Goal: Task Accomplishment & Management: Manage account settings

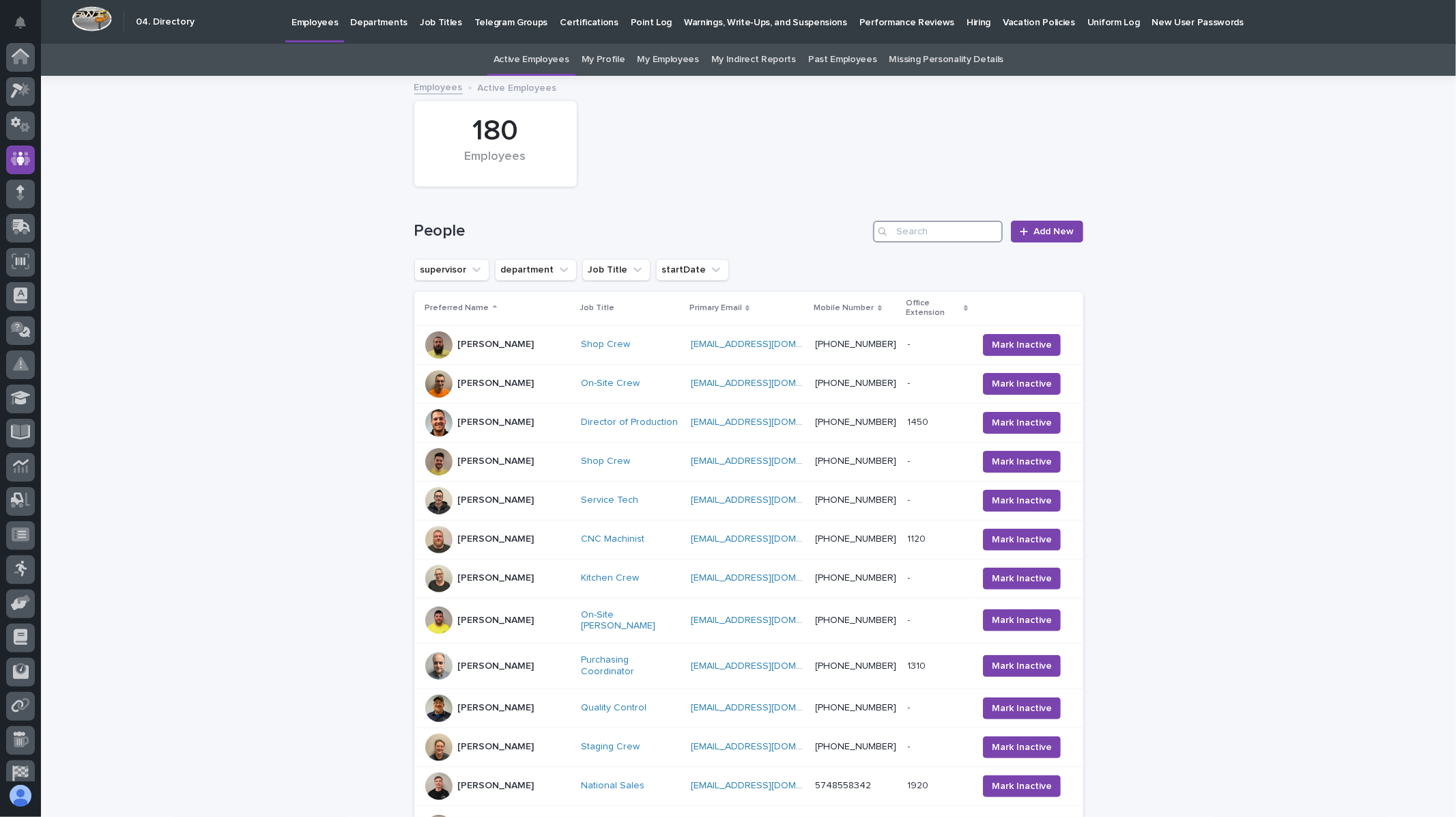
click at [928, 228] on input "Search" at bounding box center [938, 231] width 130 height 22
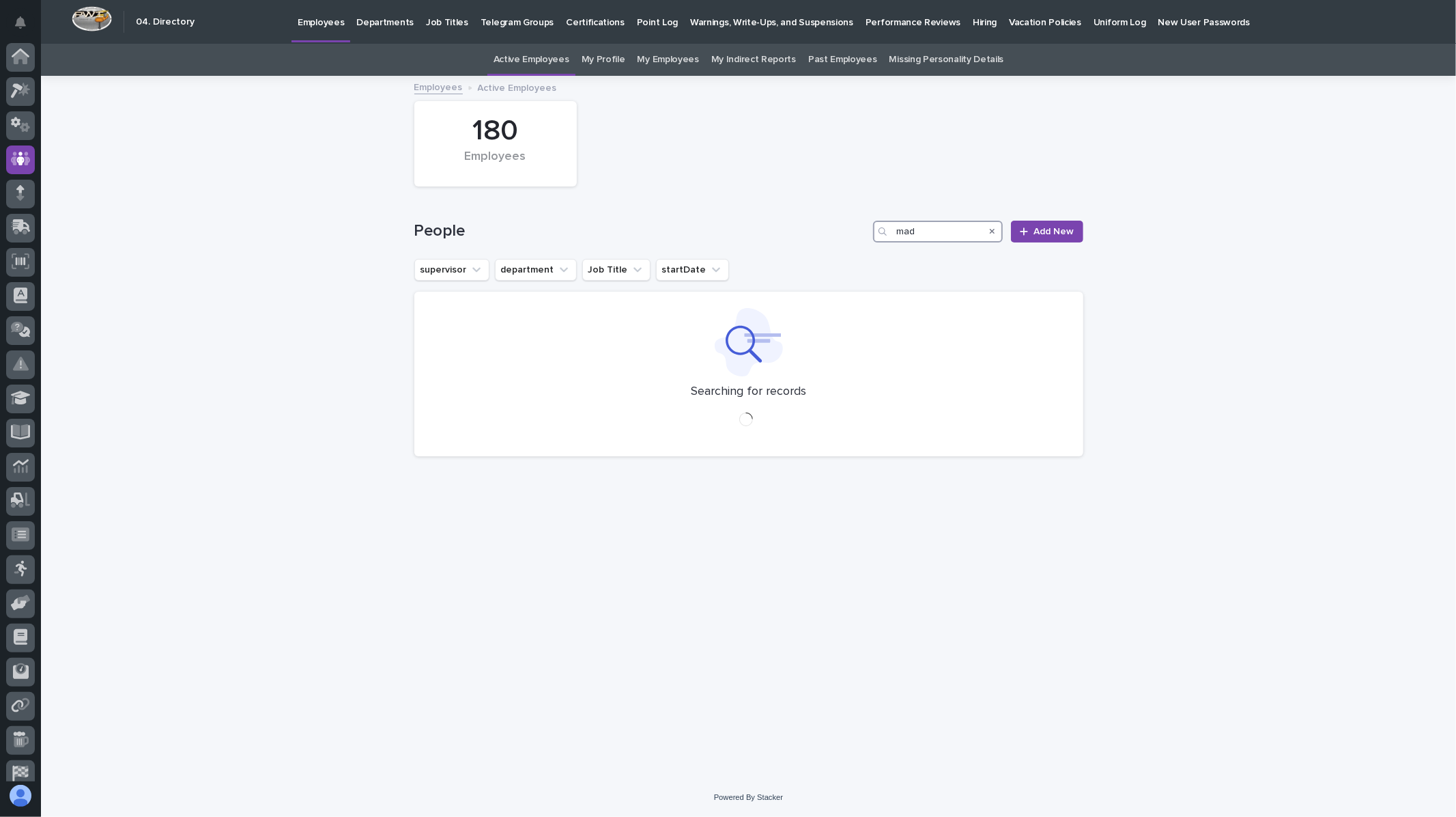
scroll to position [46, 0]
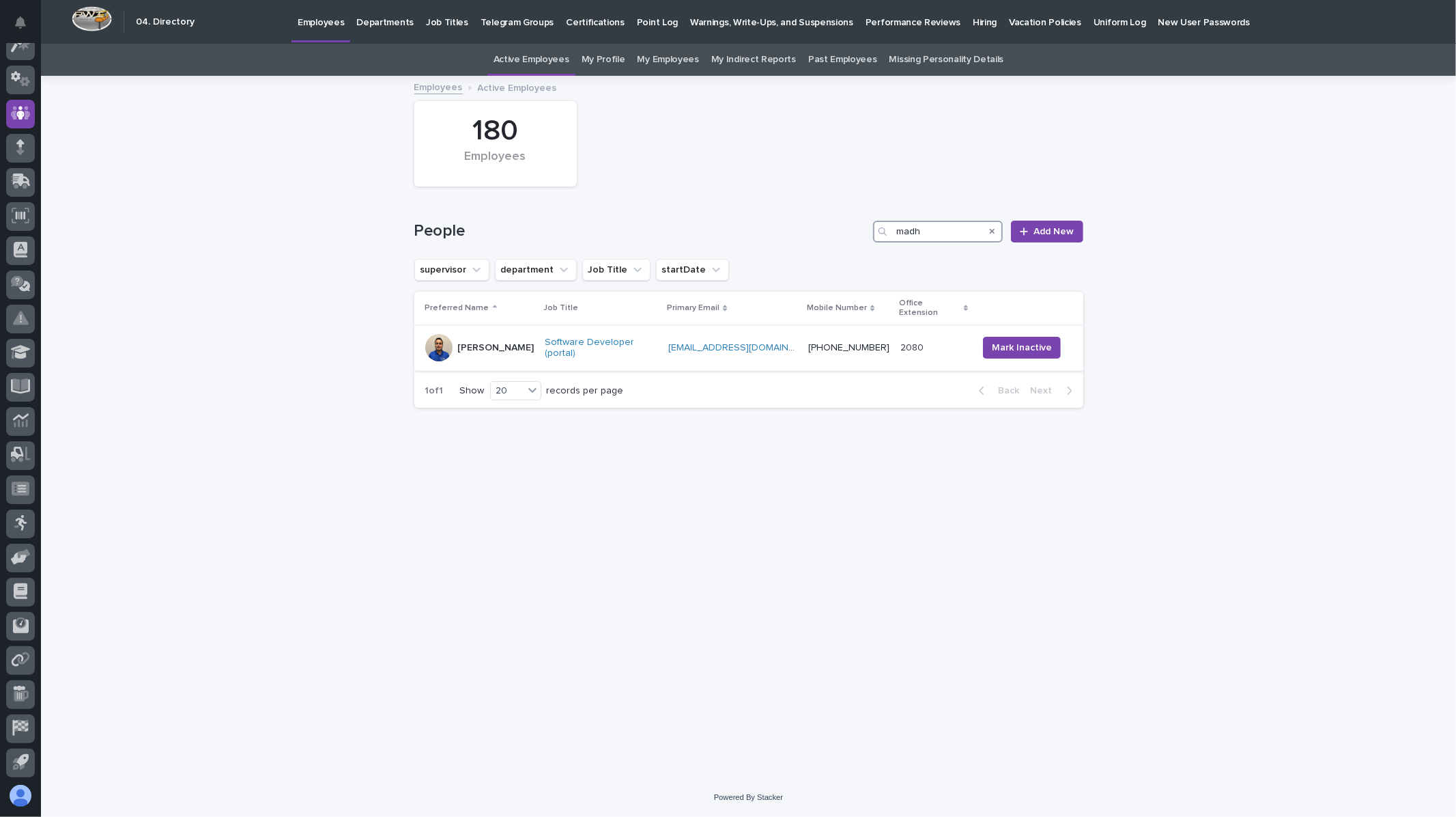
type input "madh"
click at [483, 349] on td "[PERSON_NAME]" at bounding box center [477, 347] width 125 height 46
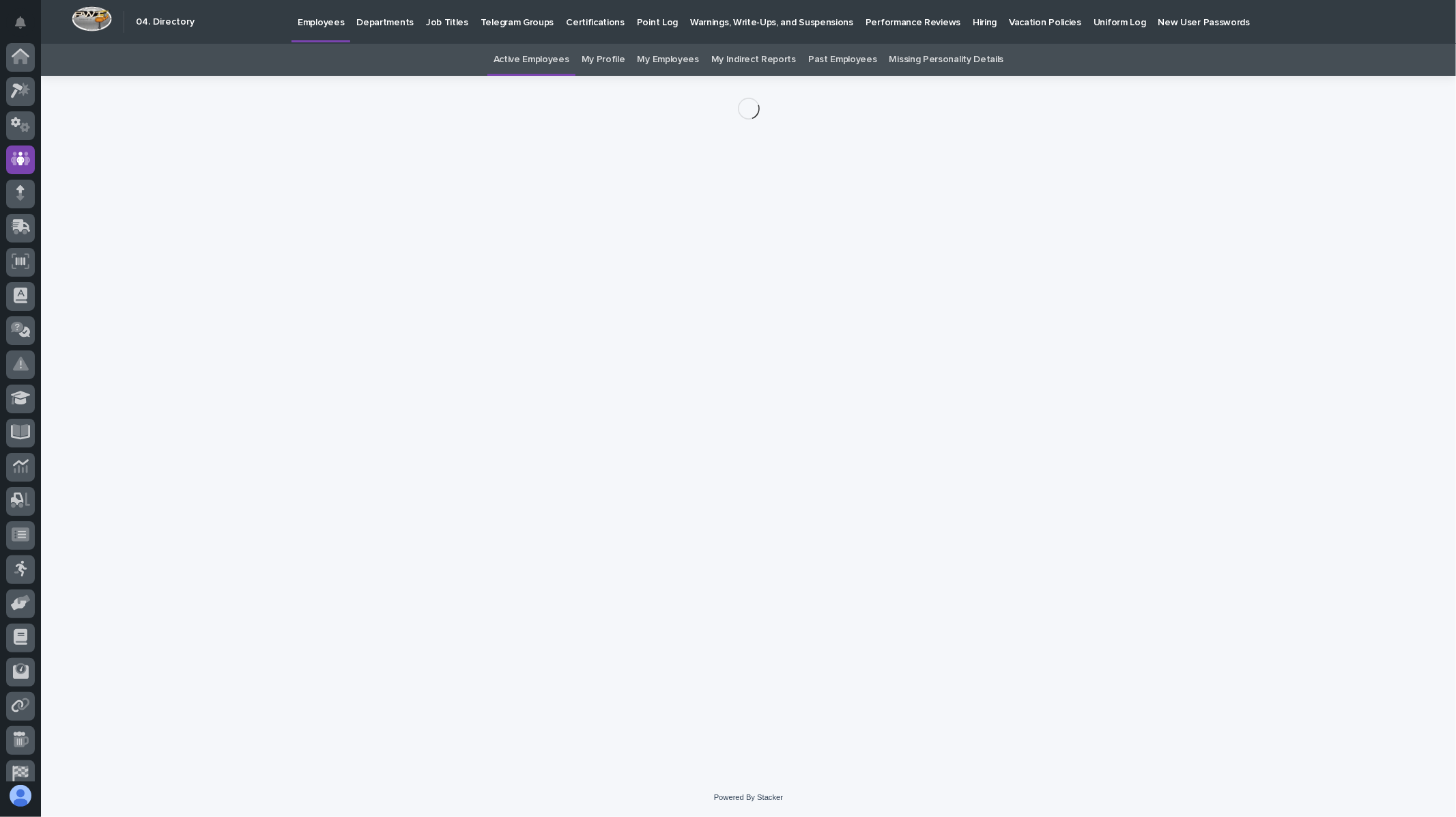
scroll to position [46, 0]
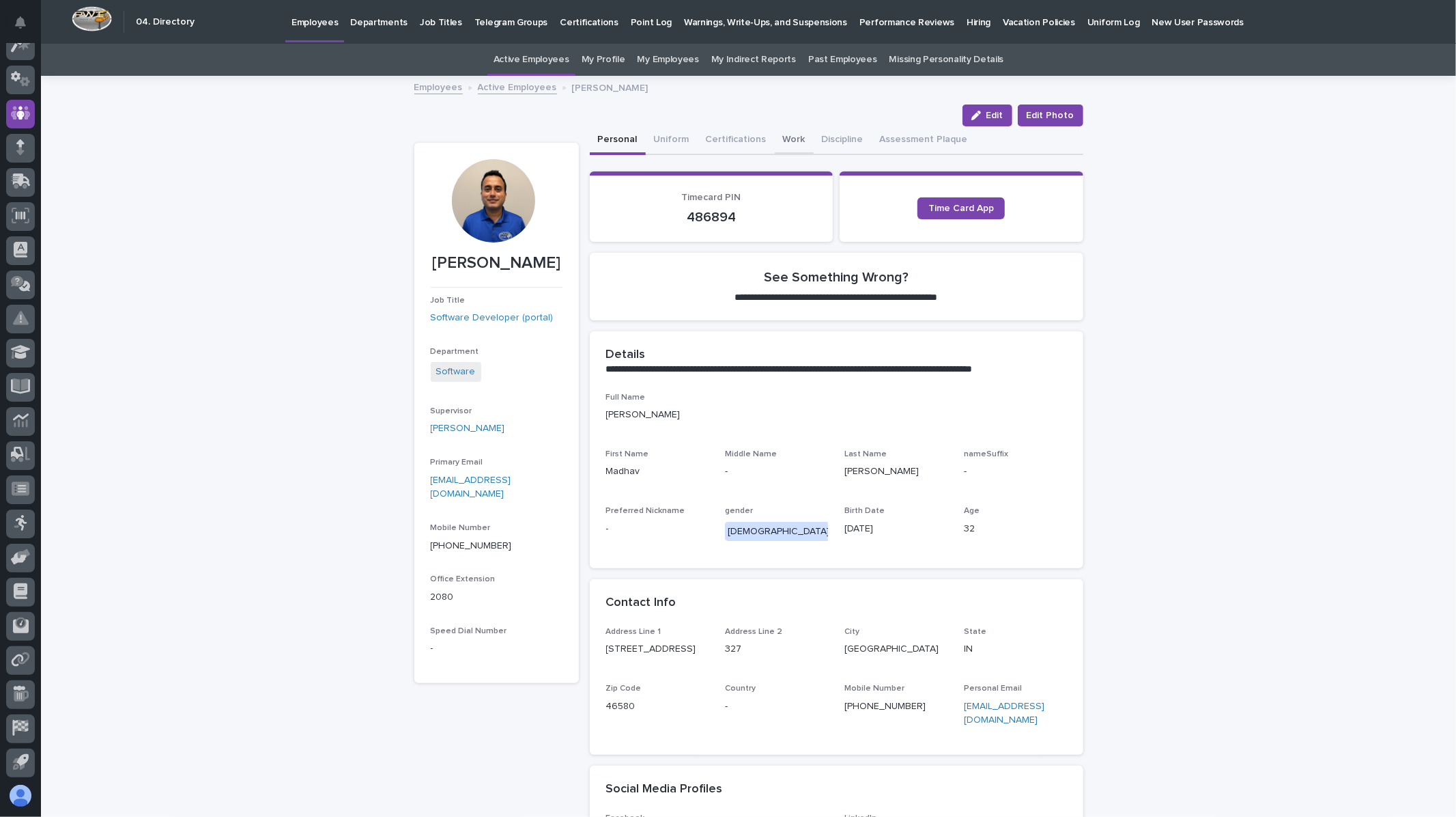
click at [786, 135] on button "Work" at bounding box center [794, 140] width 39 height 29
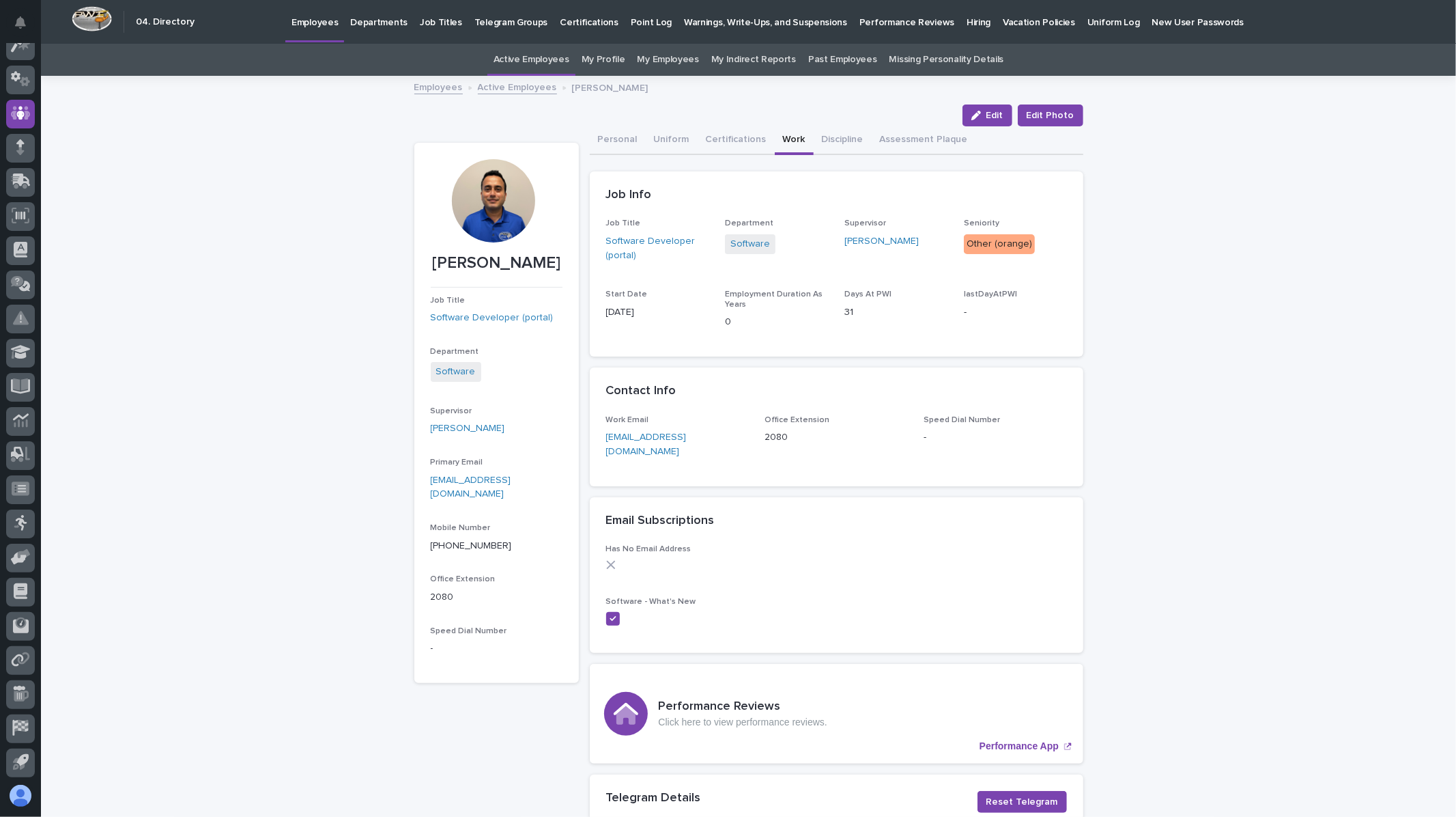
click at [434, 84] on link "Employees" at bounding box center [439, 86] width 49 height 16
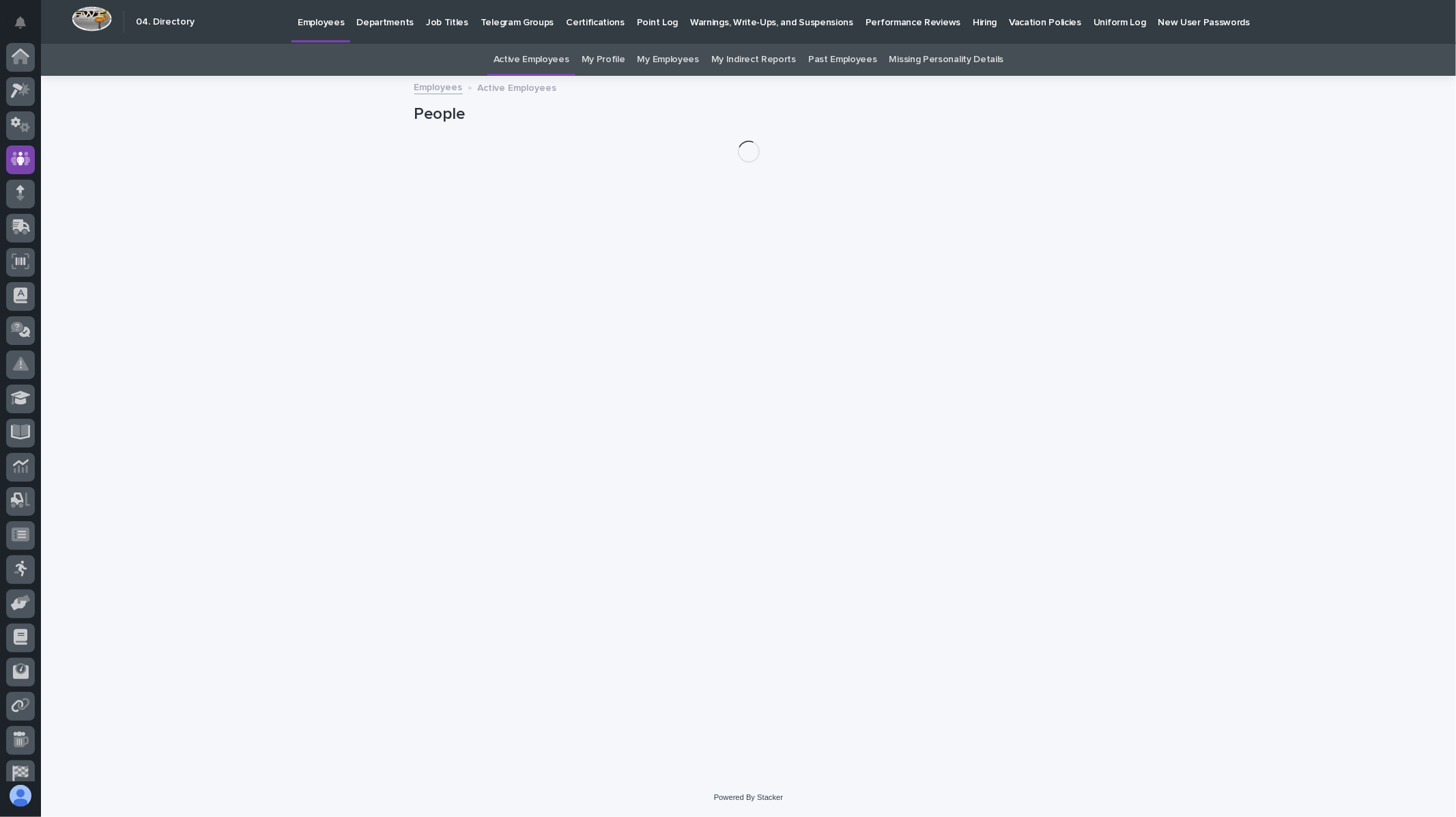
scroll to position [46, 0]
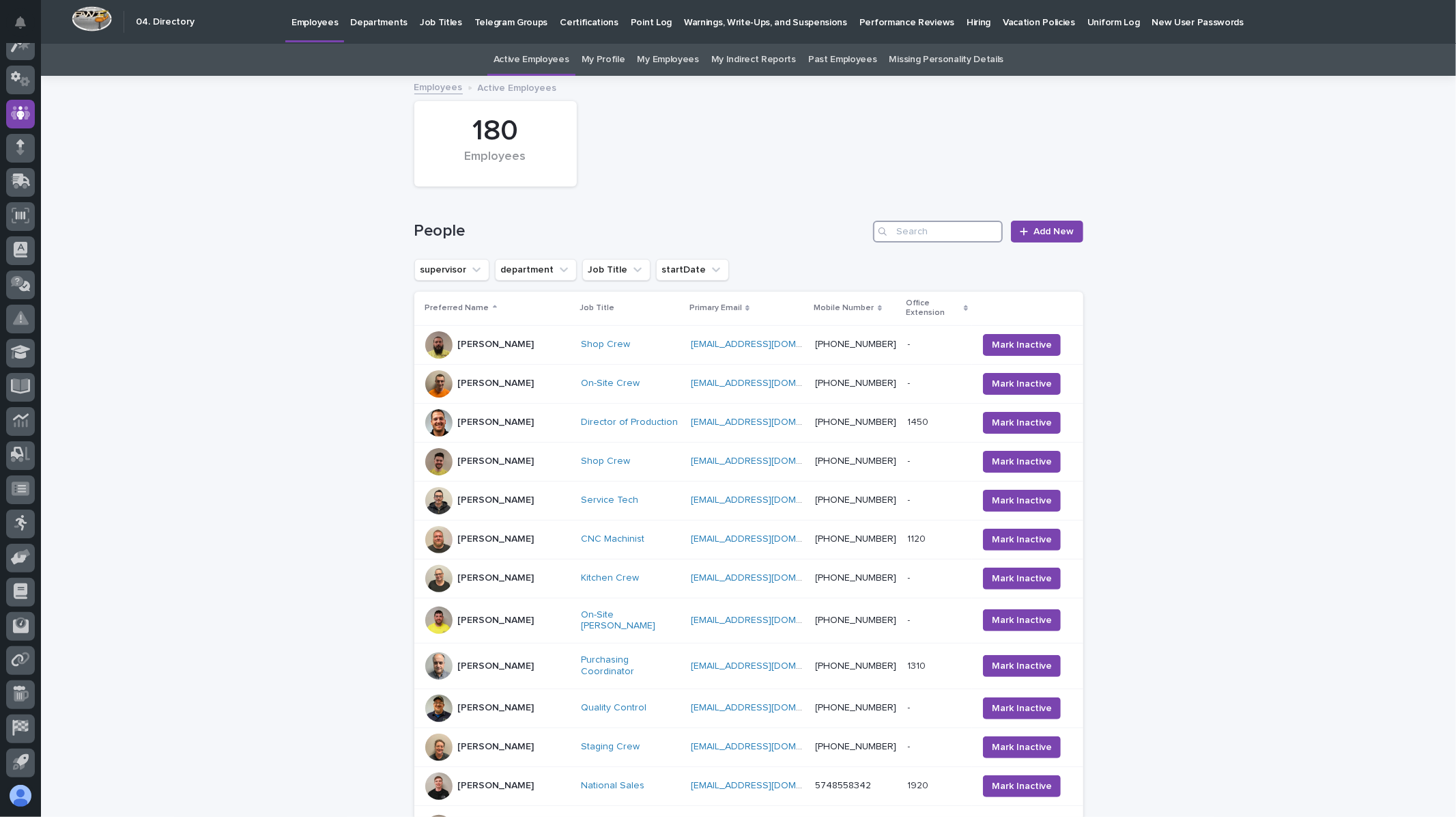
click at [944, 231] on input "Search" at bounding box center [938, 231] width 130 height 22
click at [481, 385] on div "[PERSON_NAME]" at bounding box center [497, 384] width 77 height 22
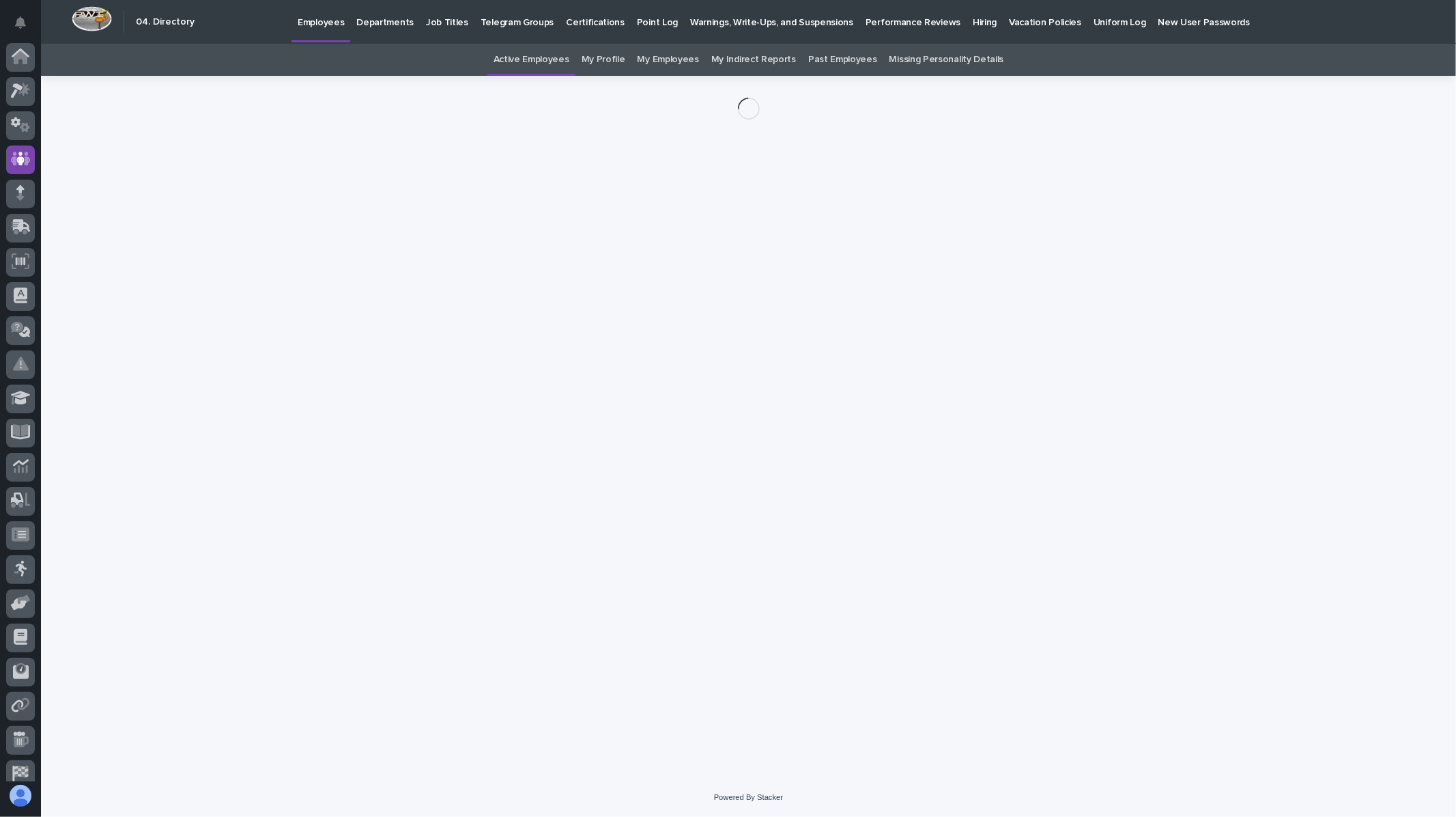
scroll to position [46, 0]
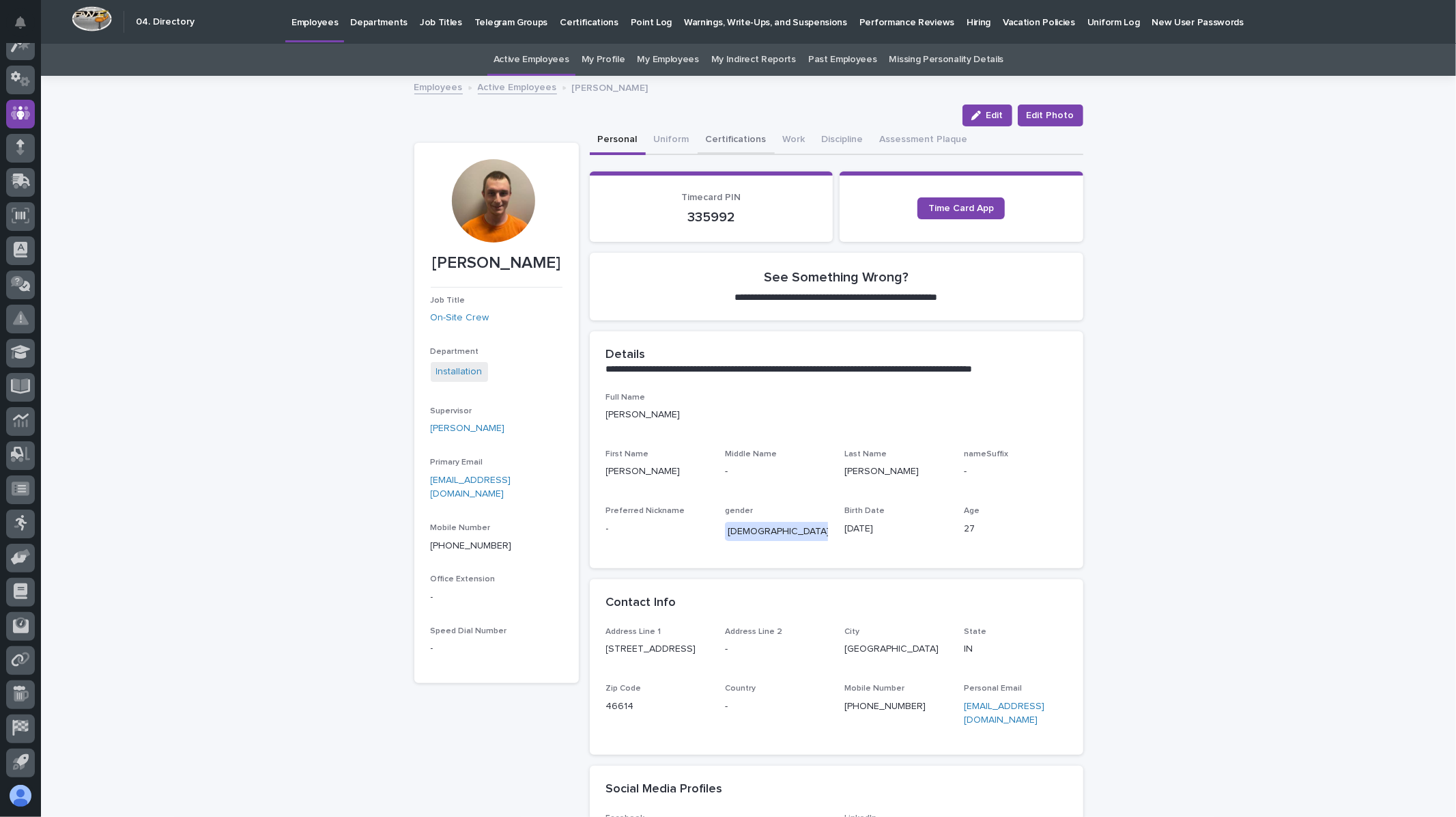
click at [724, 141] on button "Certifications" at bounding box center [736, 140] width 77 height 29
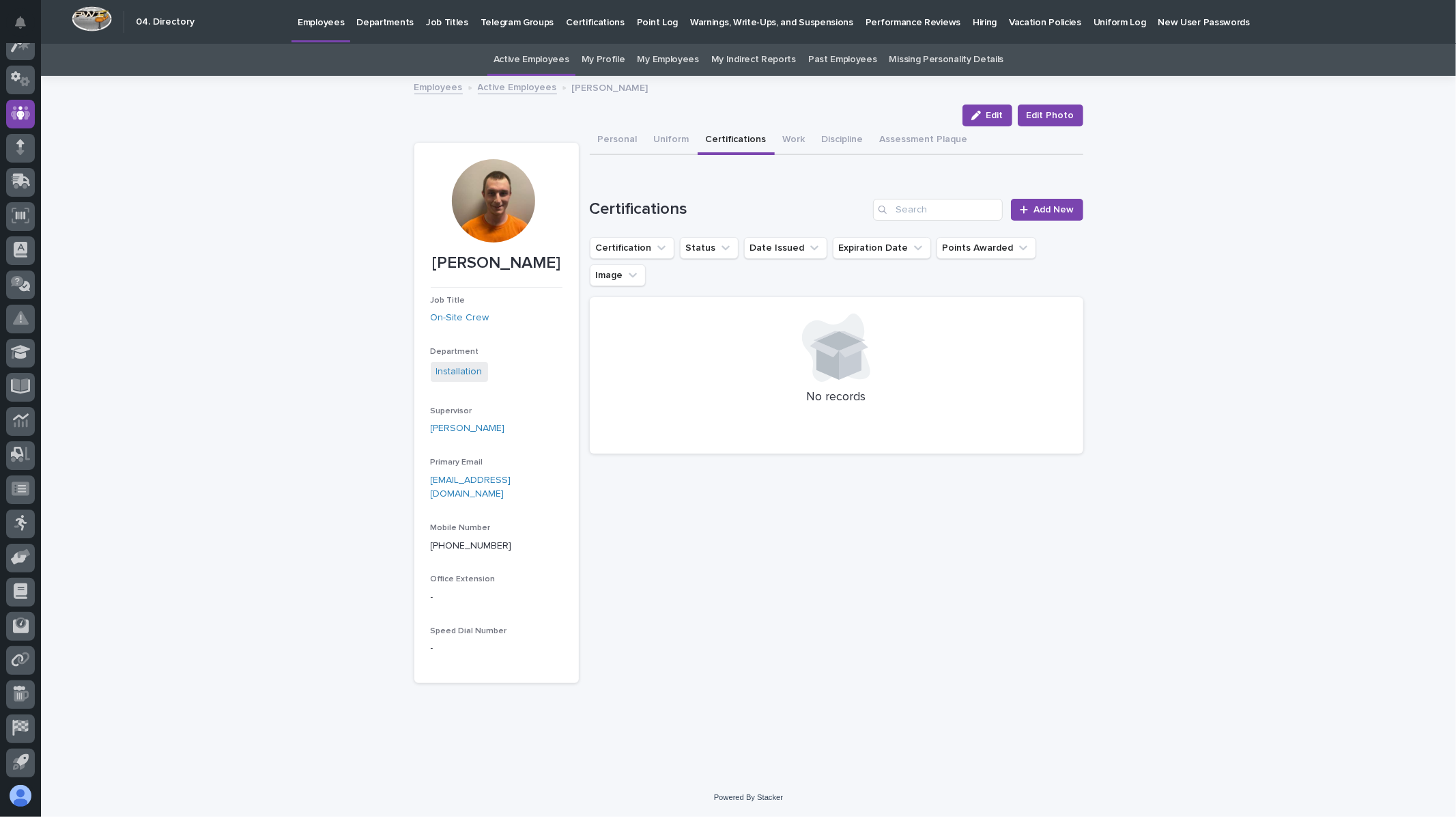
click at [445, 89] on link "Employees" at bounding box center [439, 86] width 49 height 16
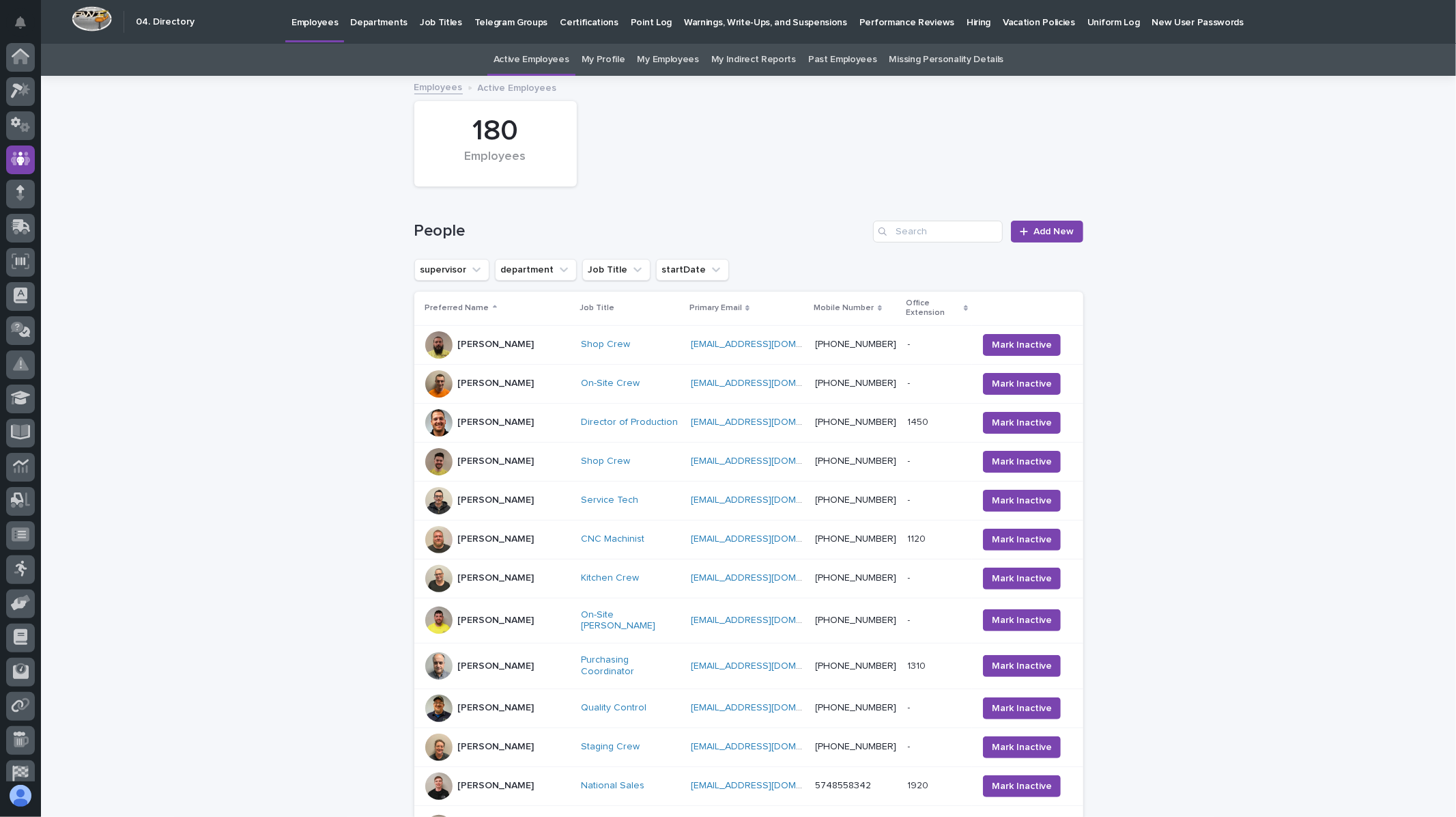
scroll to position [46, 0]
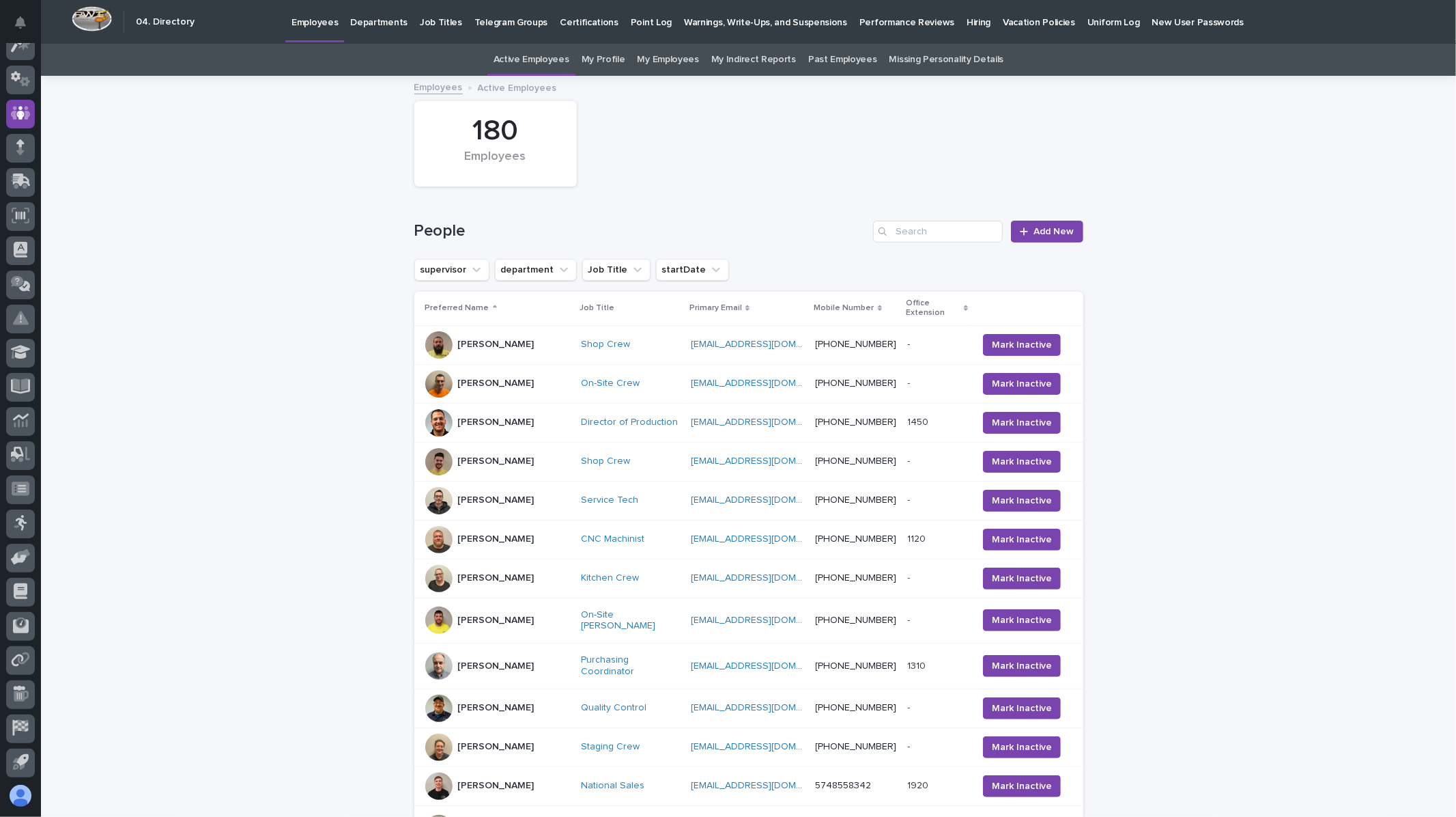
click at [497, 620] on div "[PERSON_NAME]" at bounding box center [497, 620] width 145 height 27
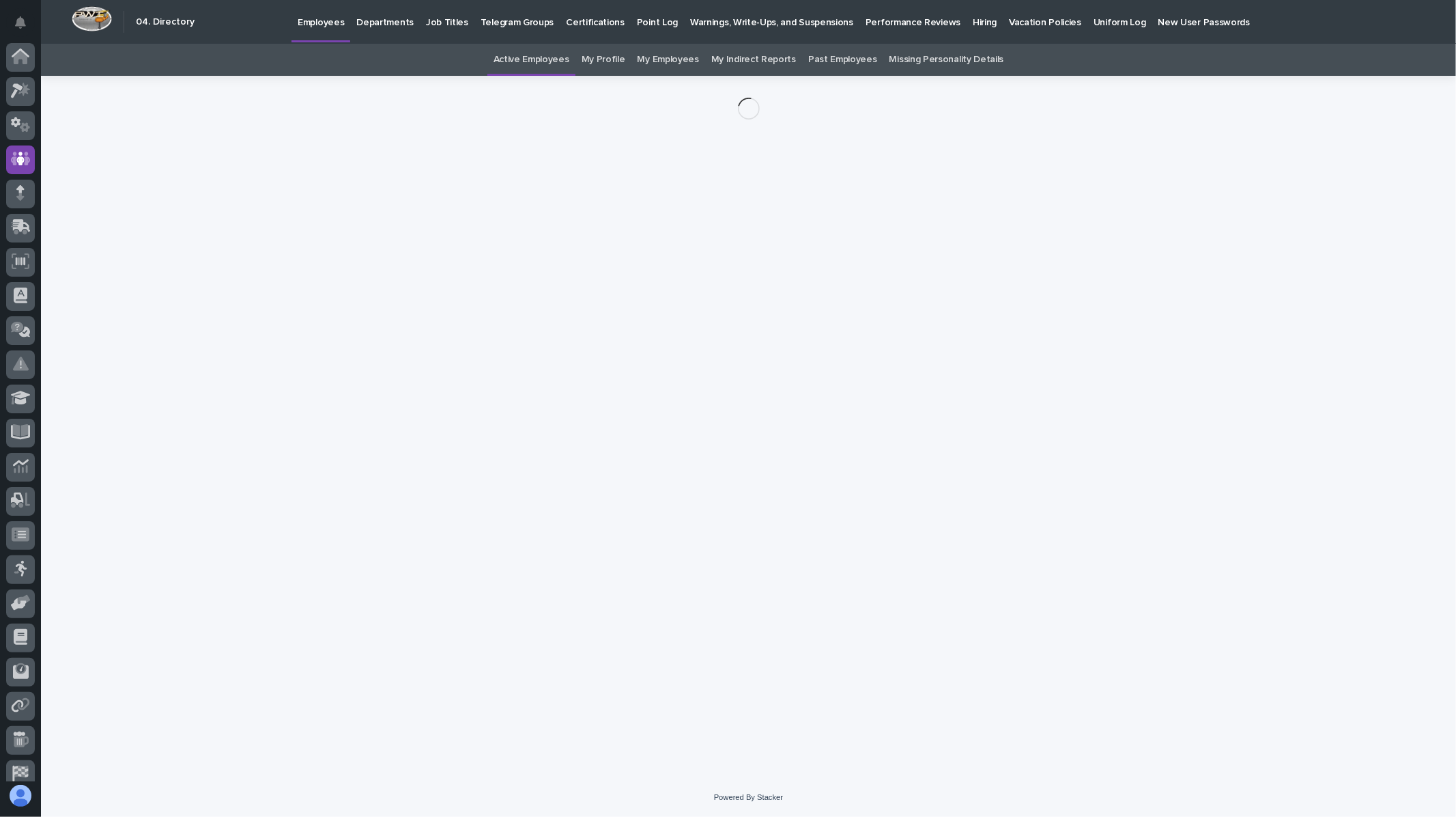
scroll to position [46, 0]
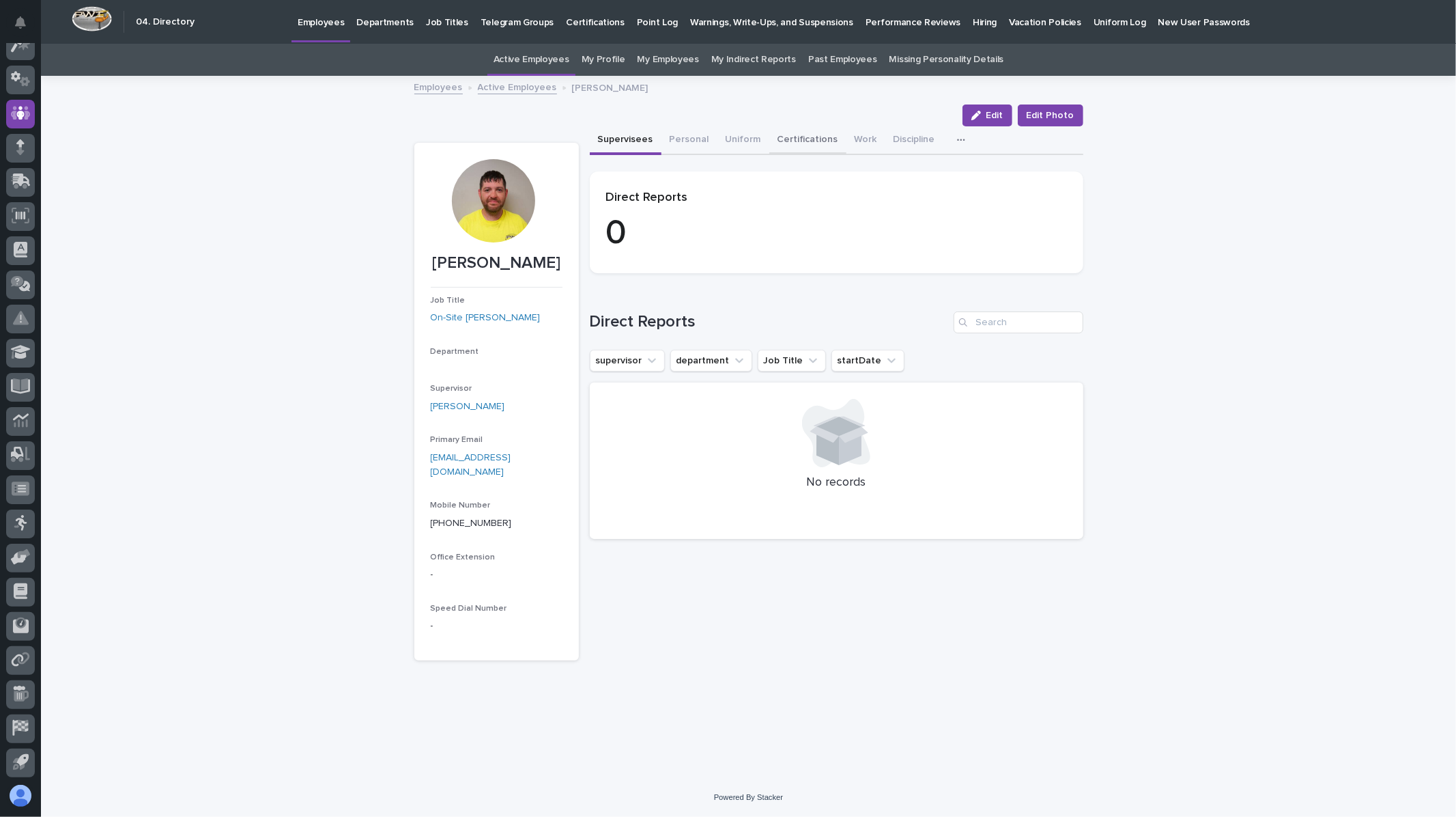
click at [792, 134] on button "Certifications" at bounding box center [808, 140] width 77 height 29
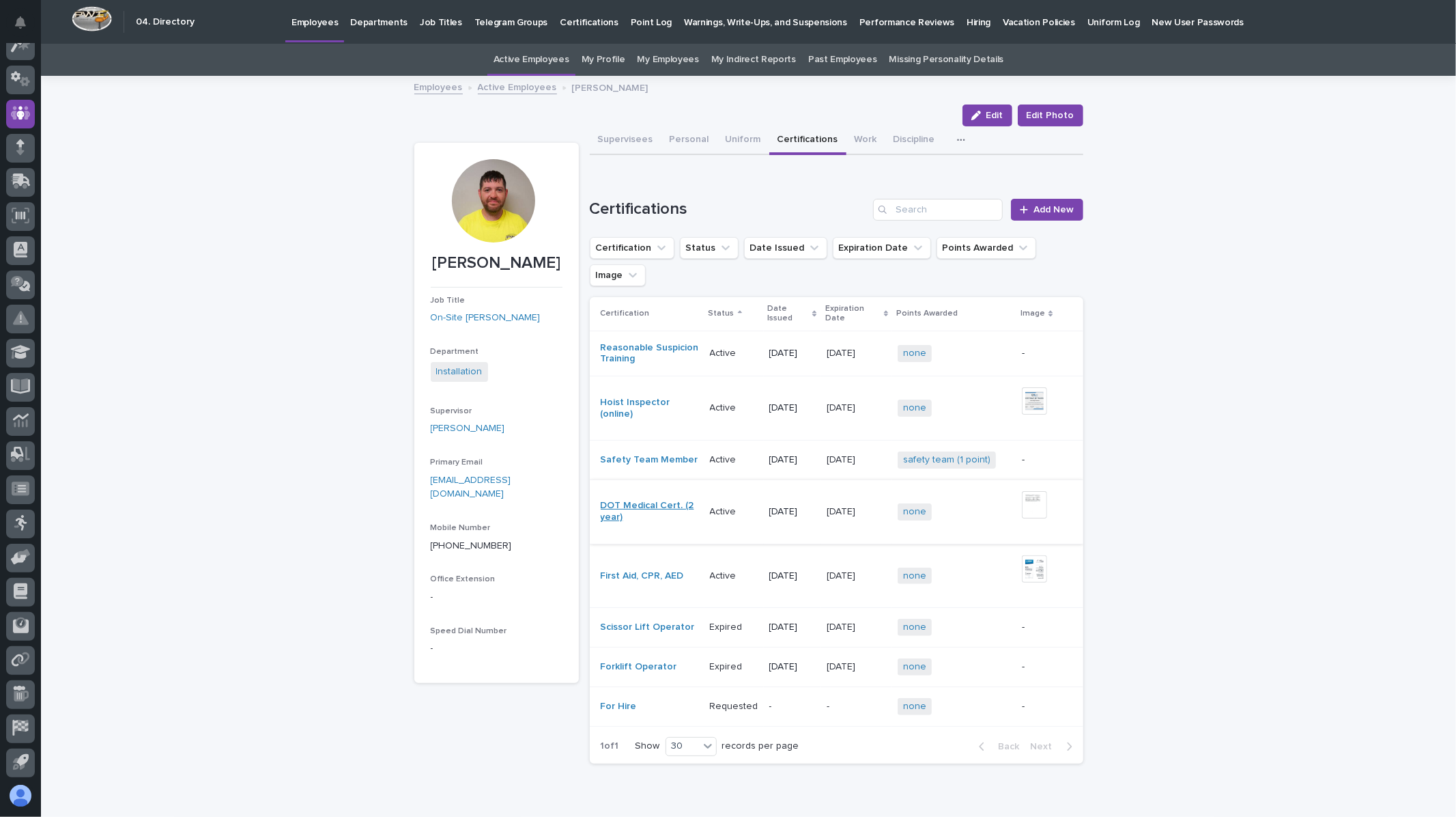
click at [604, 500] on link "DOT Medical Cert. (2 year)" at bounding box center [649, 511] width 98 height 23
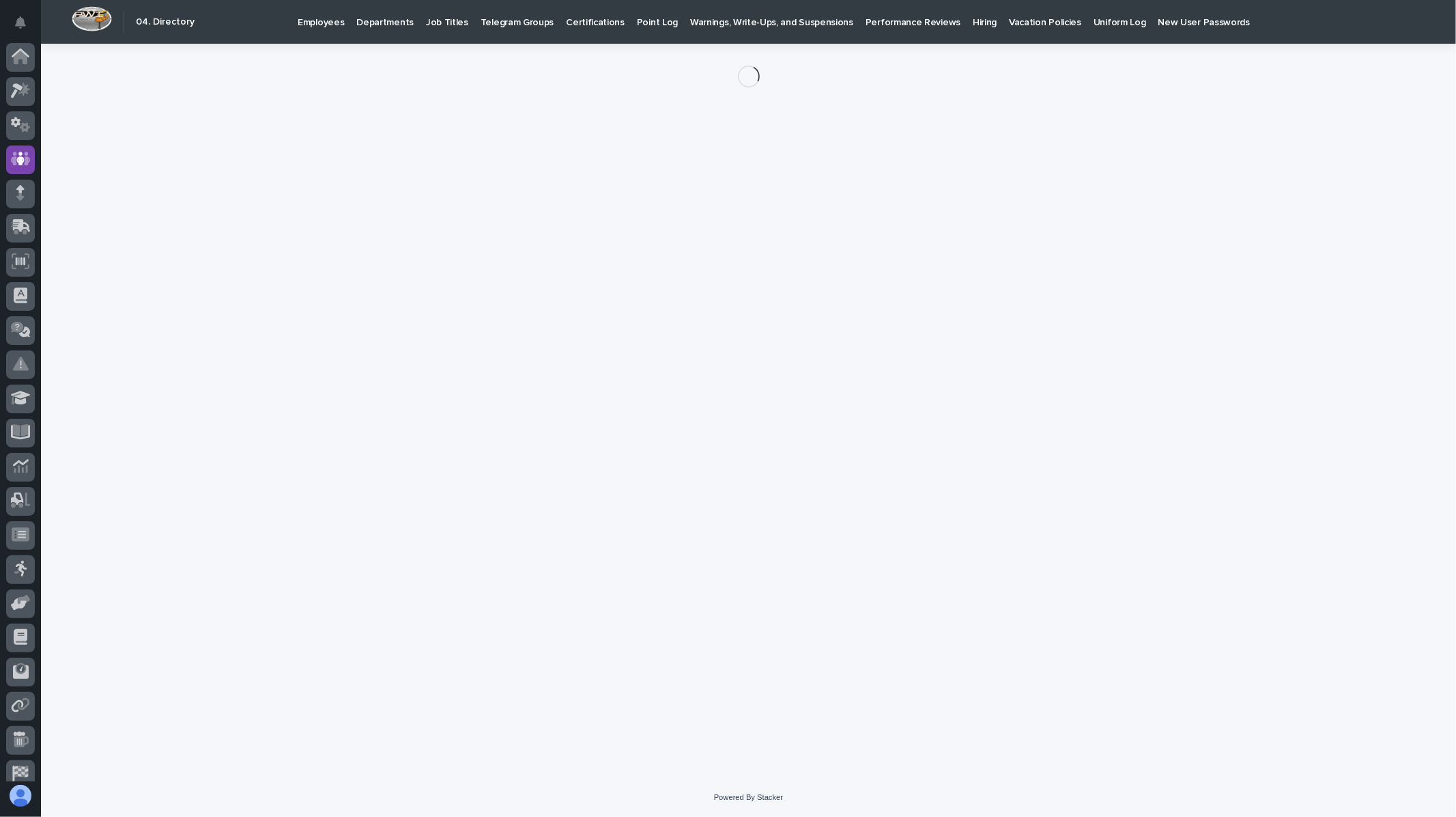
scroll to position [46, 0]
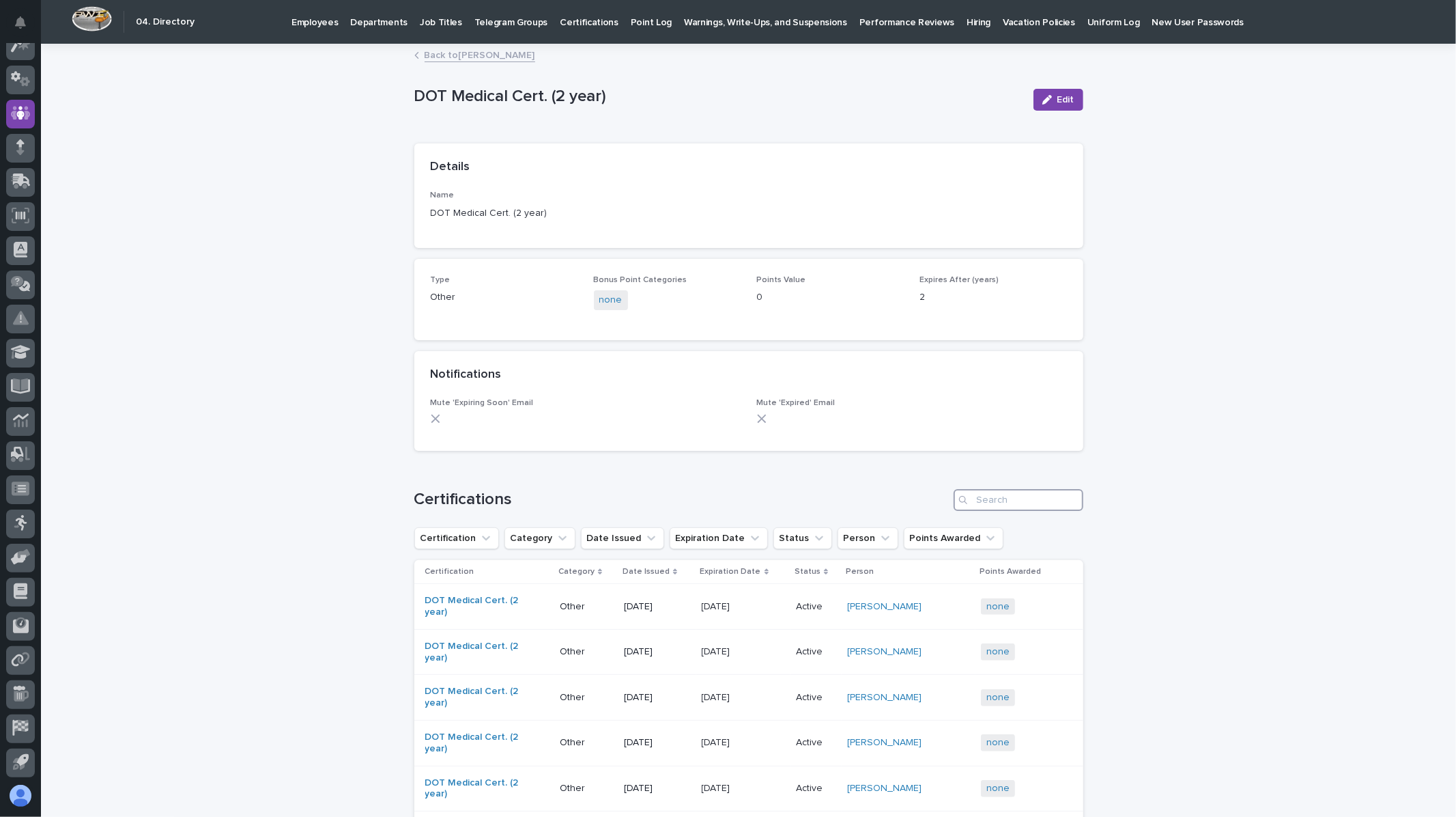
click at [1009, 499] on input "Search" at bounding box center [1018, 499] width 130 height 22
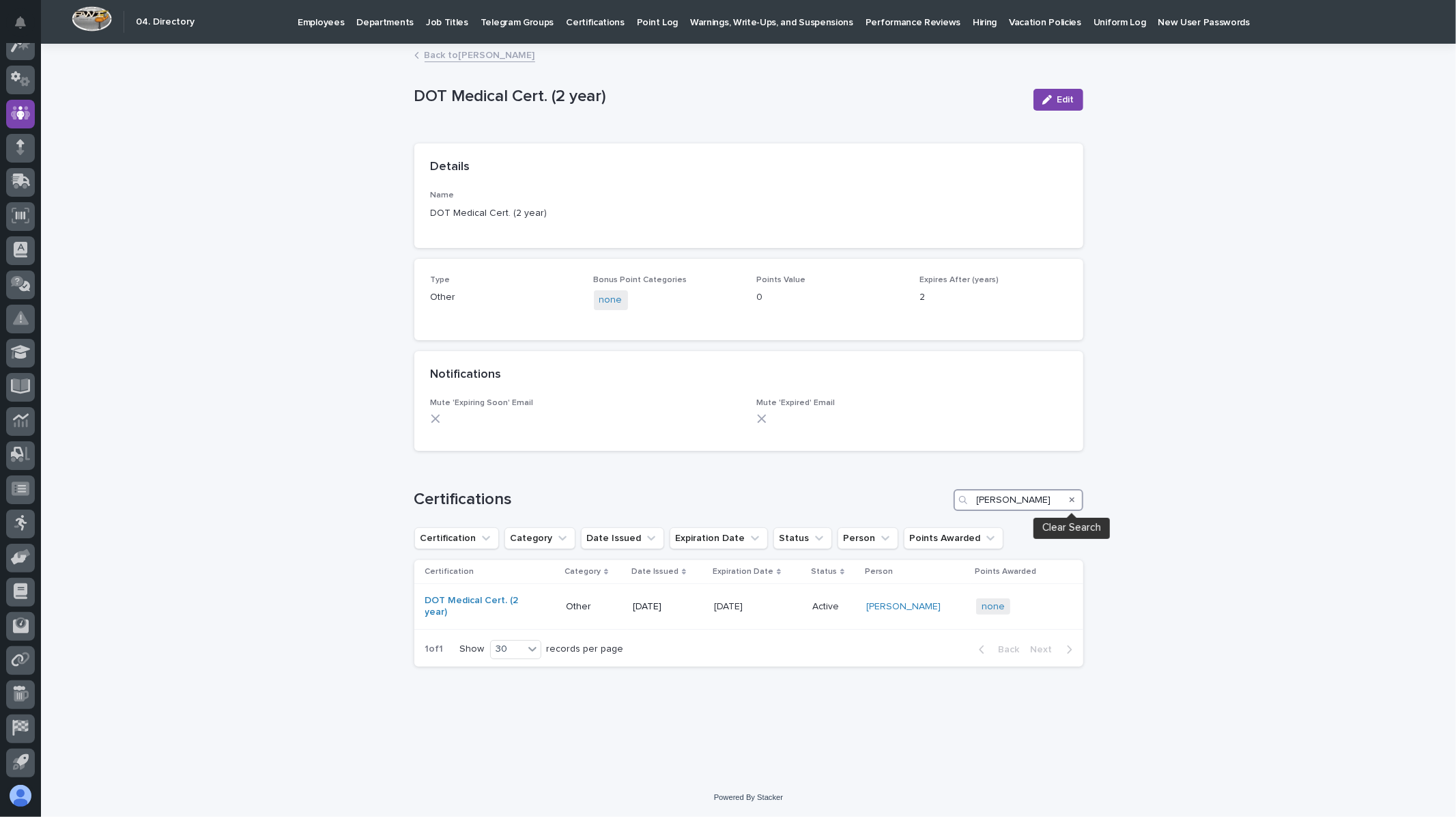
type input "[PERSON_NAME]"
click at [1070, 501] on icon "Search" at bounding box center [1072, 500] width 6 height 6
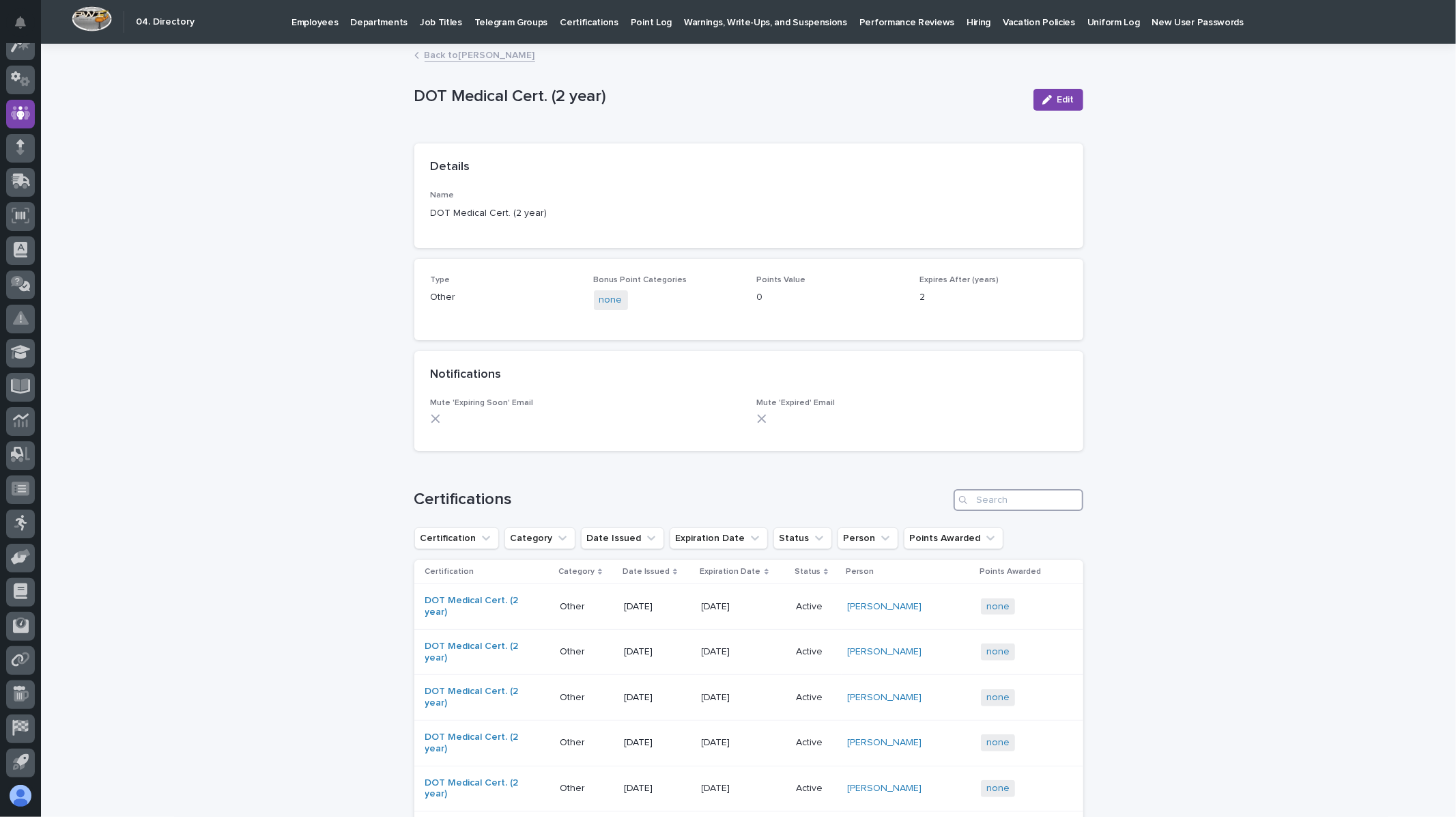
click at [984, 499] on input "Search" at bounding box center [1018, 499] width 130 height 22
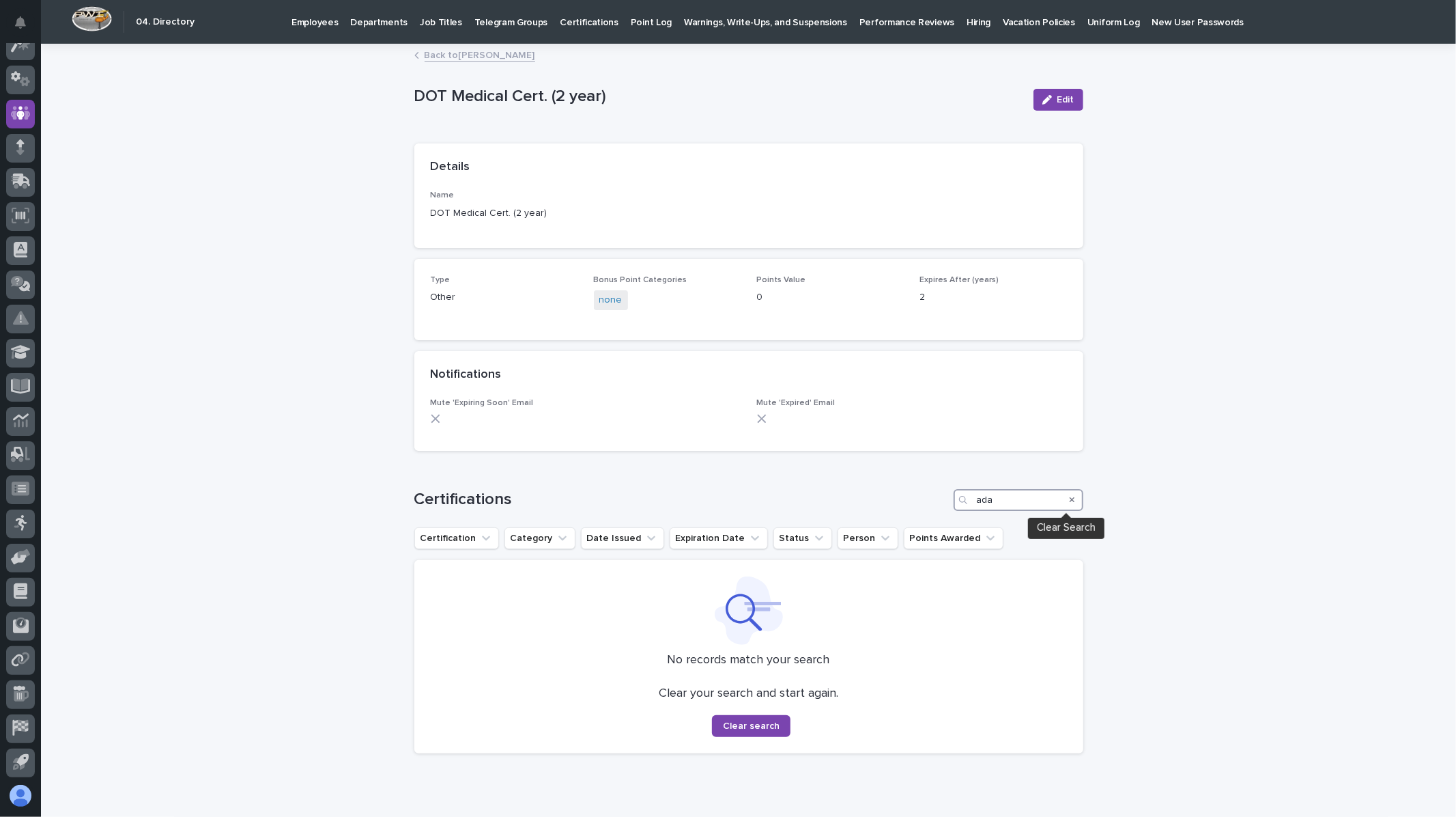
type input "ada"
click at [1070, 497] on icon "Search" at bounding box center [1072, 500] width 6 height 8
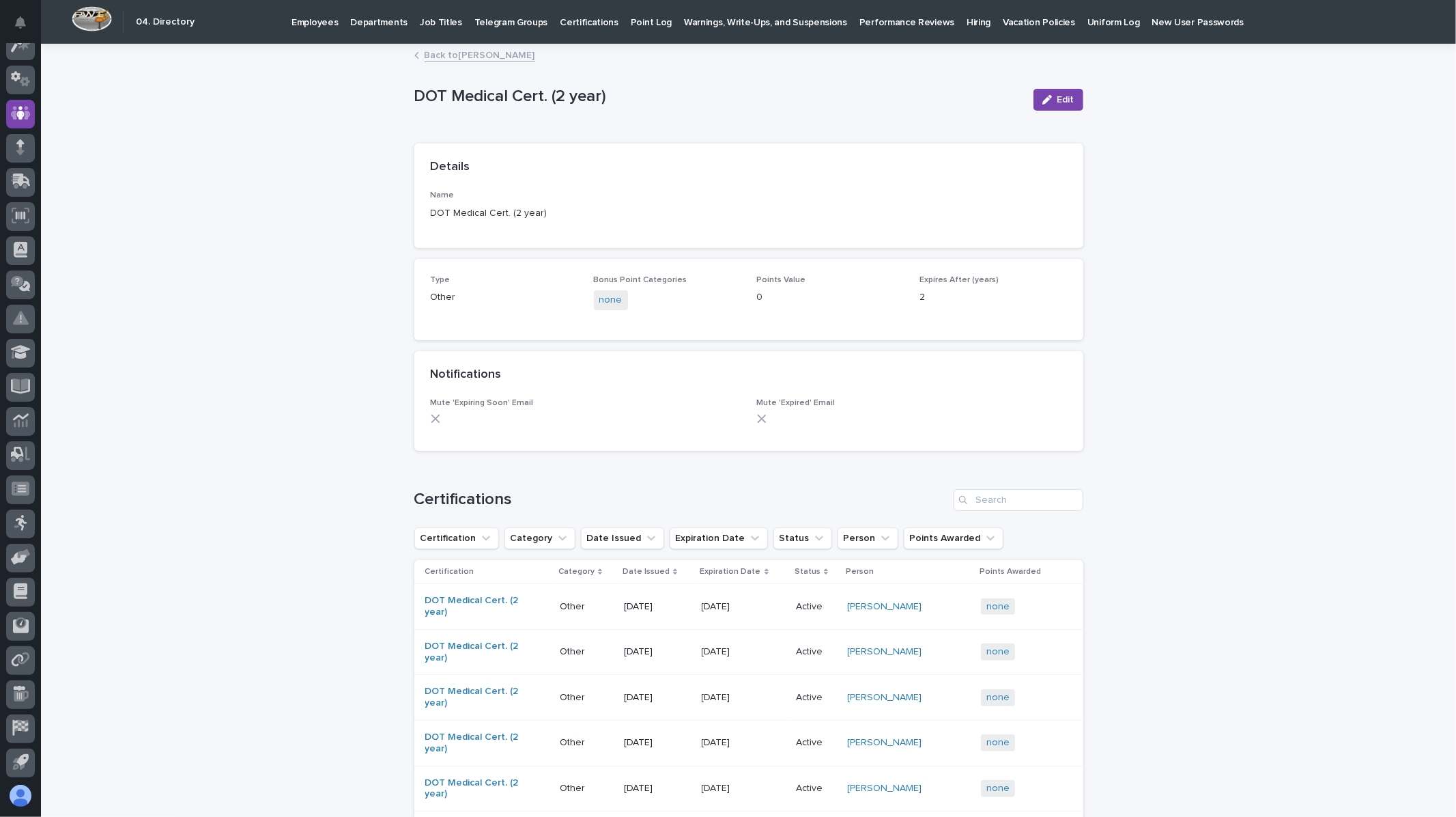
click at [445, 53] on link "Back to [PERSON_NAME]" at bounding box center [480, 54] width 110 height 16
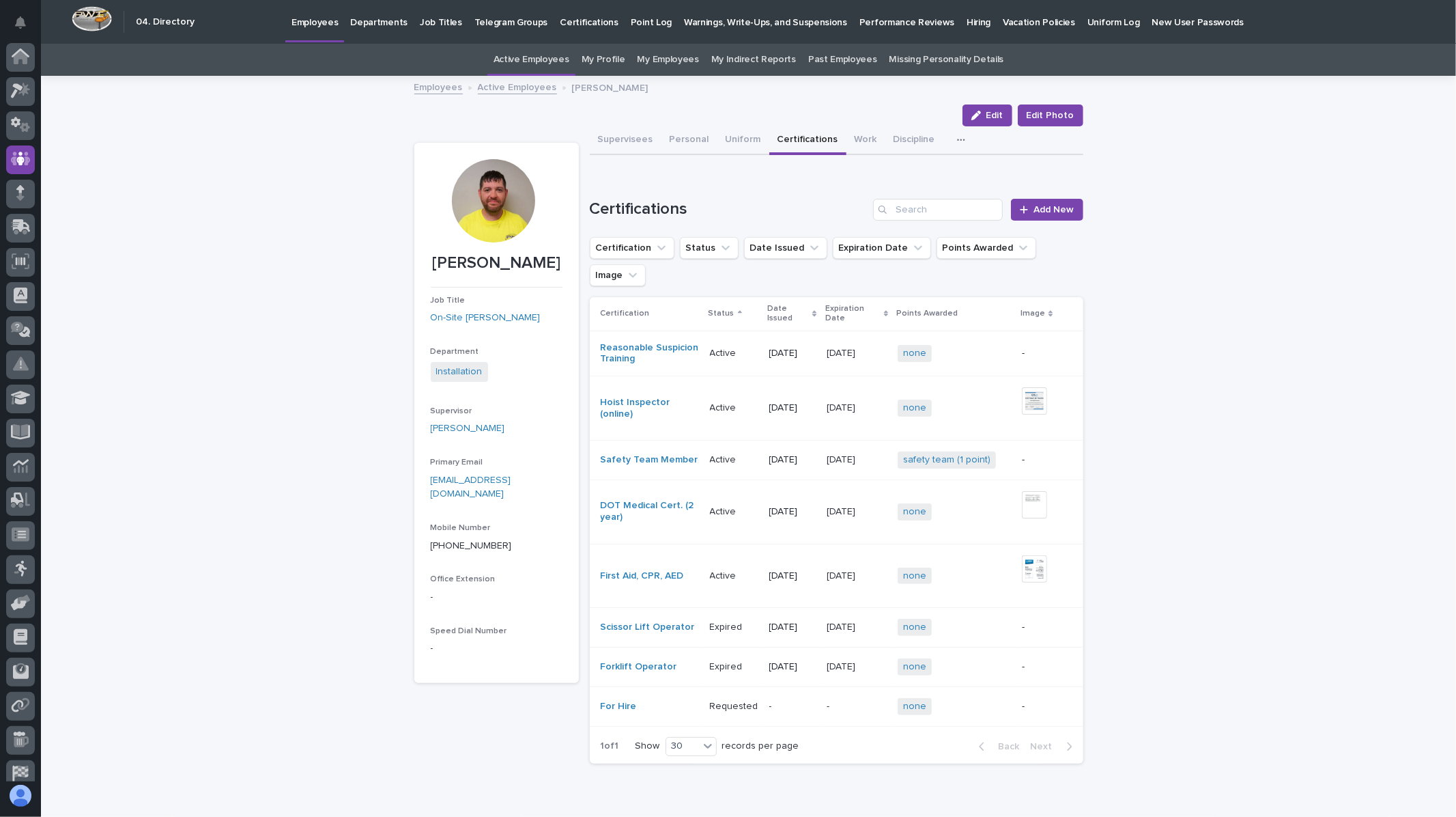
scroll to position [46, 0]
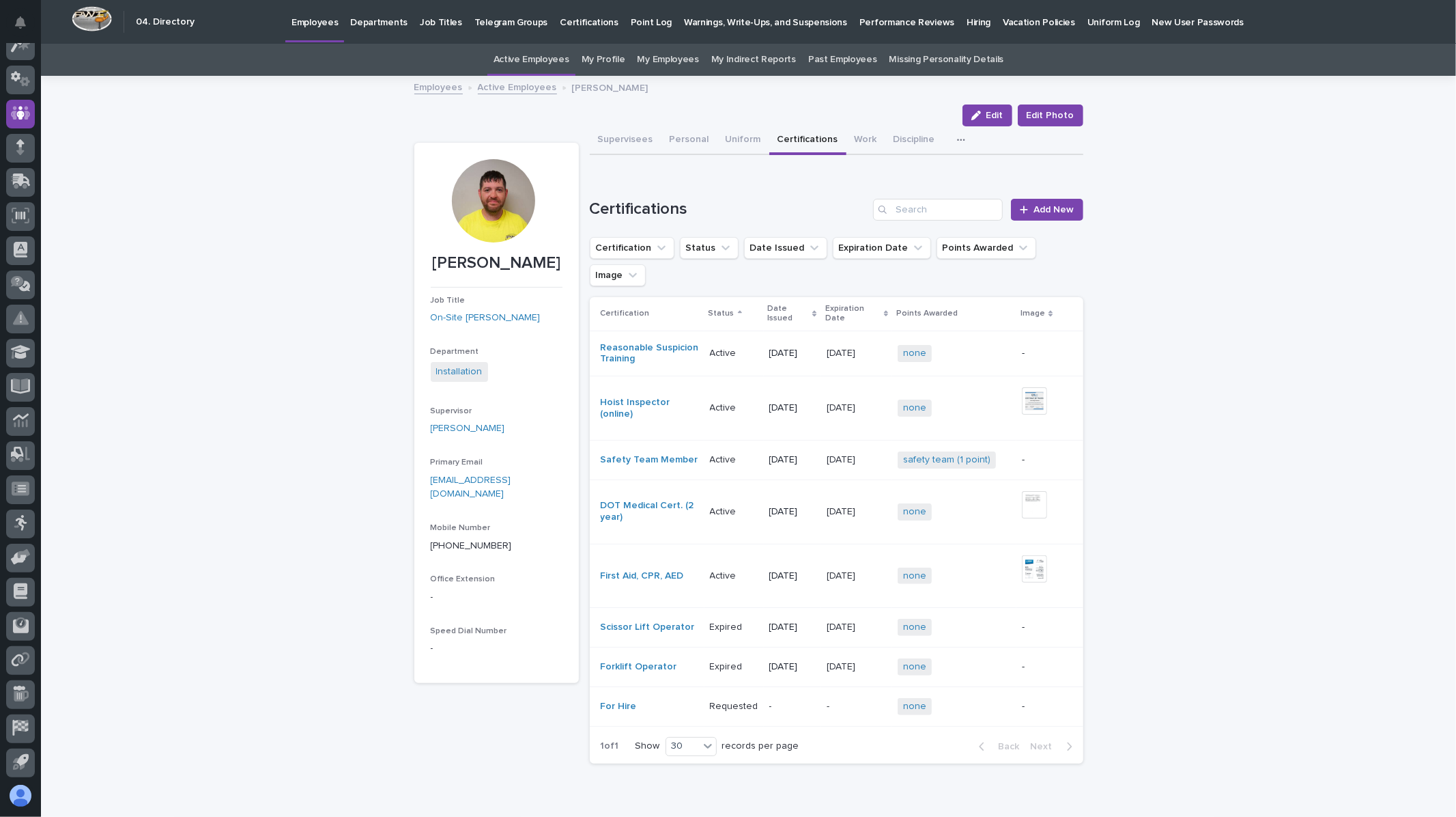
click at [521, 82] on link "Active Employees" at bounding box center [517, 86] width 80 height 16
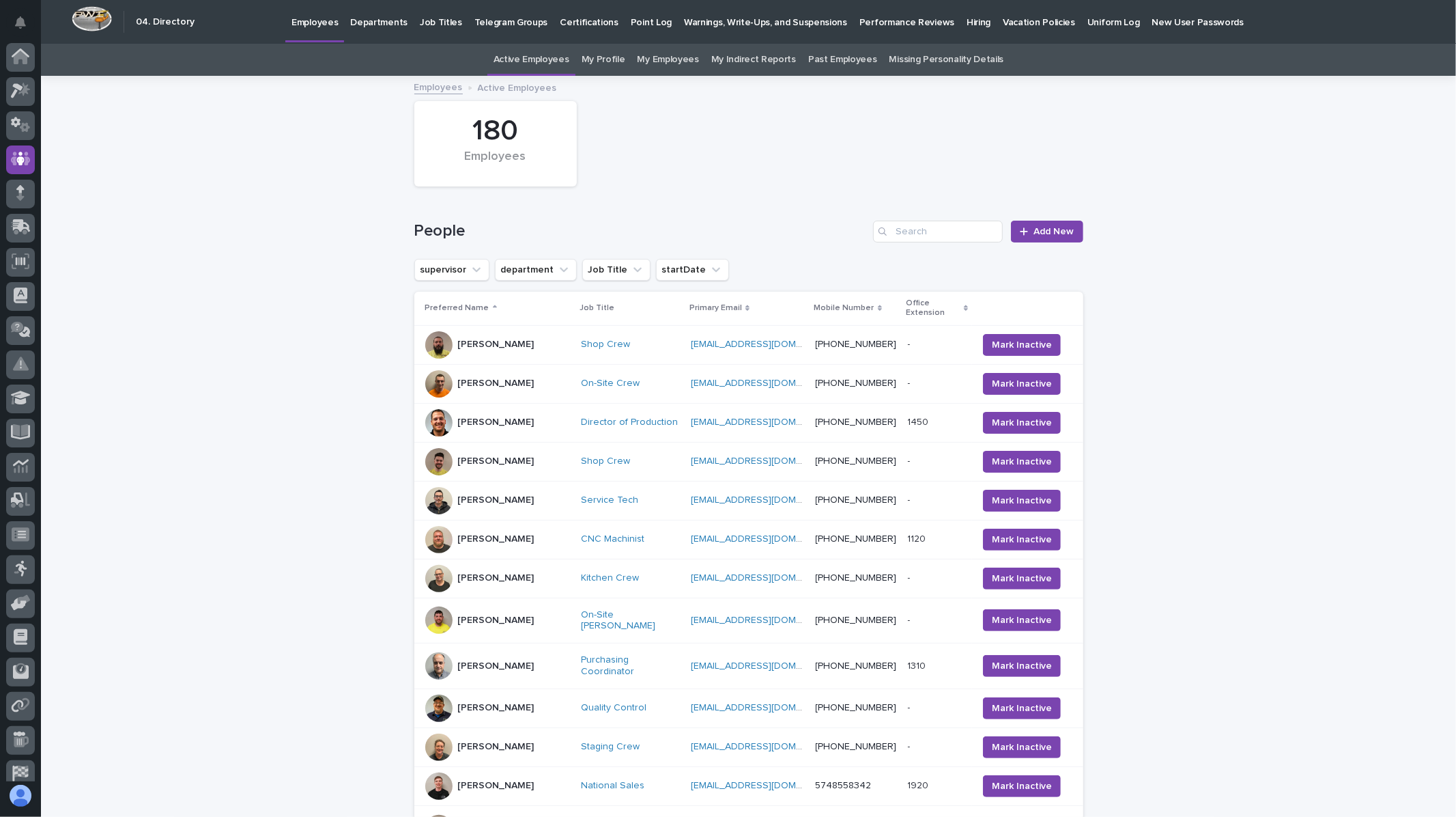
scroll to position [46, 0]
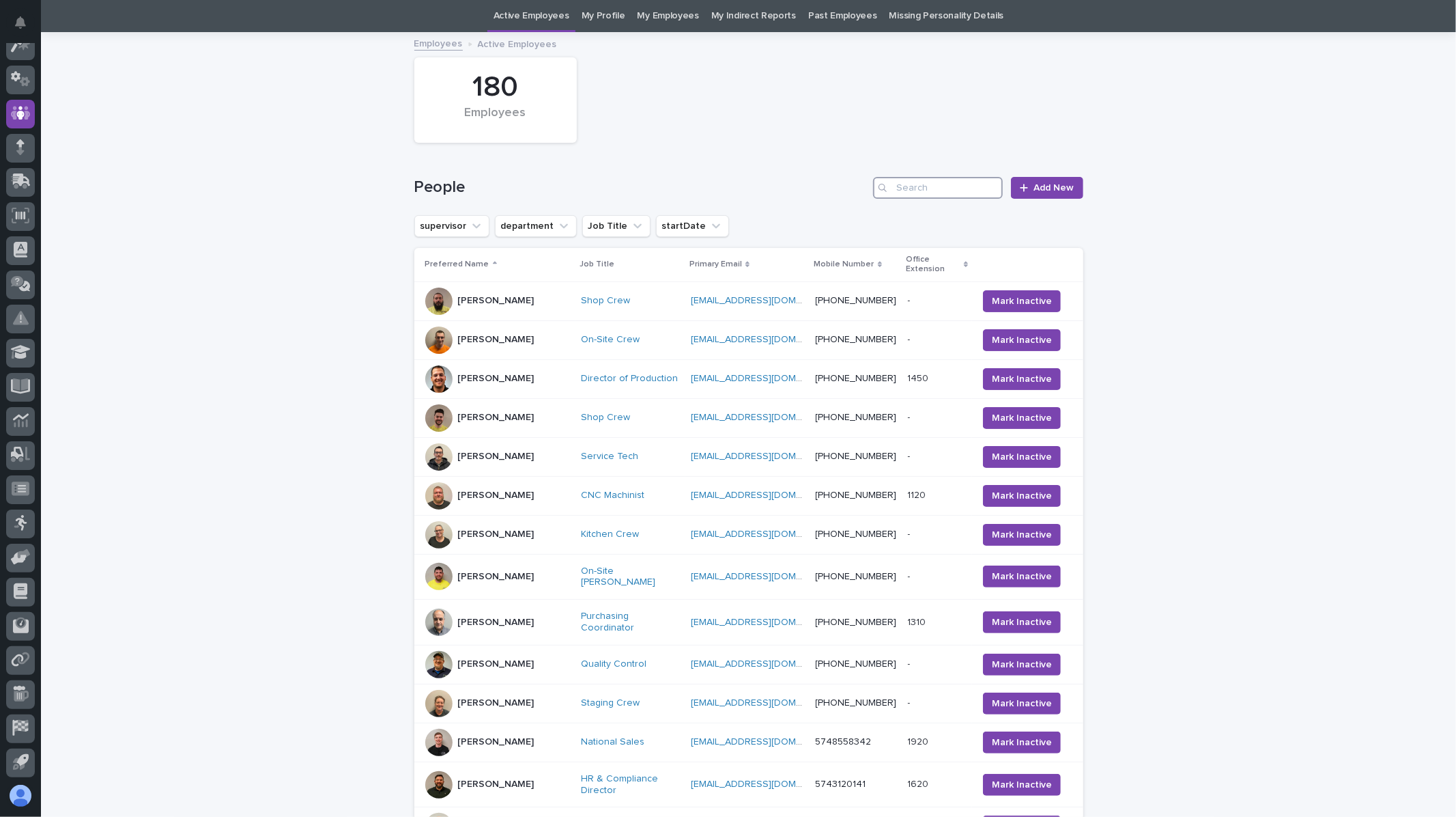
click at [945, 187] on input "Search" at bounding box center [938, 187] width 130 height 22
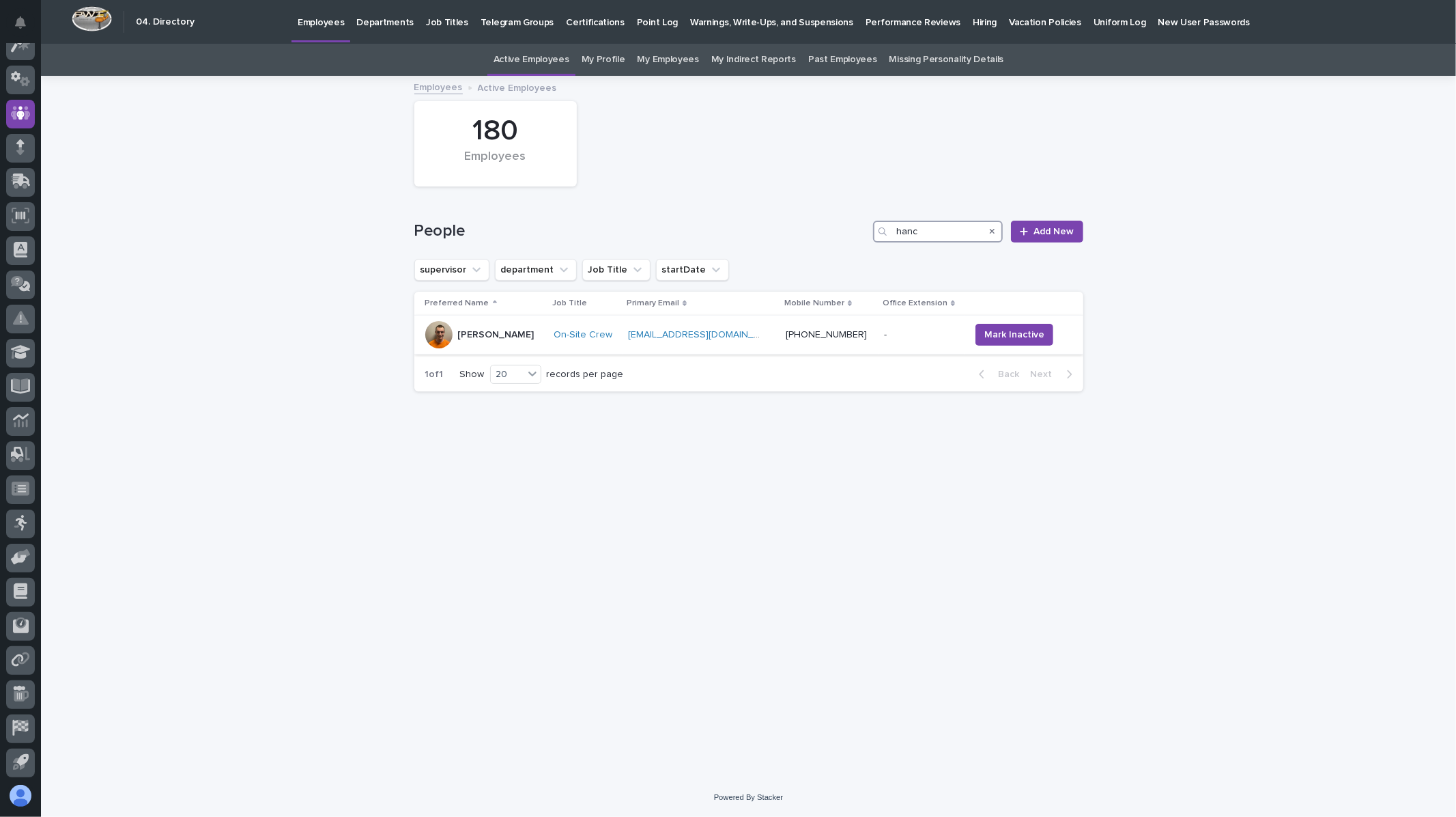
type input "hanc"
click at [487, 345] on div "[PERSON_NAME]" at bounding box center [497, 335] width 77 height 22
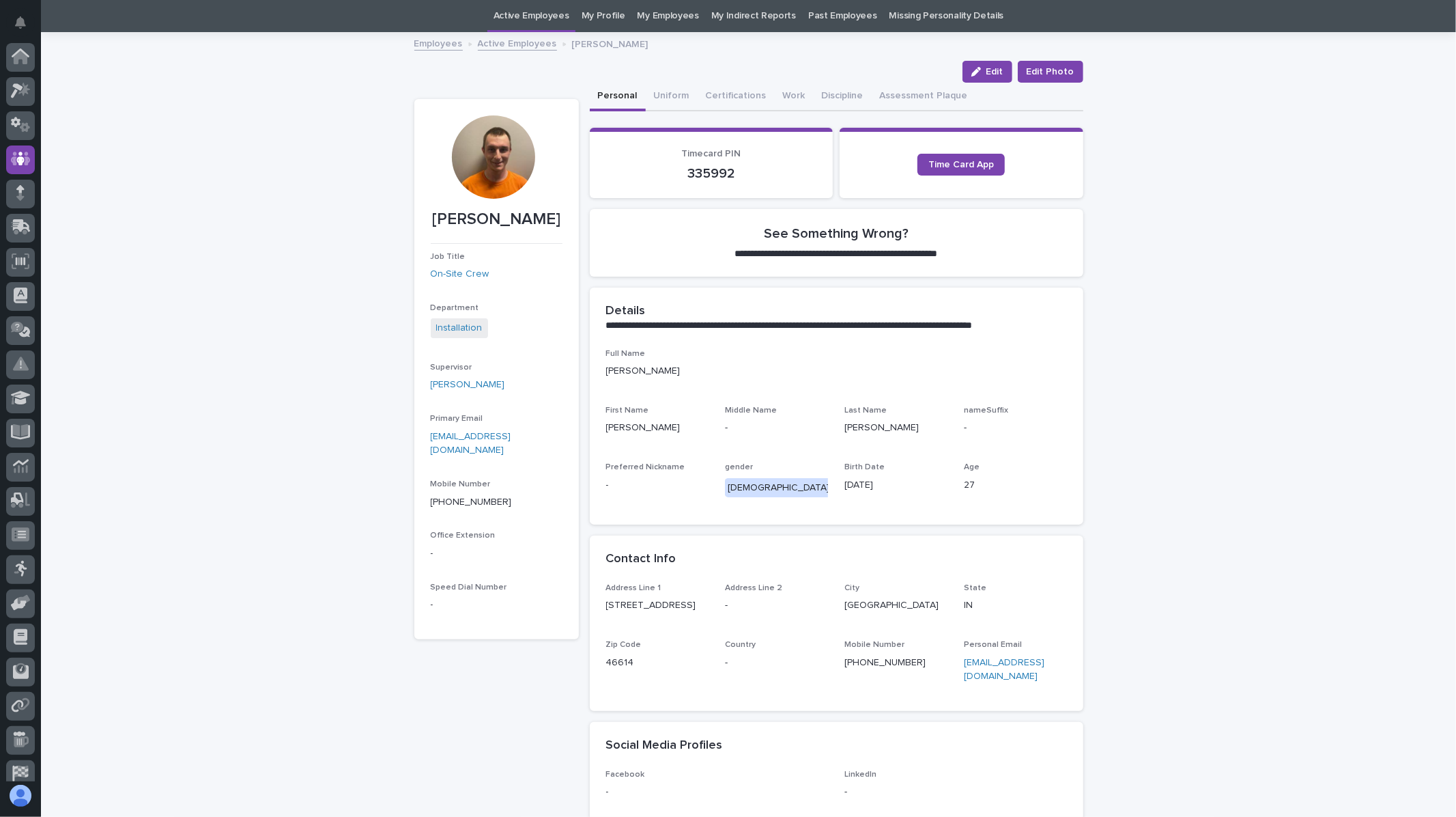
scroll to position [46, 0]
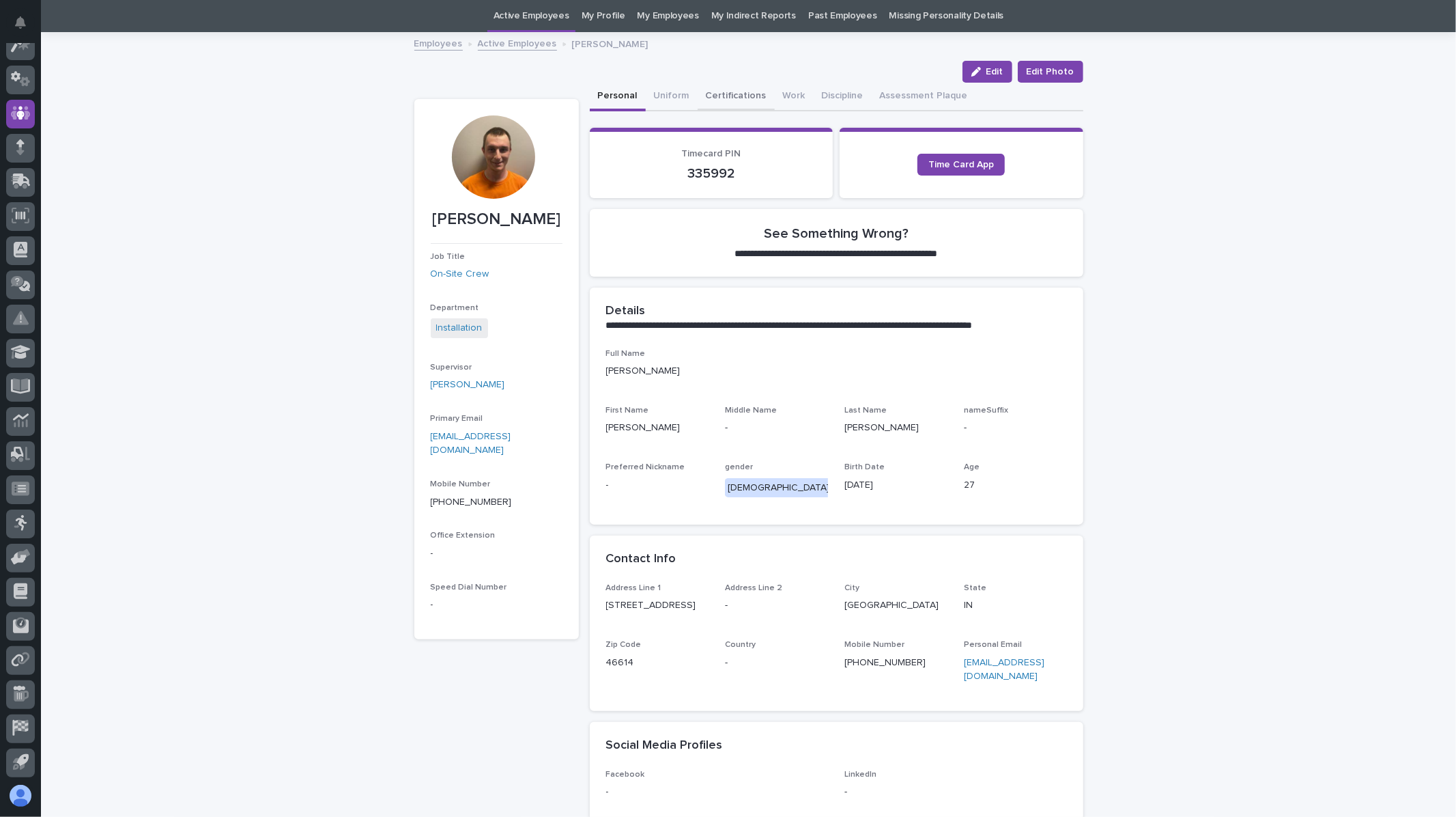
click at [735, 87] on div "My Settings Log Out " 04. Directory " was added to your account Open 04. Direct…" at bounding box center [749, 478] width 1415 height 1044
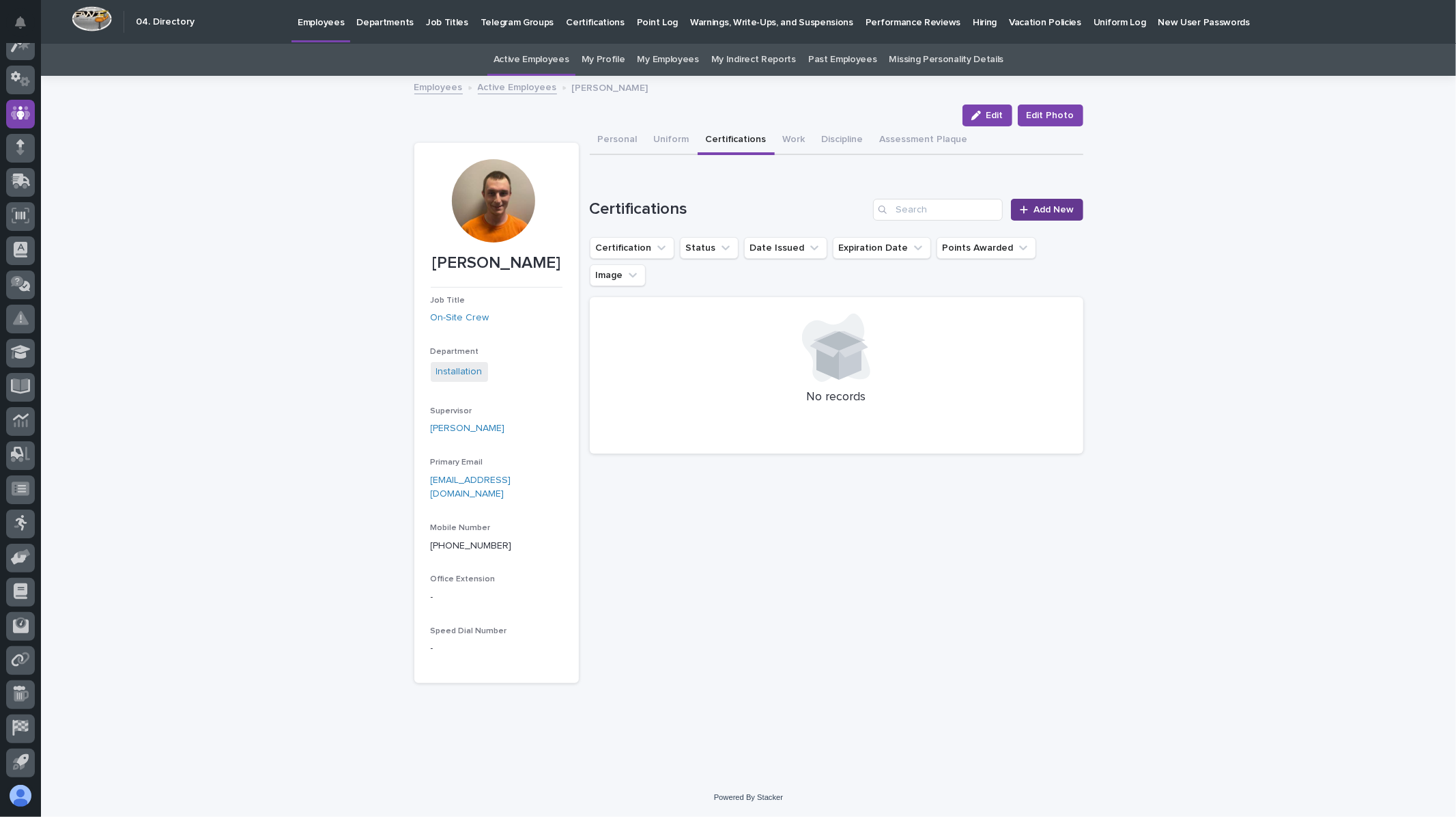
click at [1046, 200] on link "Add New" at bounding box center [1046, 209] width 72 height 22
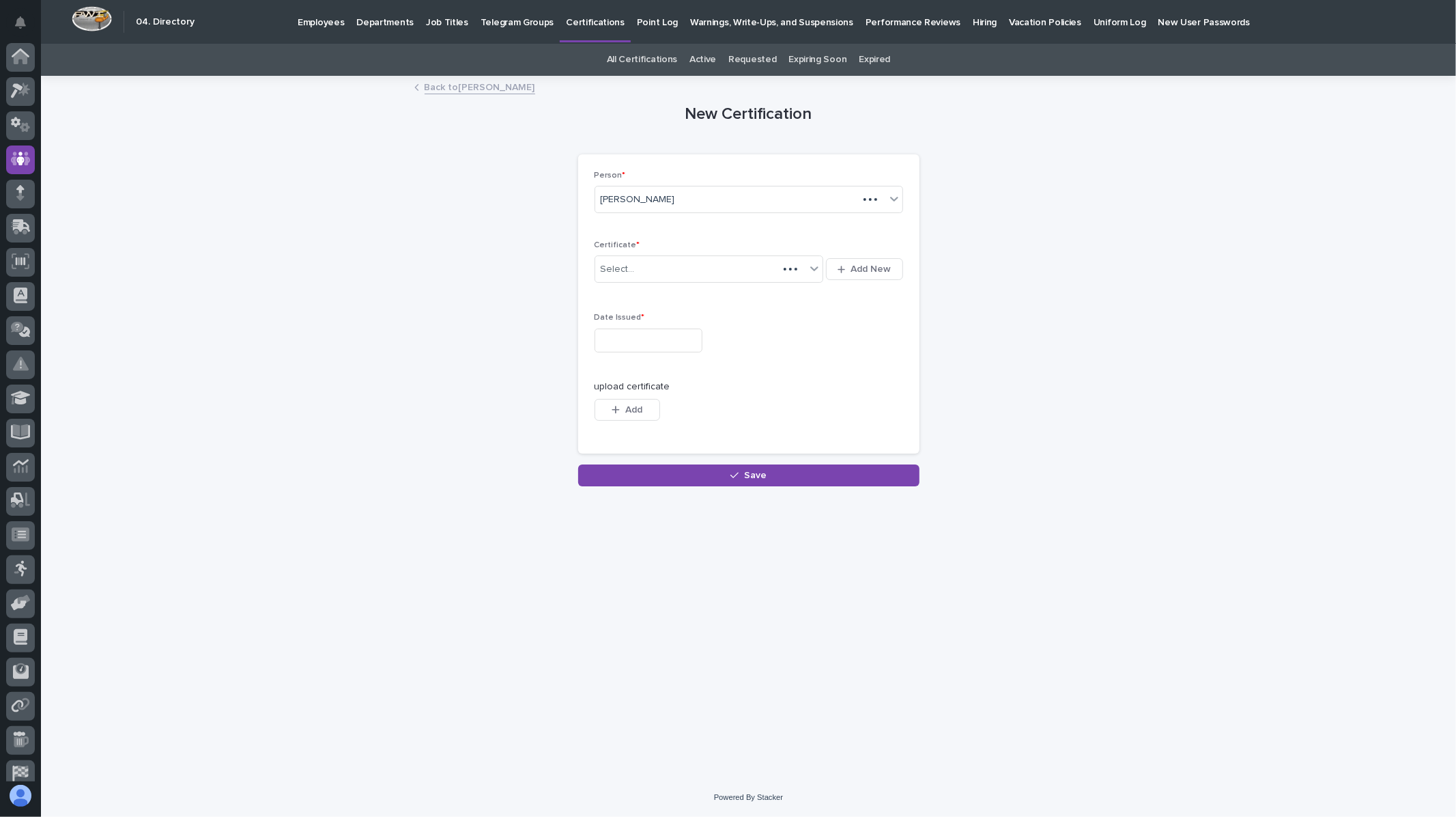
scroll to position [46, 0]
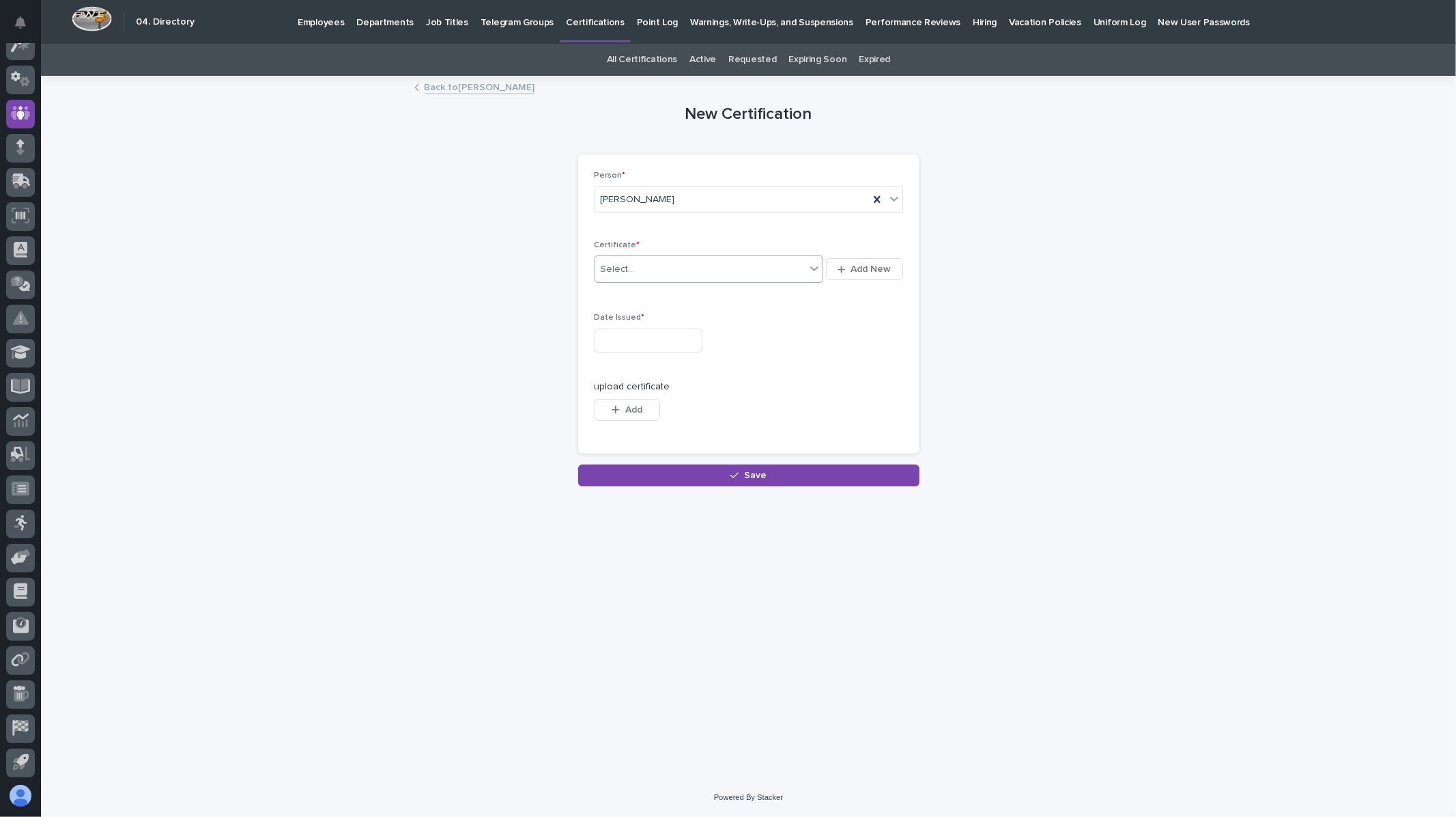
click at [729, 271] on div "Select..." at bounding box center [700, 270] width 211 height 22
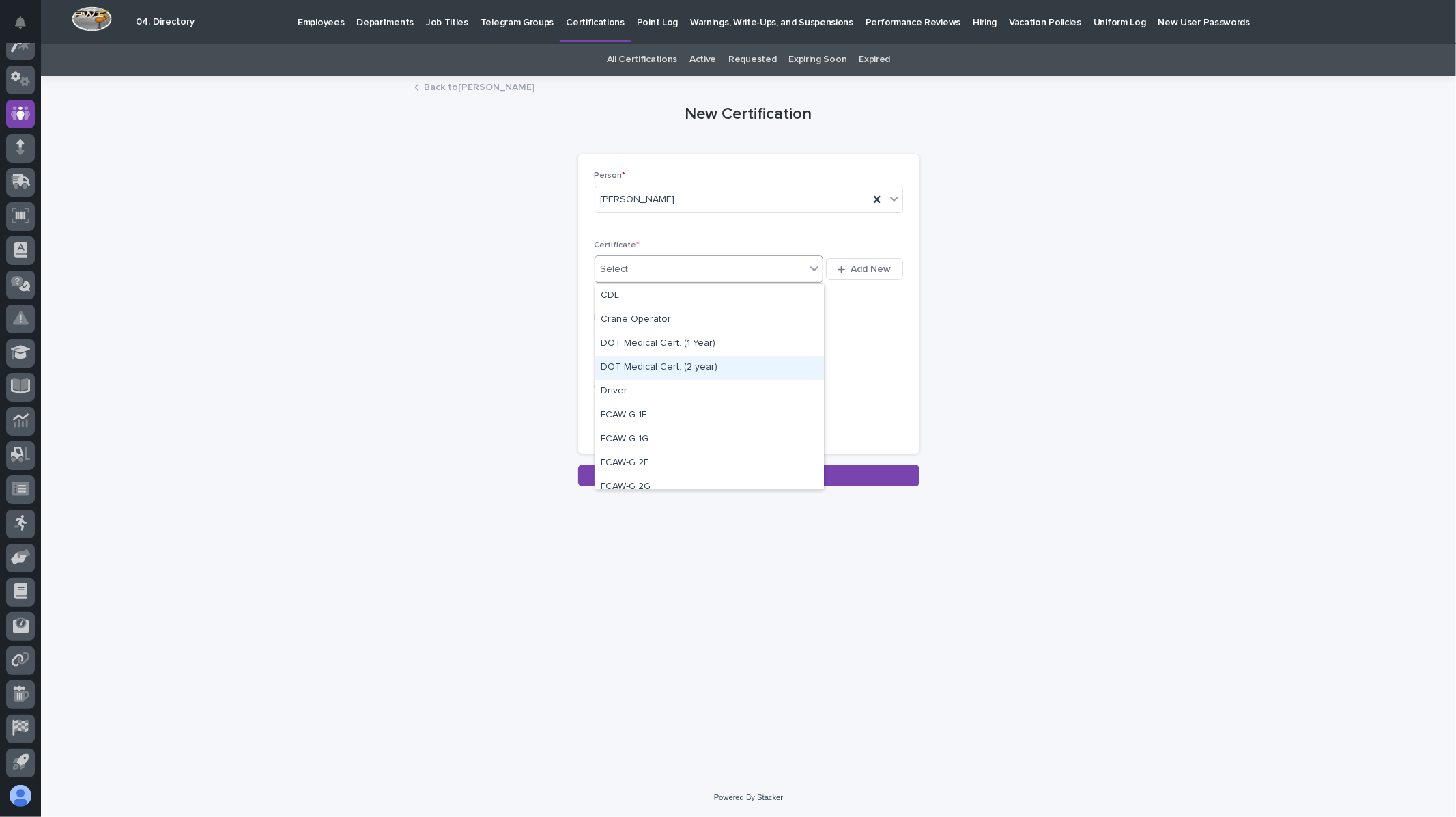
click at [649, 363] on div "DOT Medical Cert. (2 year)" at bounding box center [709, 368] width 228 height 24
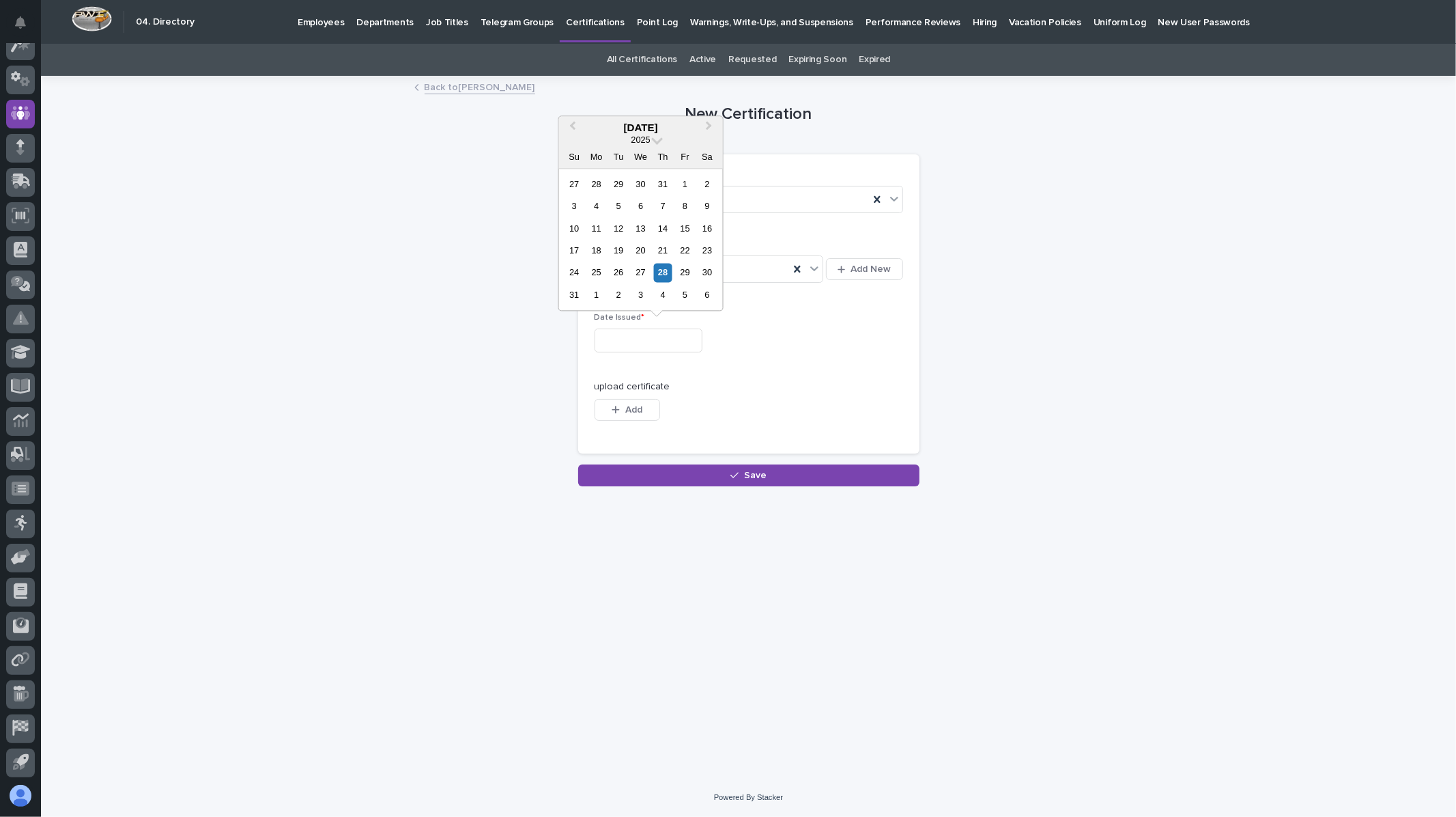
click at [602, 337] on input "text" at bounding box center [648, 341] width 108 height 24
click at [684, 256] on div "22" at bounding box center [685, 251] width 19 height 19
click at [671, 348] on input "**********" at bounding box center [648, 341] width 108 height 24
type input "**********"
click at [623, 416] on button "Add" at bounding box center [627, 409] width 66 height 22
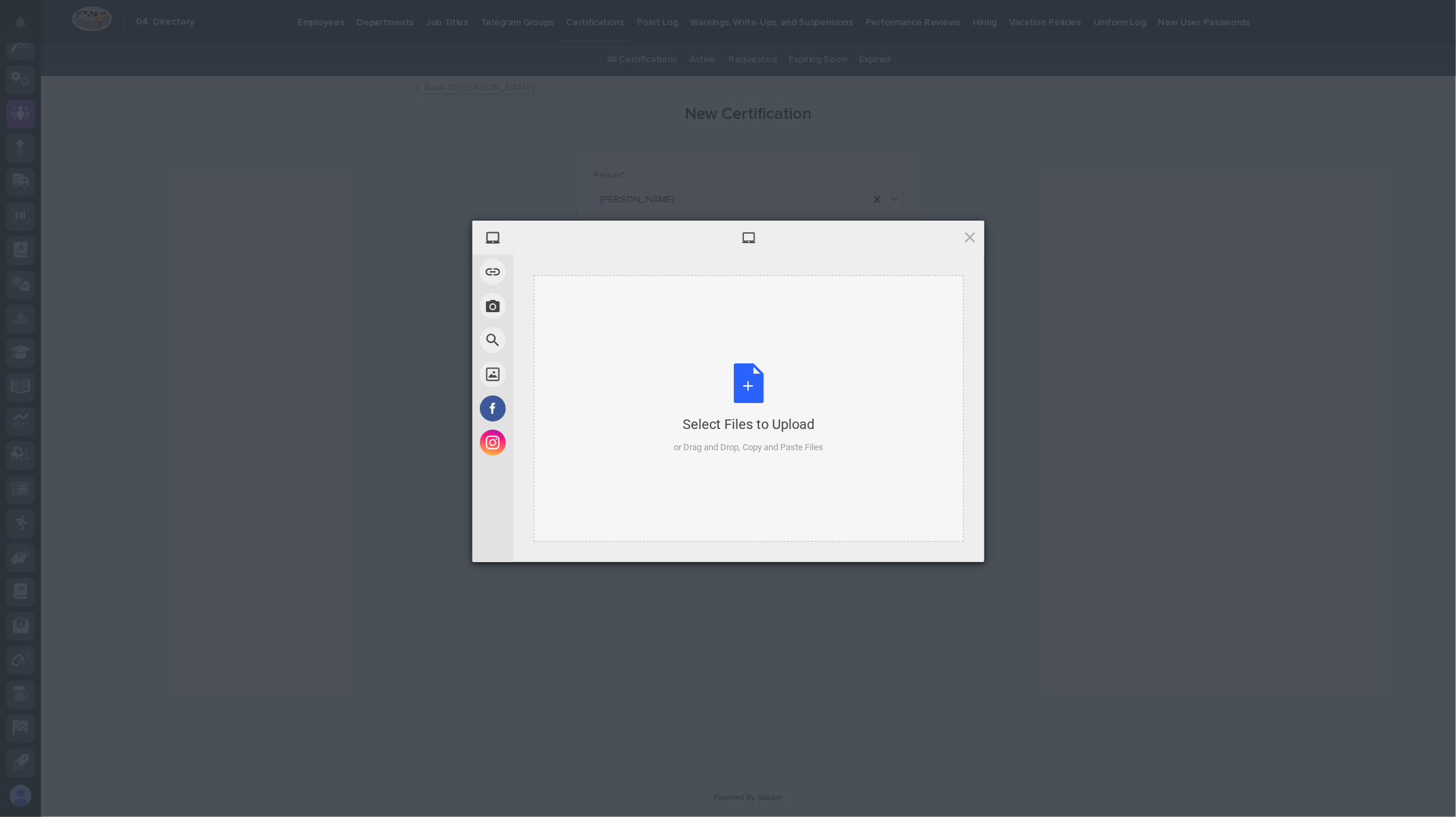
click at [720, 418] on div "Select Files to Upload" at bounding box center [749, 424] width 150 height 19
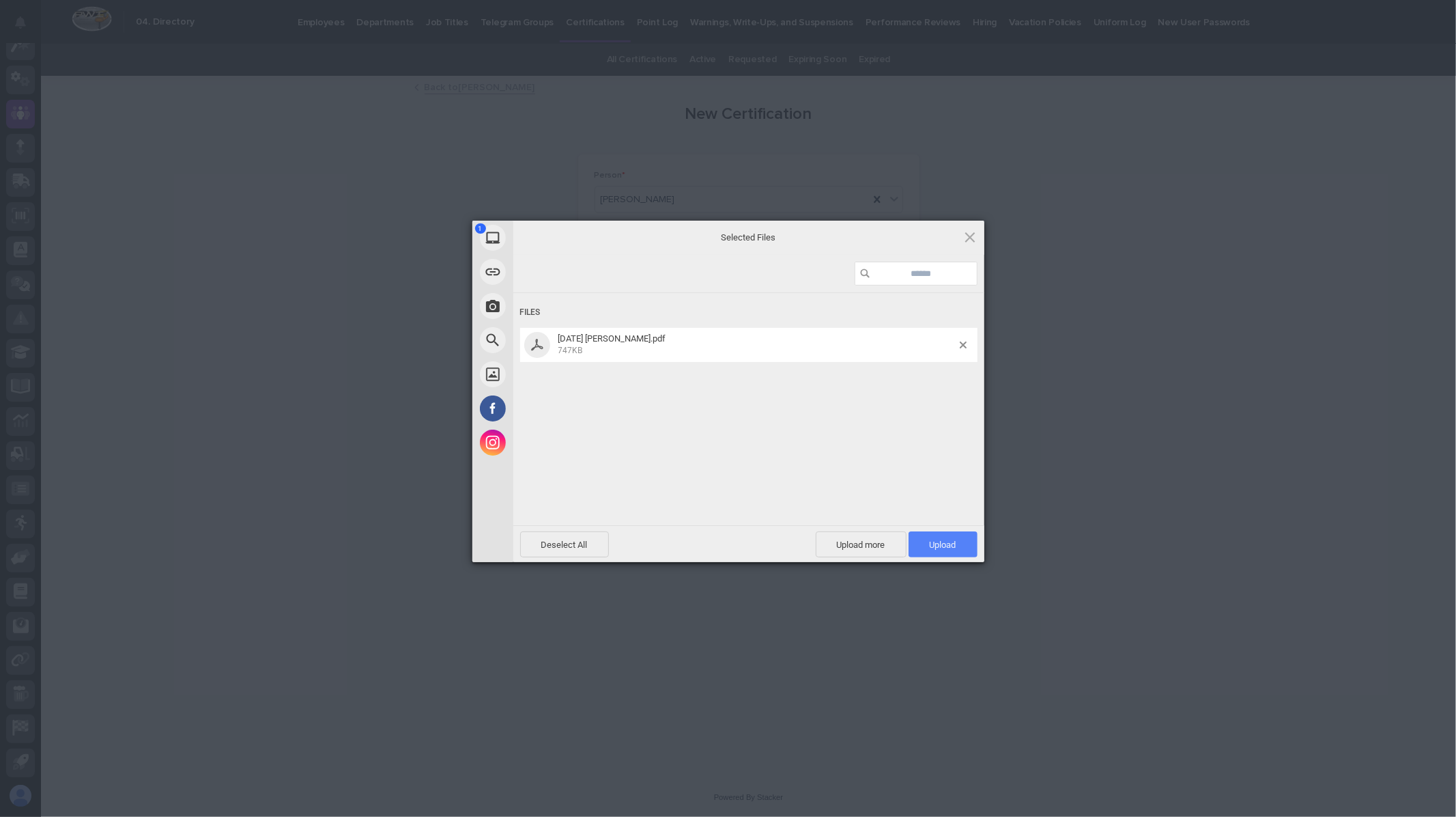
click at [940, 542] on span "Upload 1" at bounding box center [943, 544] width 26 height 10
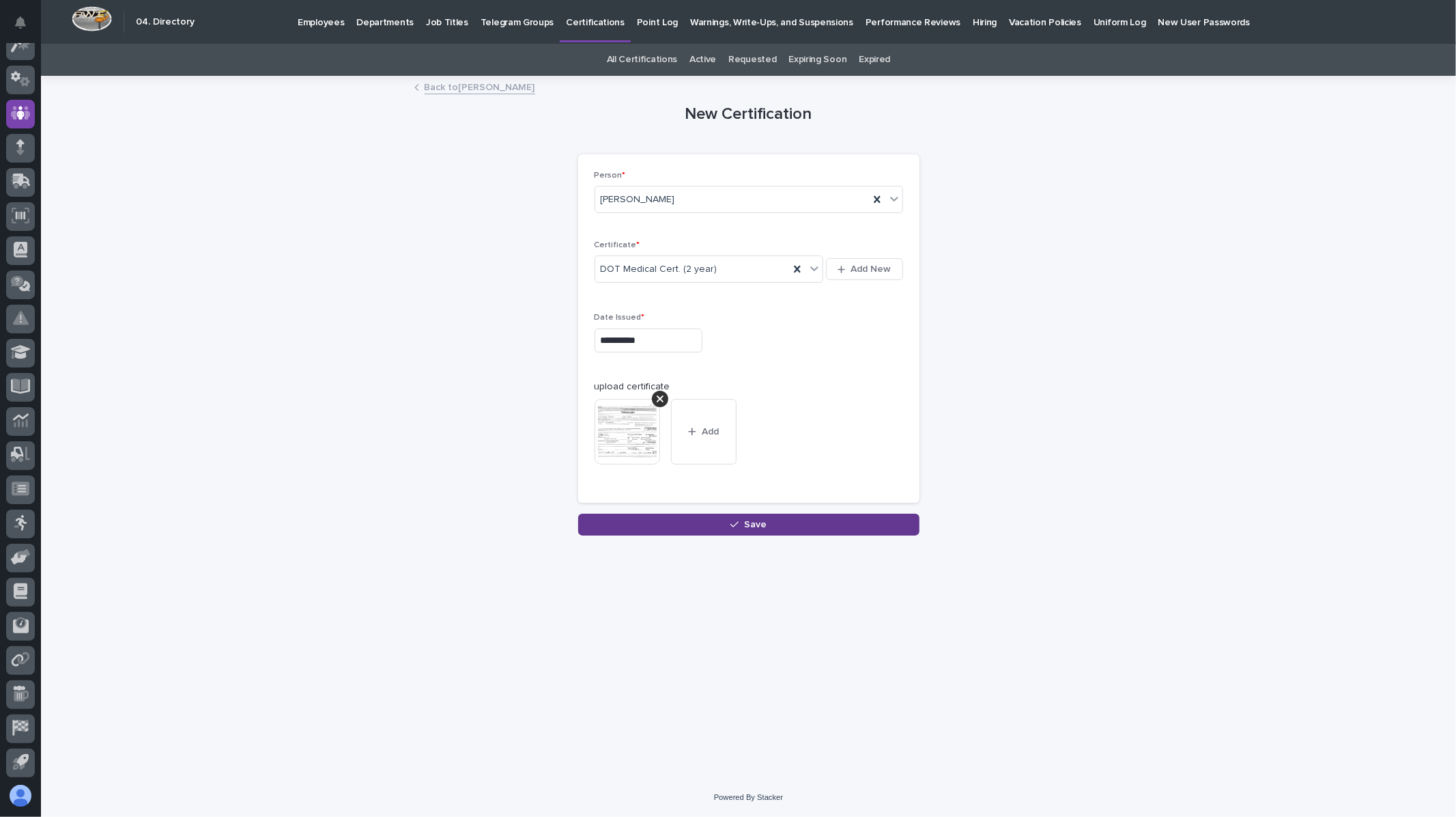
click at [750, 528] on span "Save" at bounding box center [755, 524] width 22 height 9
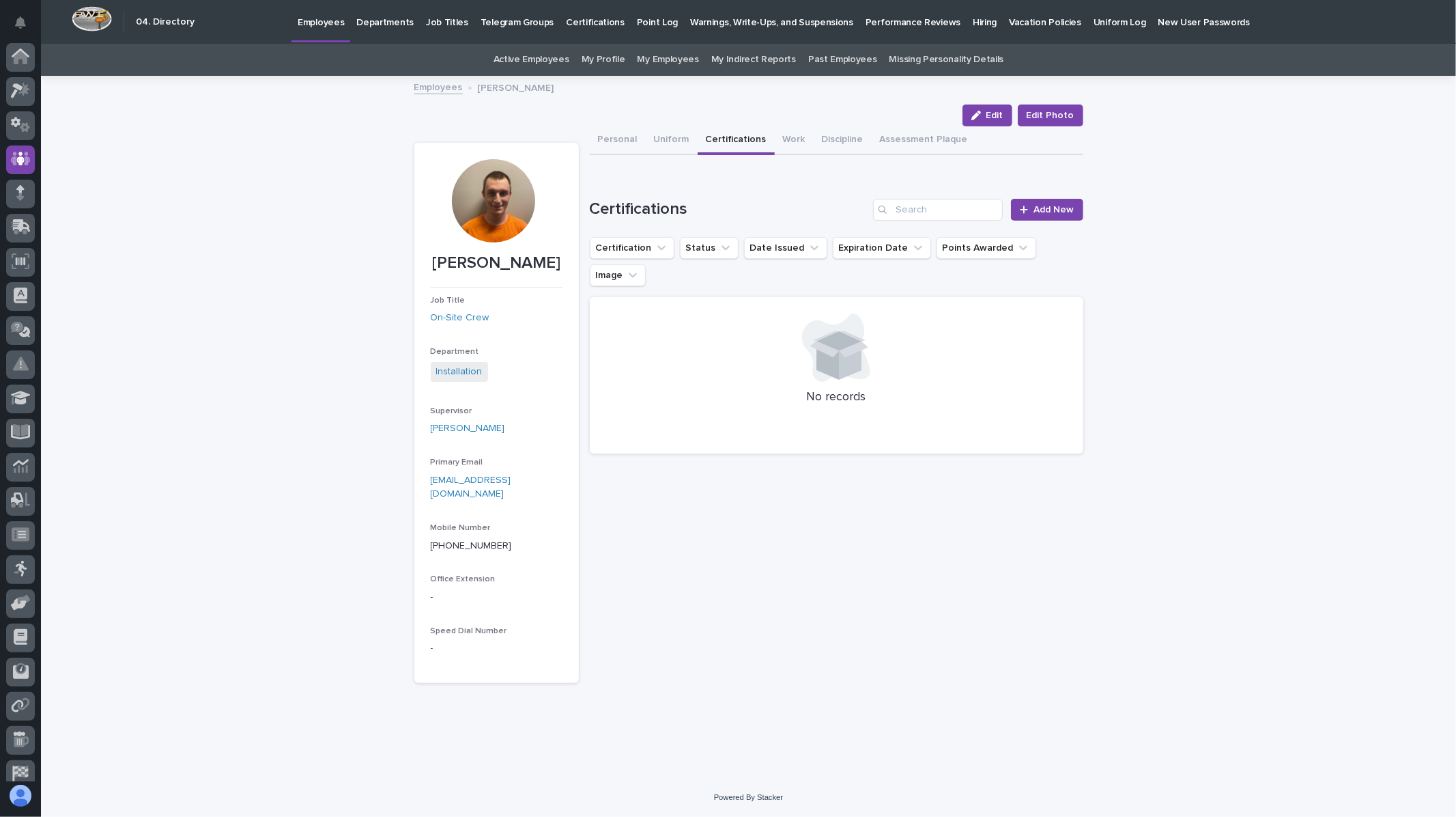
scroll to position [46, 0]
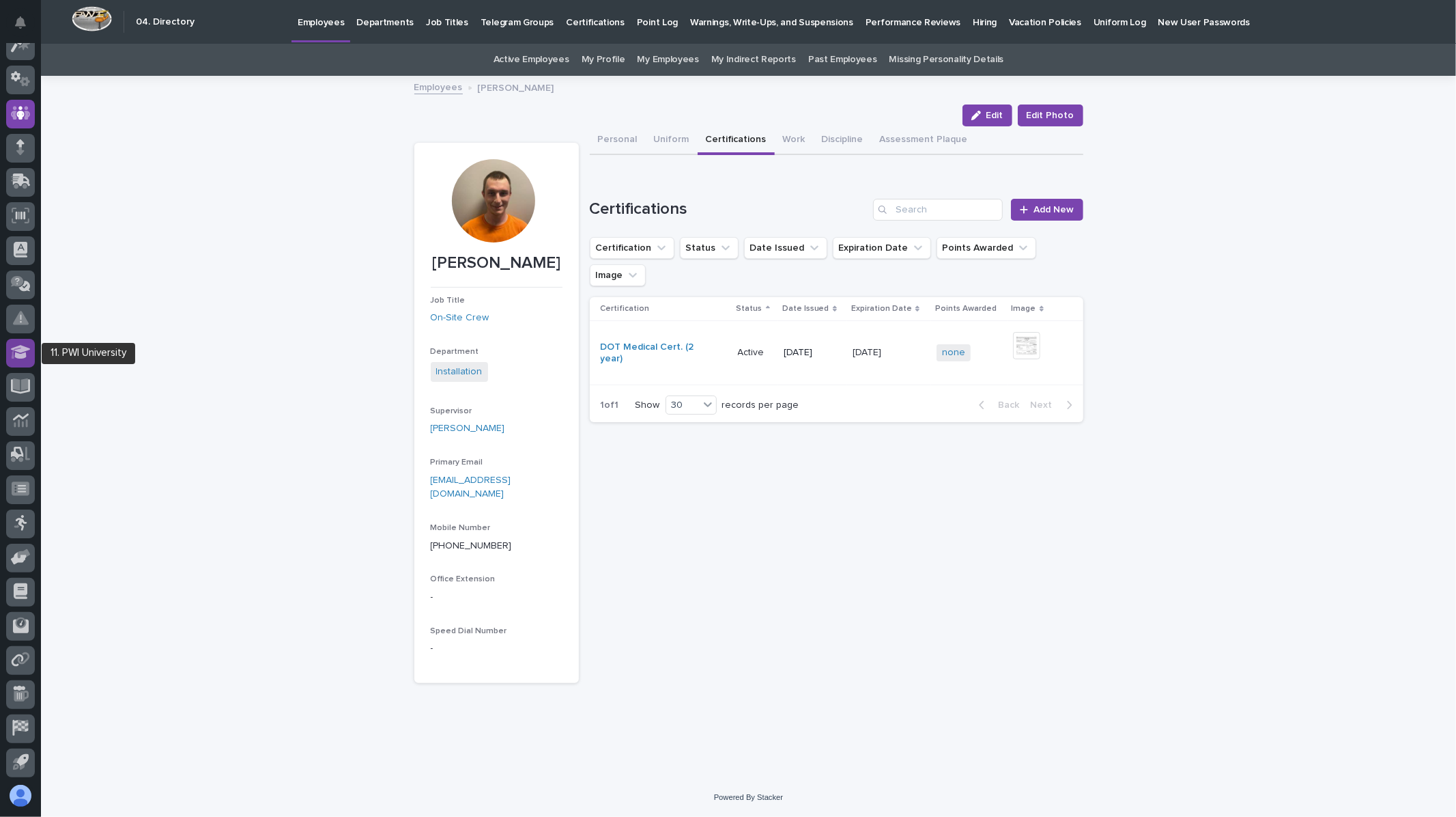
click at [11, 350] on icon at bounding box center [21, 352] width 20 height 16
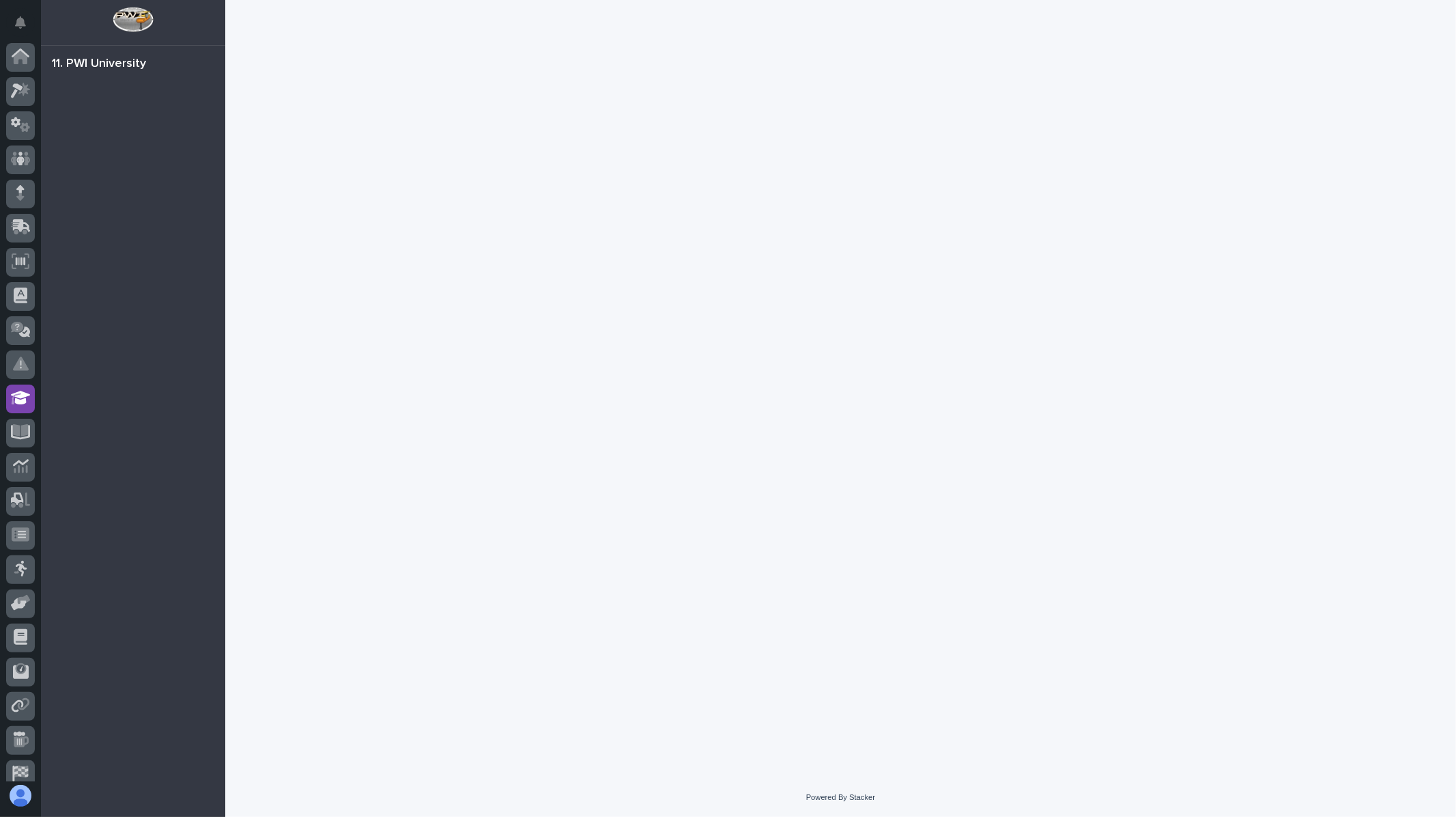
scroll to position [46, 0]
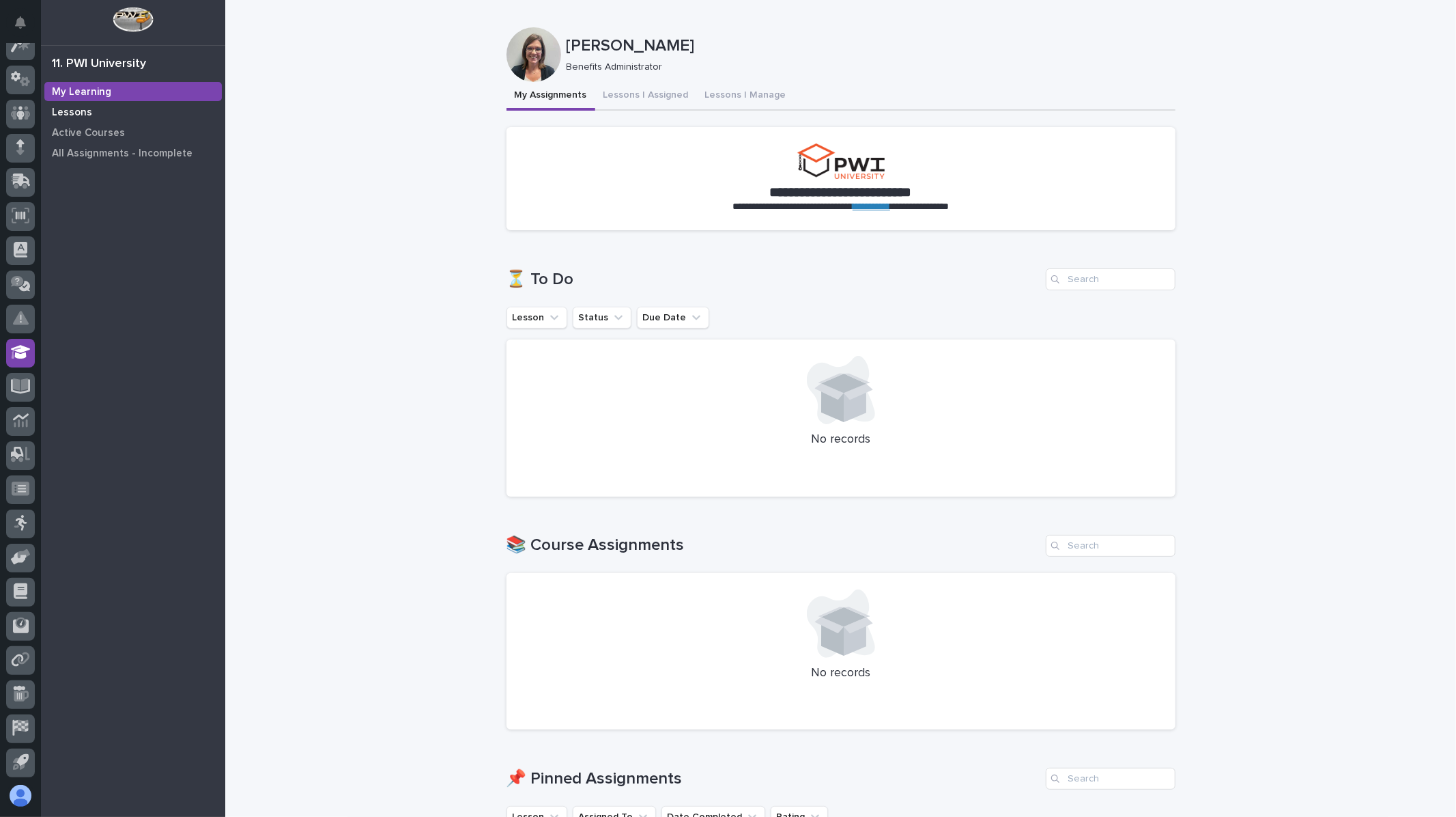
click at [66, 110] on p "Lessons" at bounding box center [71, 112] width 40 height 12
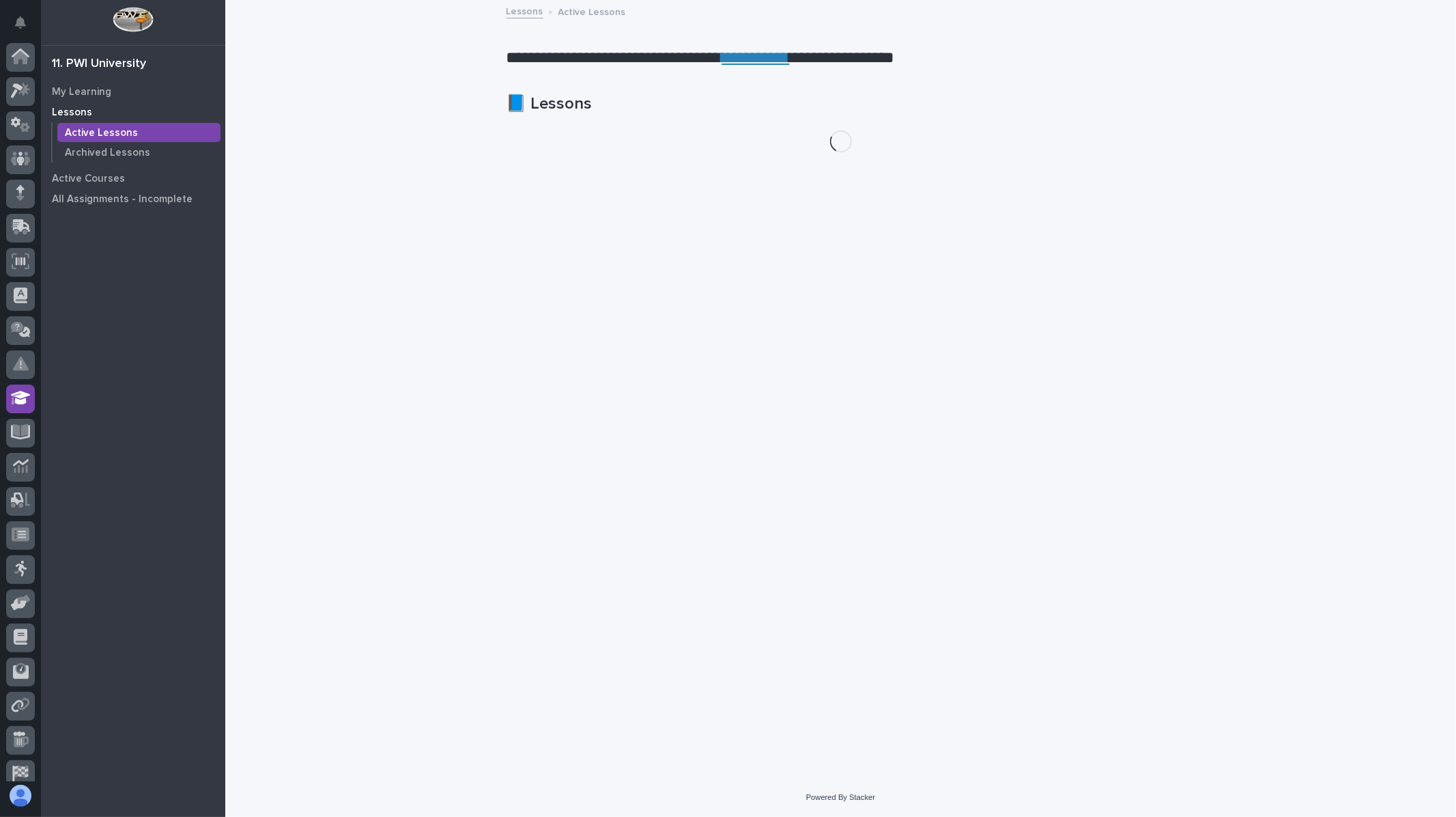
scroll to position [46, 0]
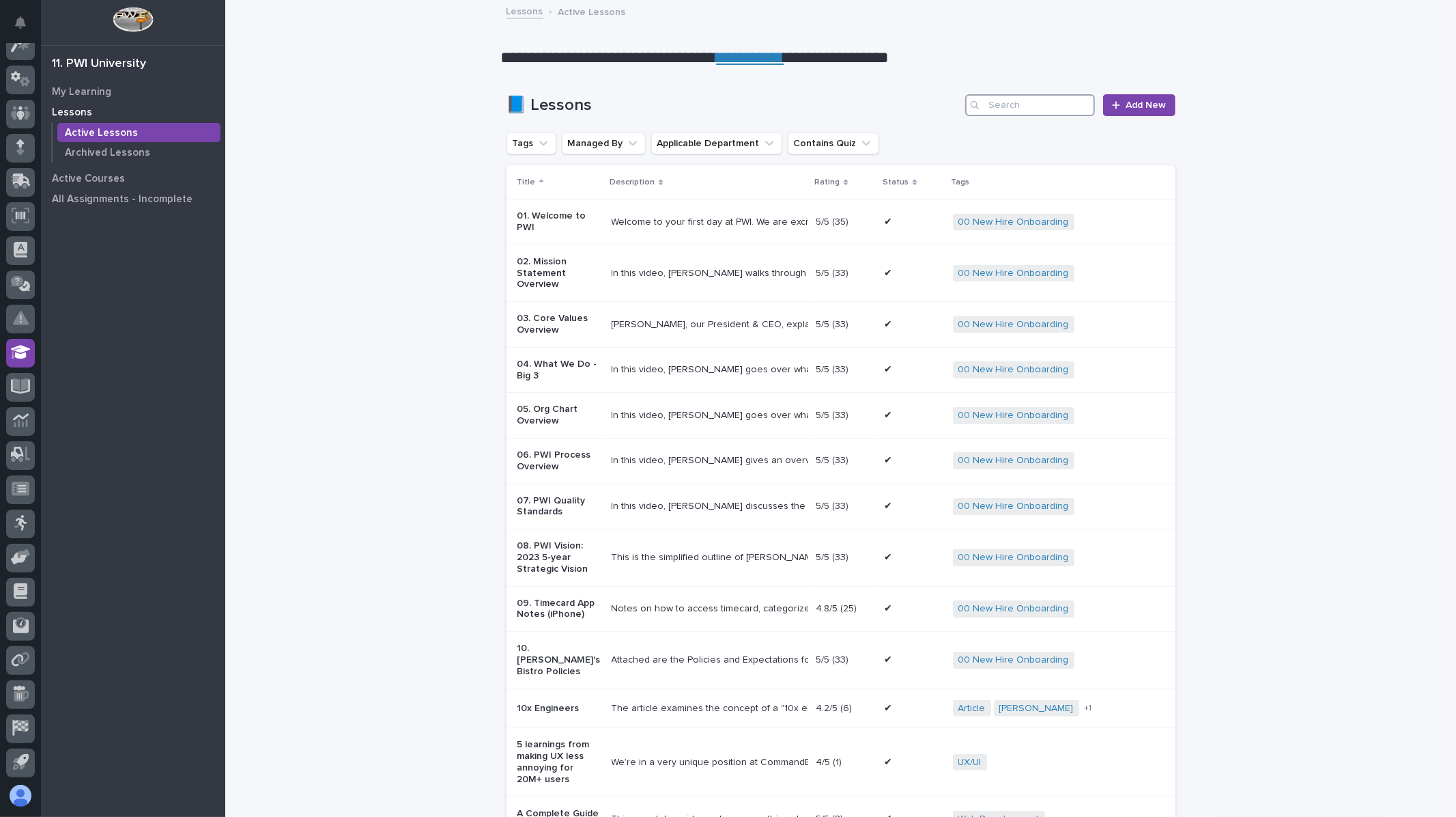
click at [1007, 105] on input "Search" at bounding box center [1030, 105] width 130 height 22
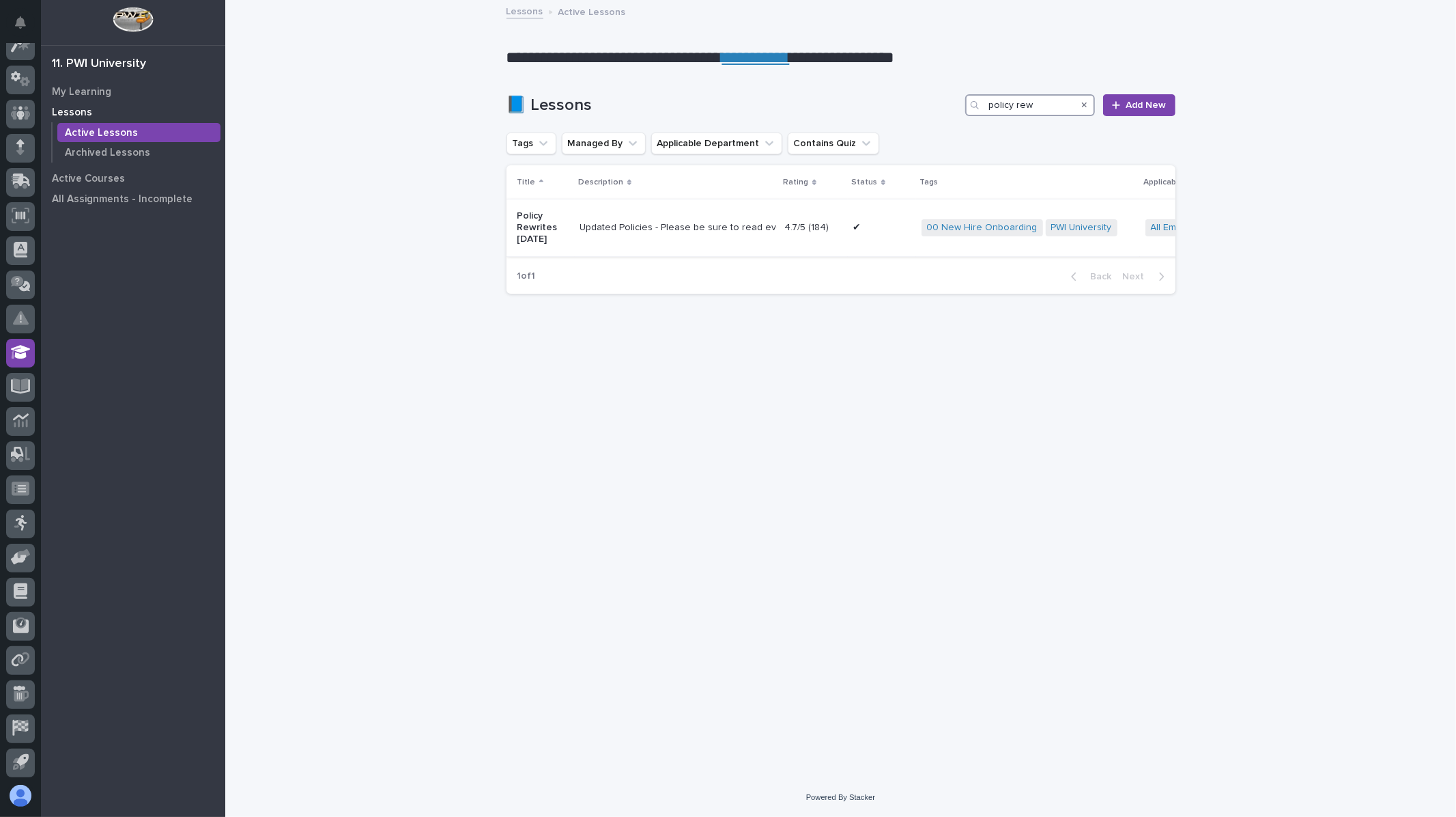
type input "policy rew"
click at [780, 241] on td "4.7/5 (184) 4.7/5 (184)" at bounding box center [813, 227] width 68 height 57
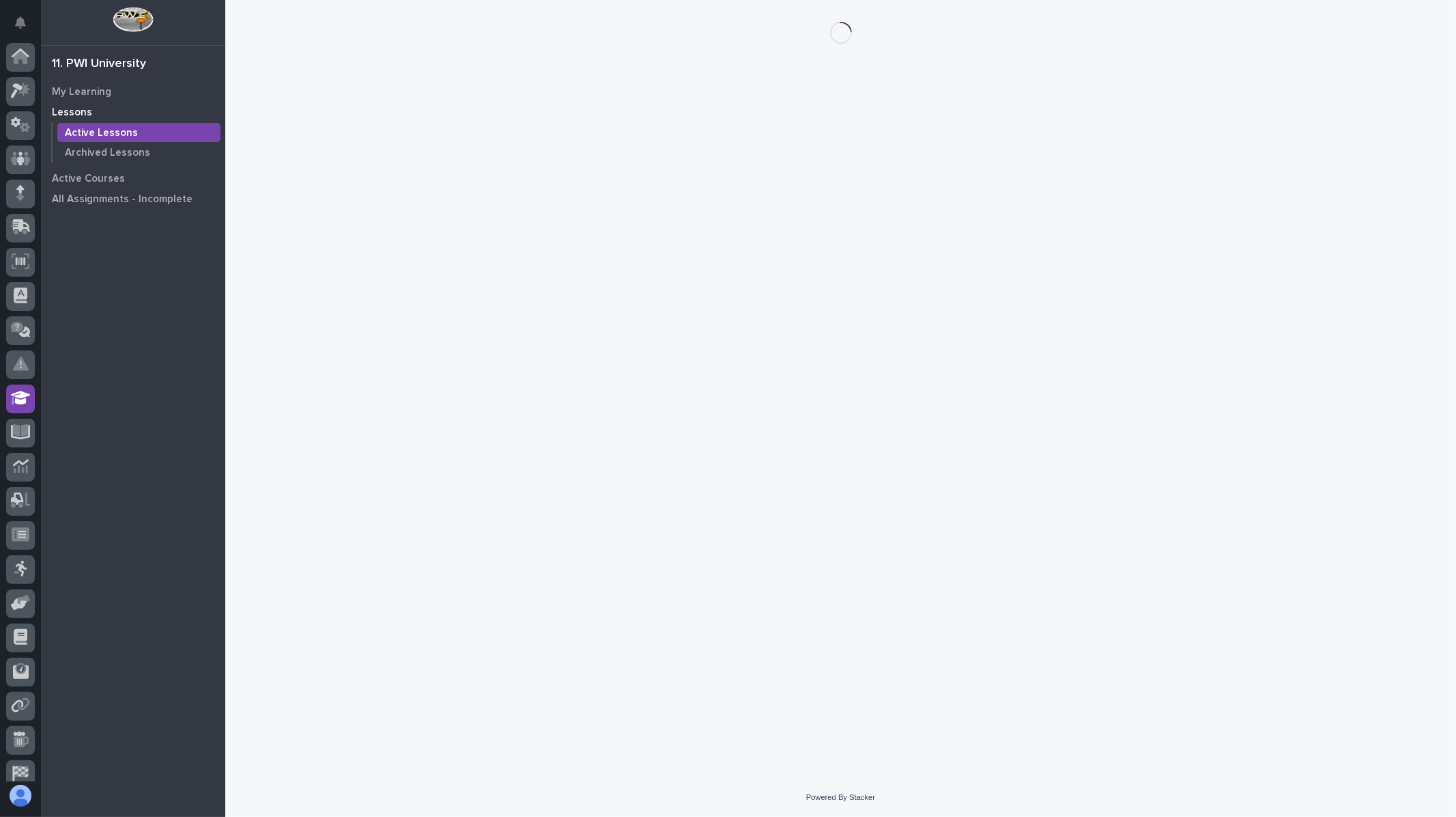
scroll to position [46, 0]
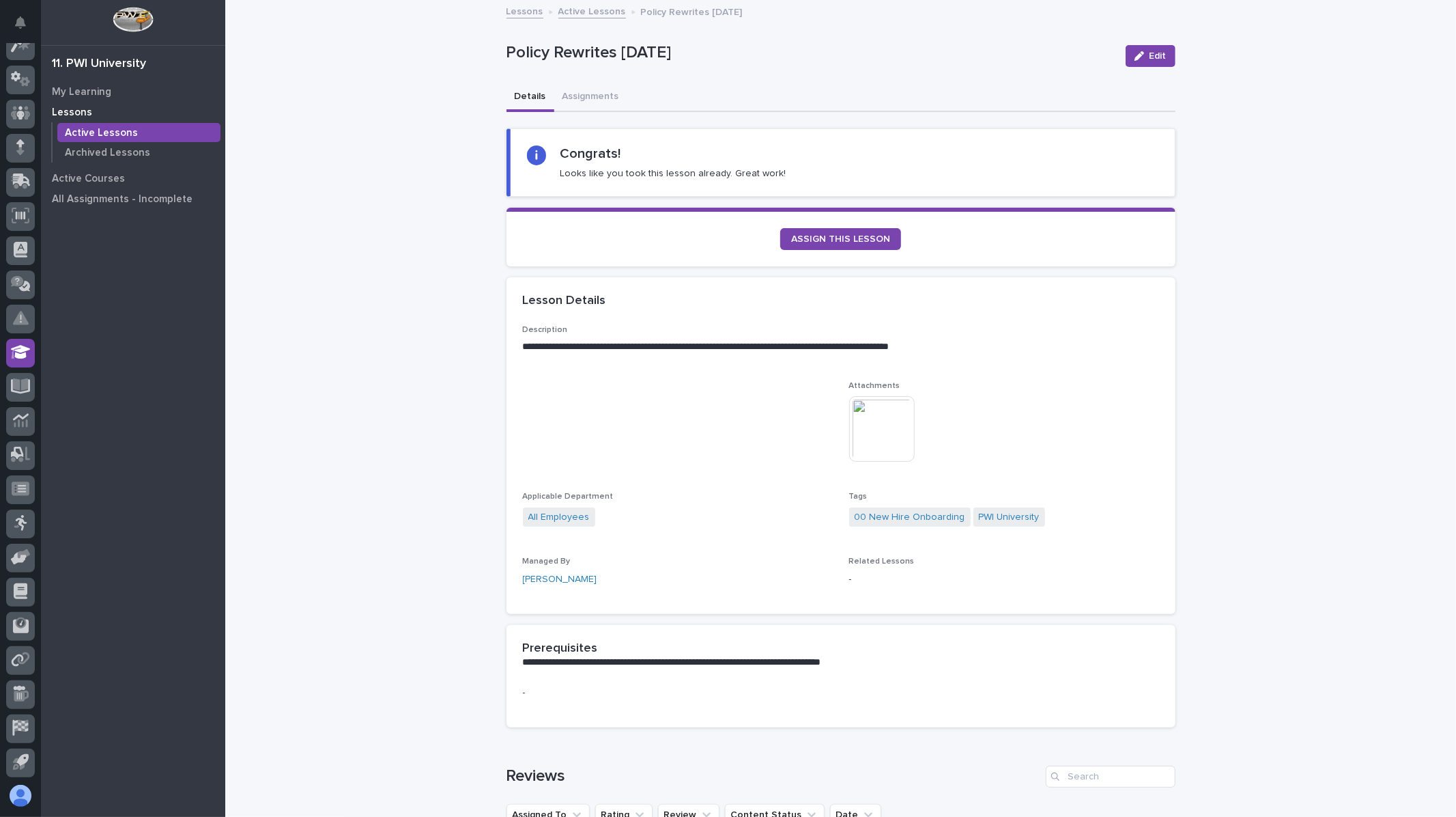
click at [780, 241] on link "ASSIGN THIS LESSON" at bounding box center [840, 239] width 121 height 22
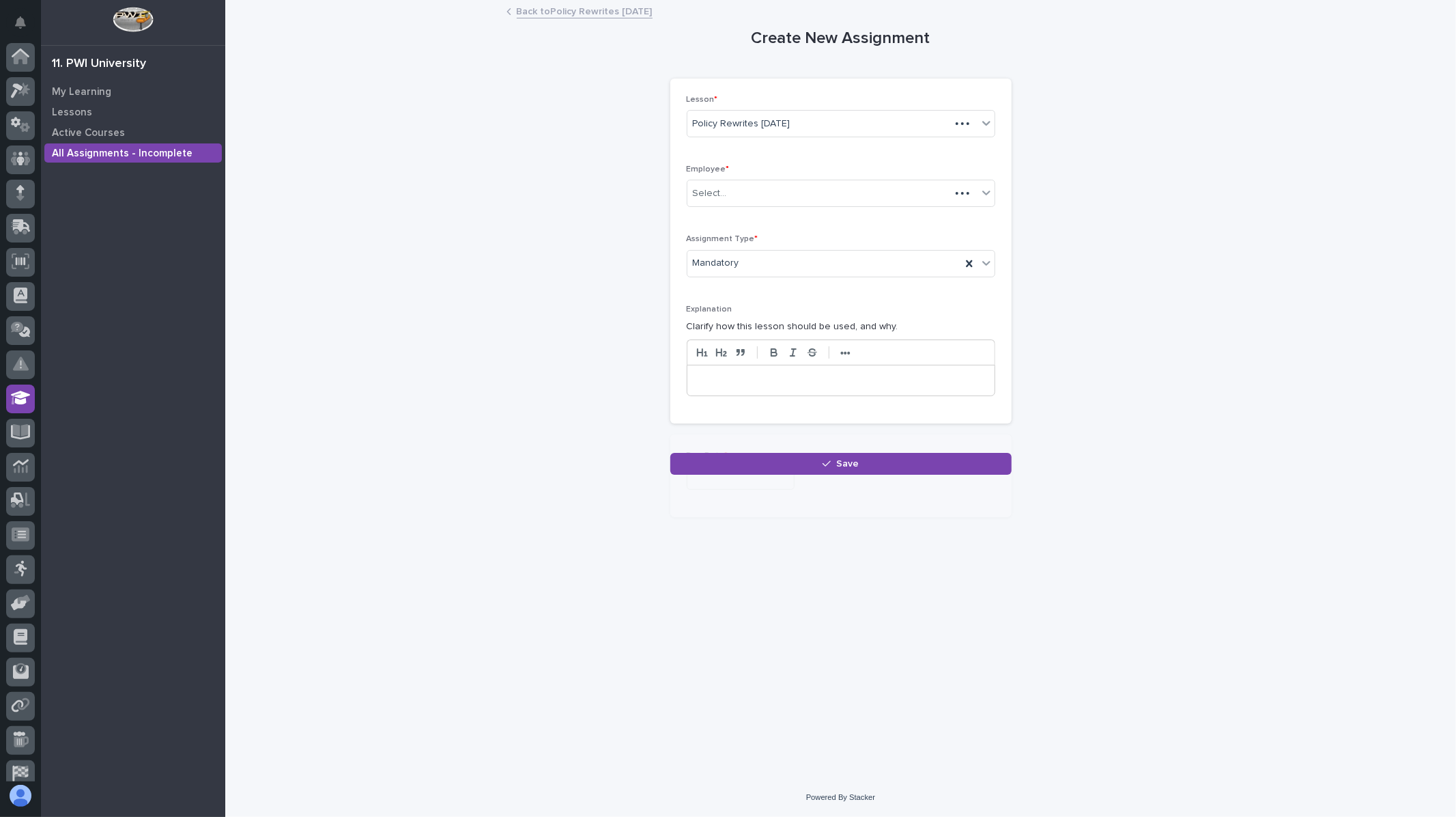
scroll to position [46, 0]
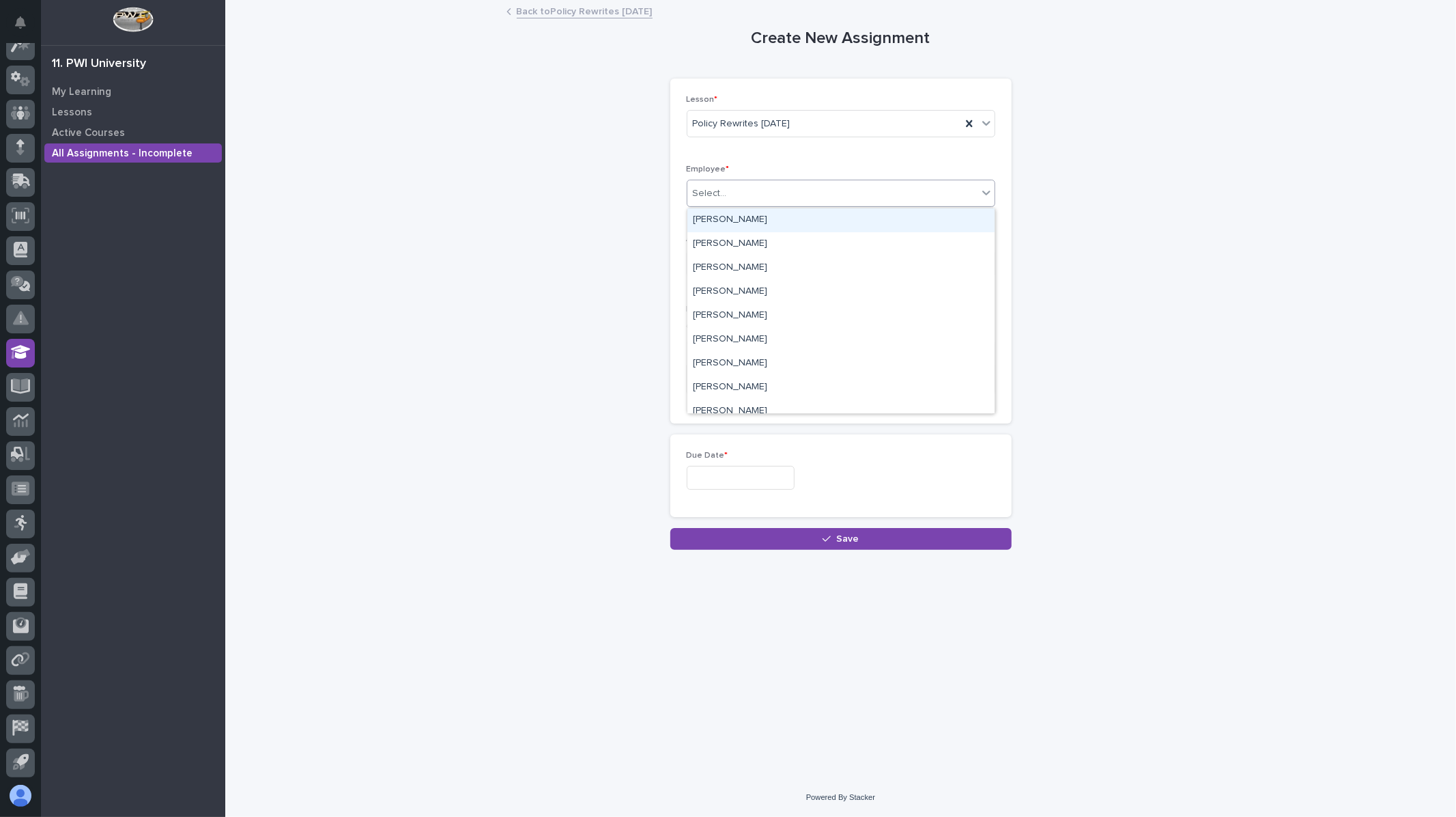
click at [743, 197] on div "Select..." at bounding box center [833, 194] width 290 height 22
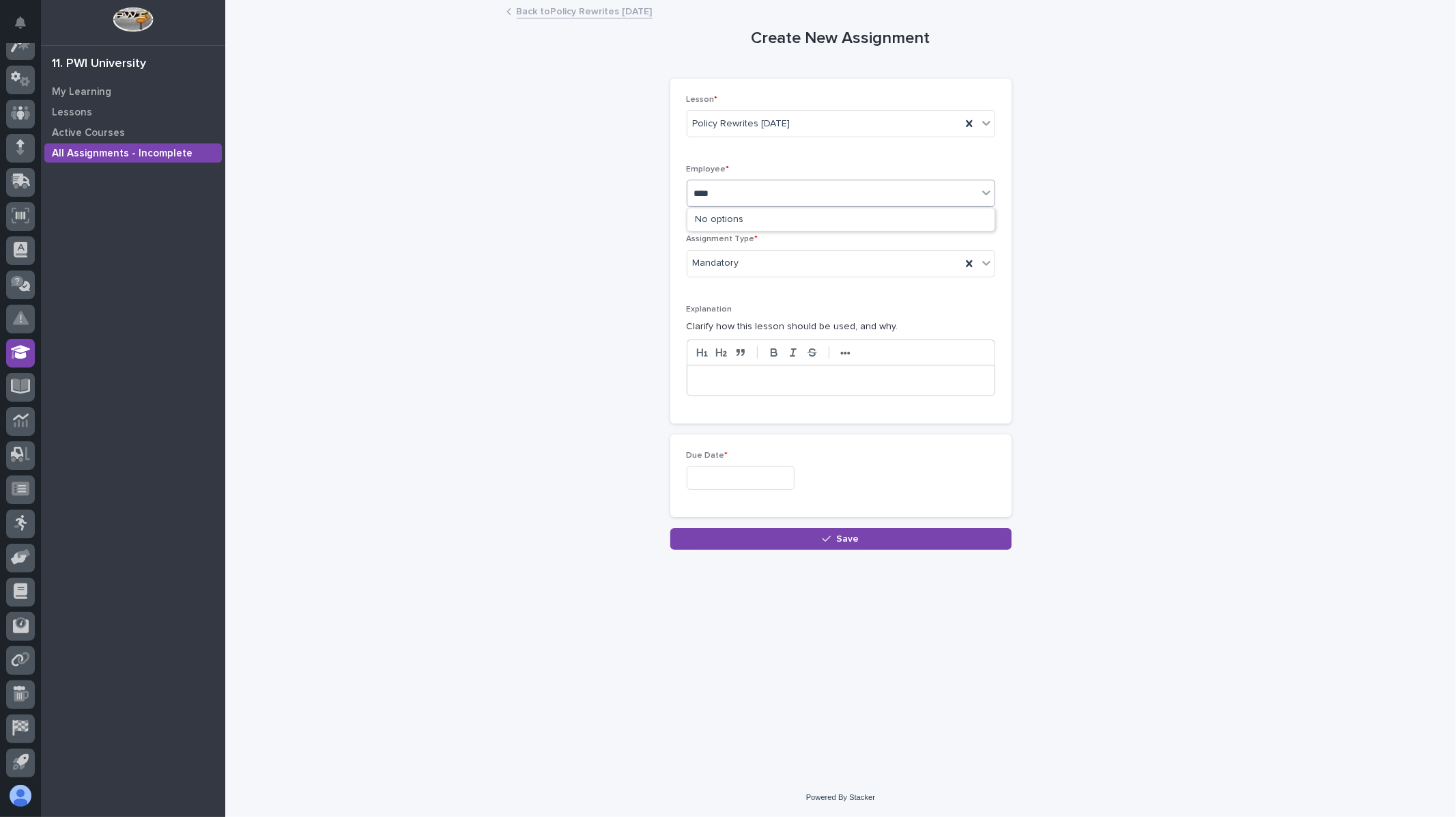
type input "***"
click at [731, 221] on div "[PERSON_NAME]" at bounding box center [841, 221] width 307 height 24
click at [746, 478] on input "text" at bounding box center [740, 478] width 108 height 24
click at [753, 408] on div "28" at bounding box center [755, 410] width 19 height 19
type input "**********"
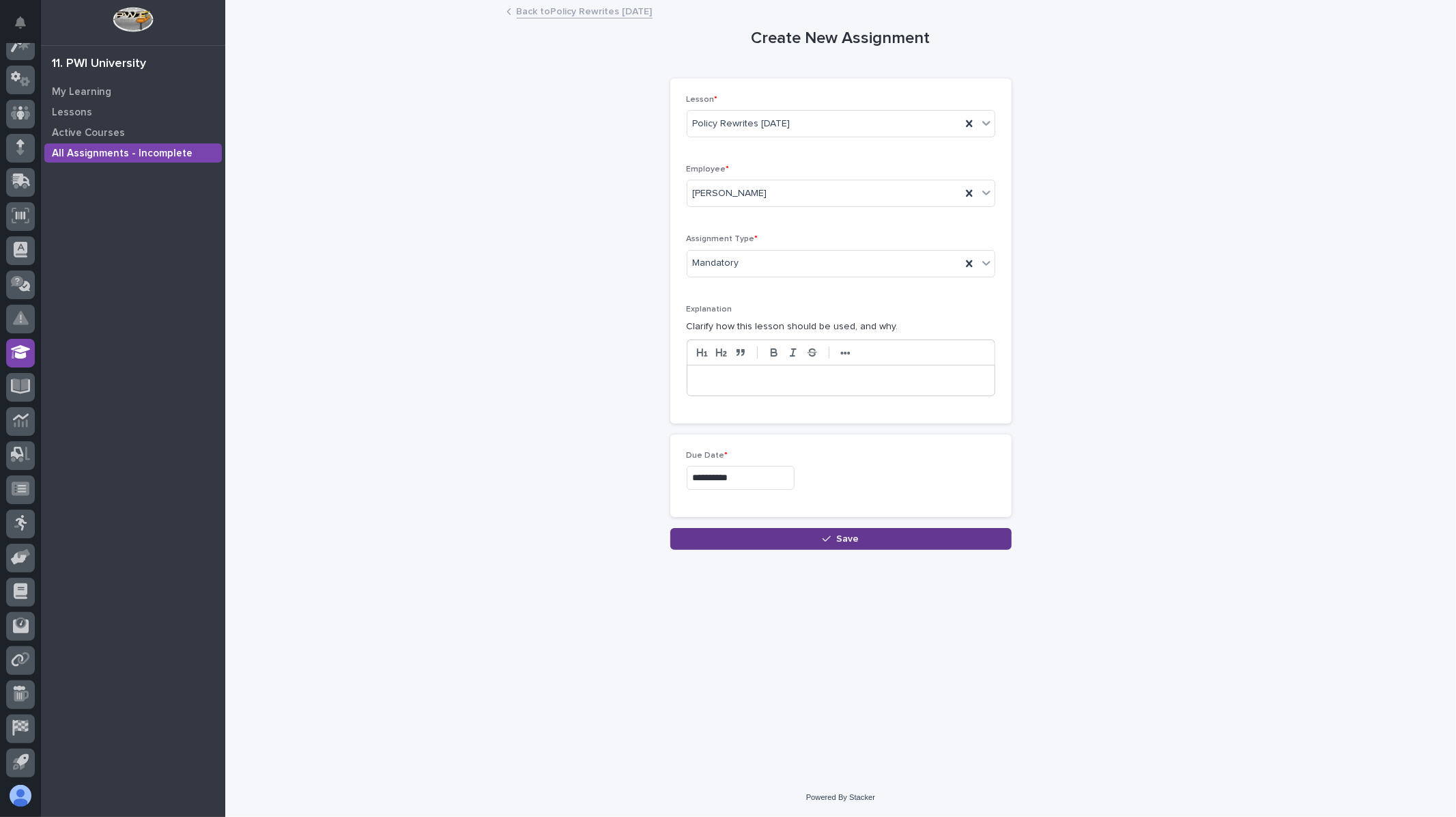
click at [844, 539] on span "Save" at bounding box center [848, 538] width 22 height 9
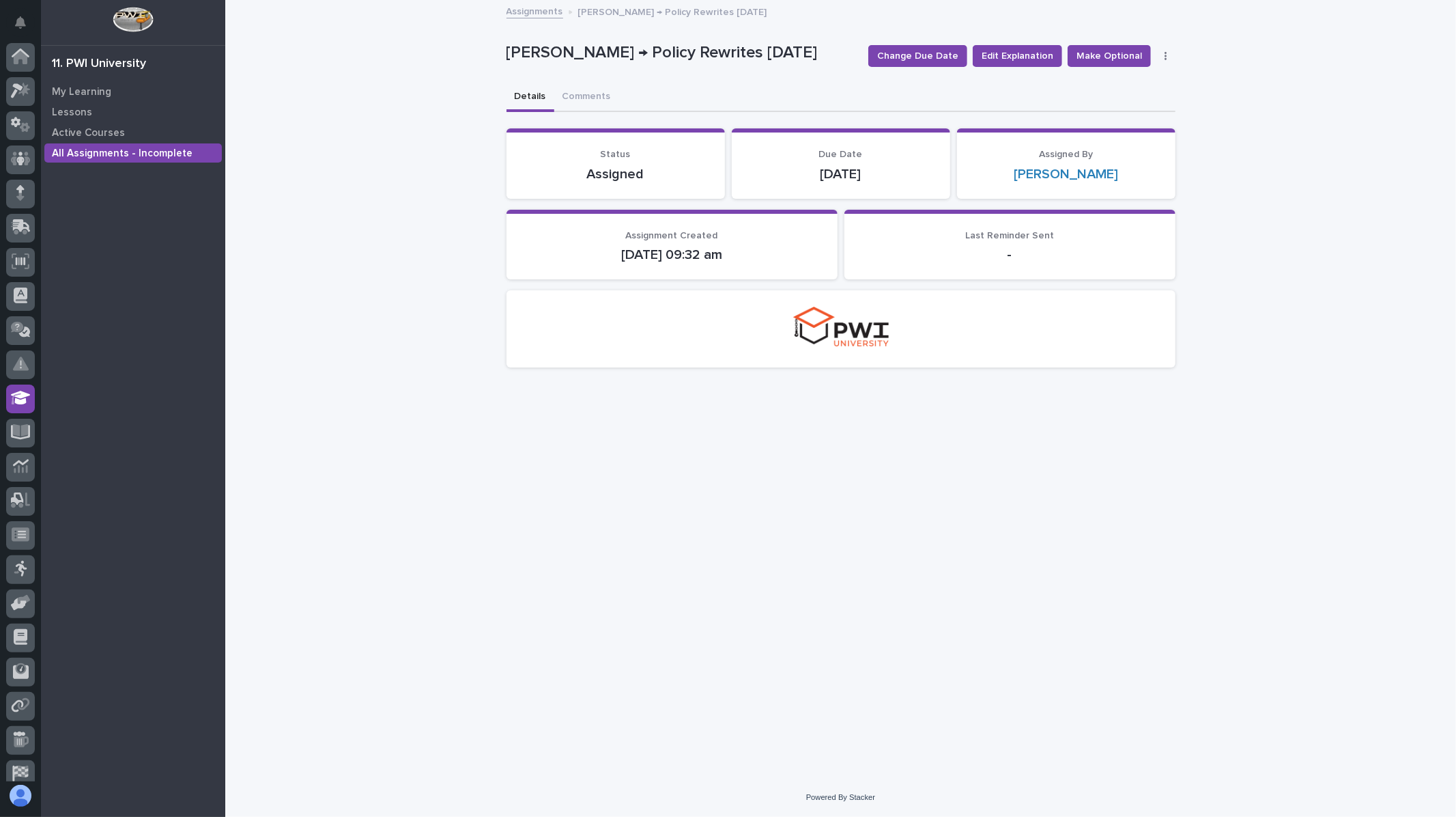
scroll to position [46, 0]
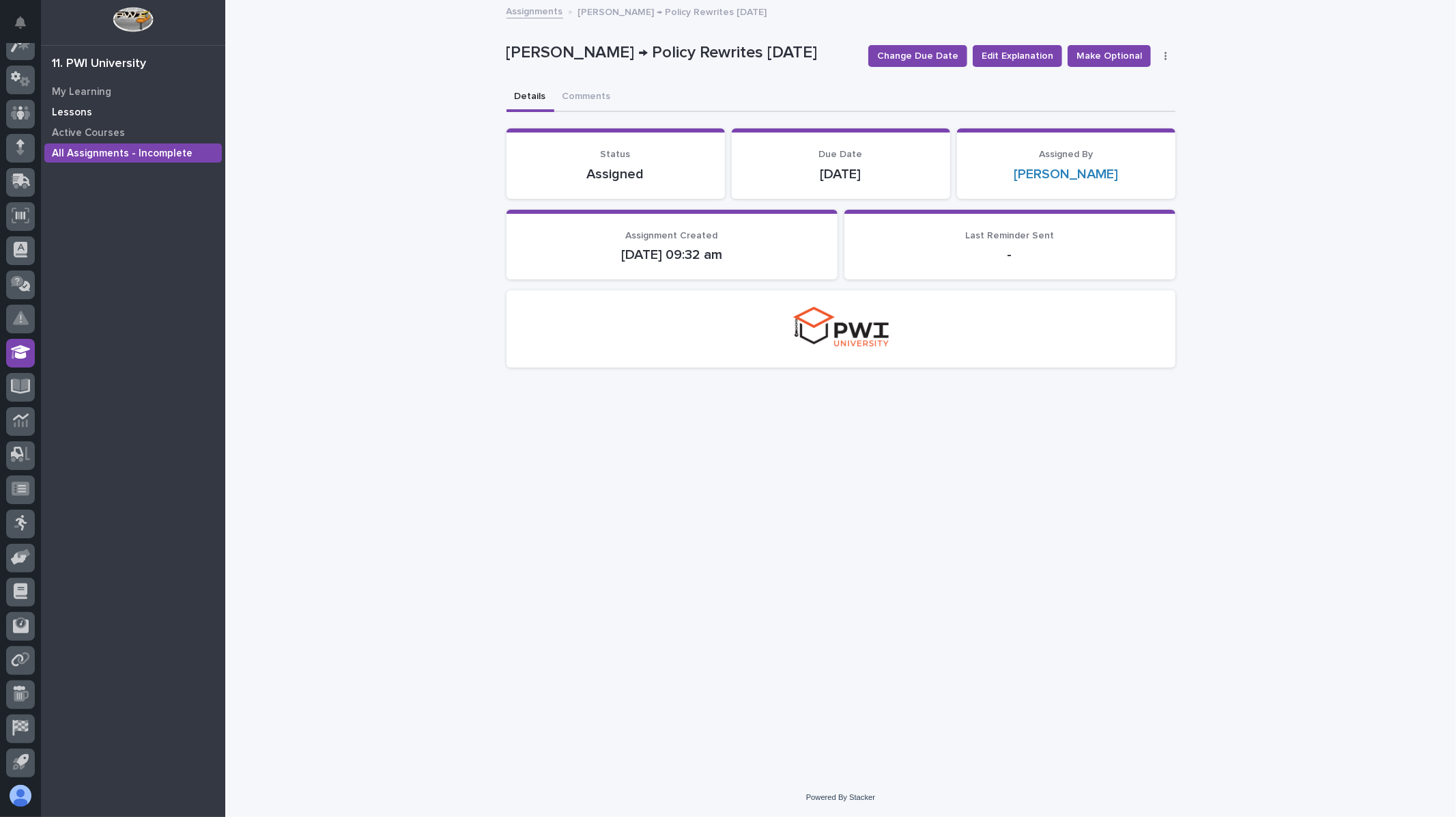
click at [68, 114] on p "Lessons" at bounding box center [71, 112] width 40 height 12
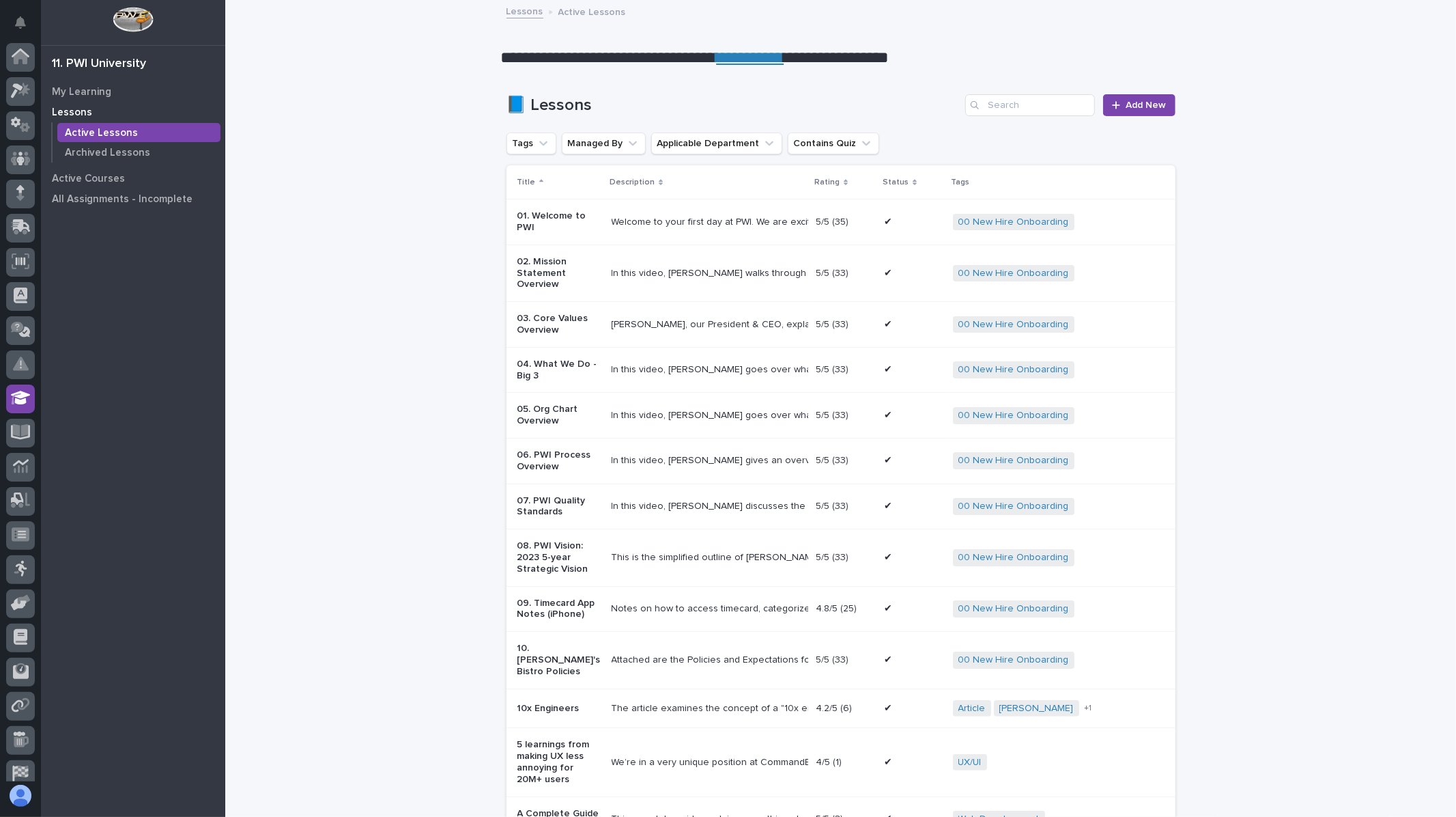
scroll to position [46, 0]
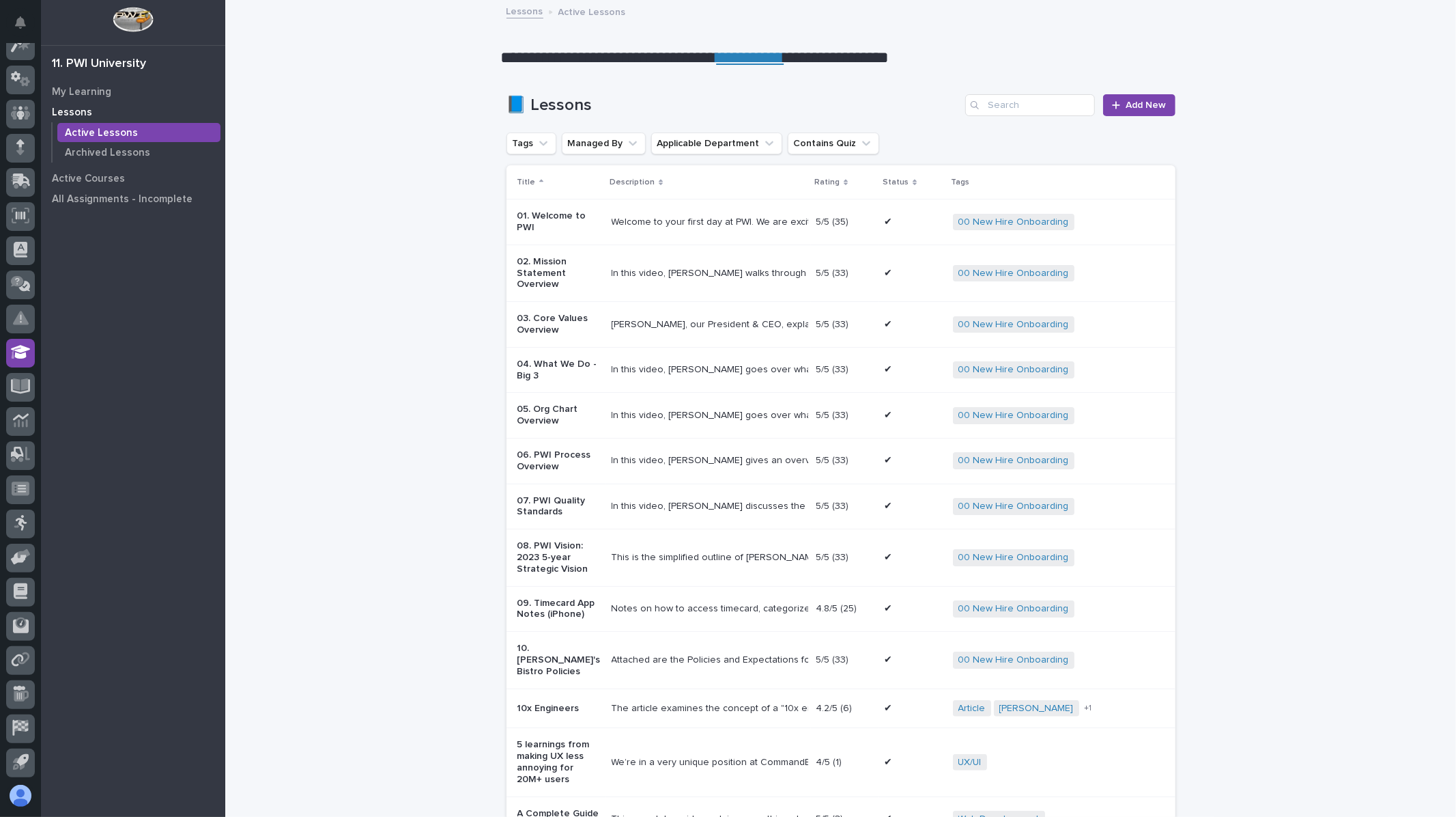
click at [982, 108] on div "Search" at bounding box center [976, 105] width 22 height 22
click at [994, 107] on input "Search" at bounding box center [1030, 105] width 130 height 22
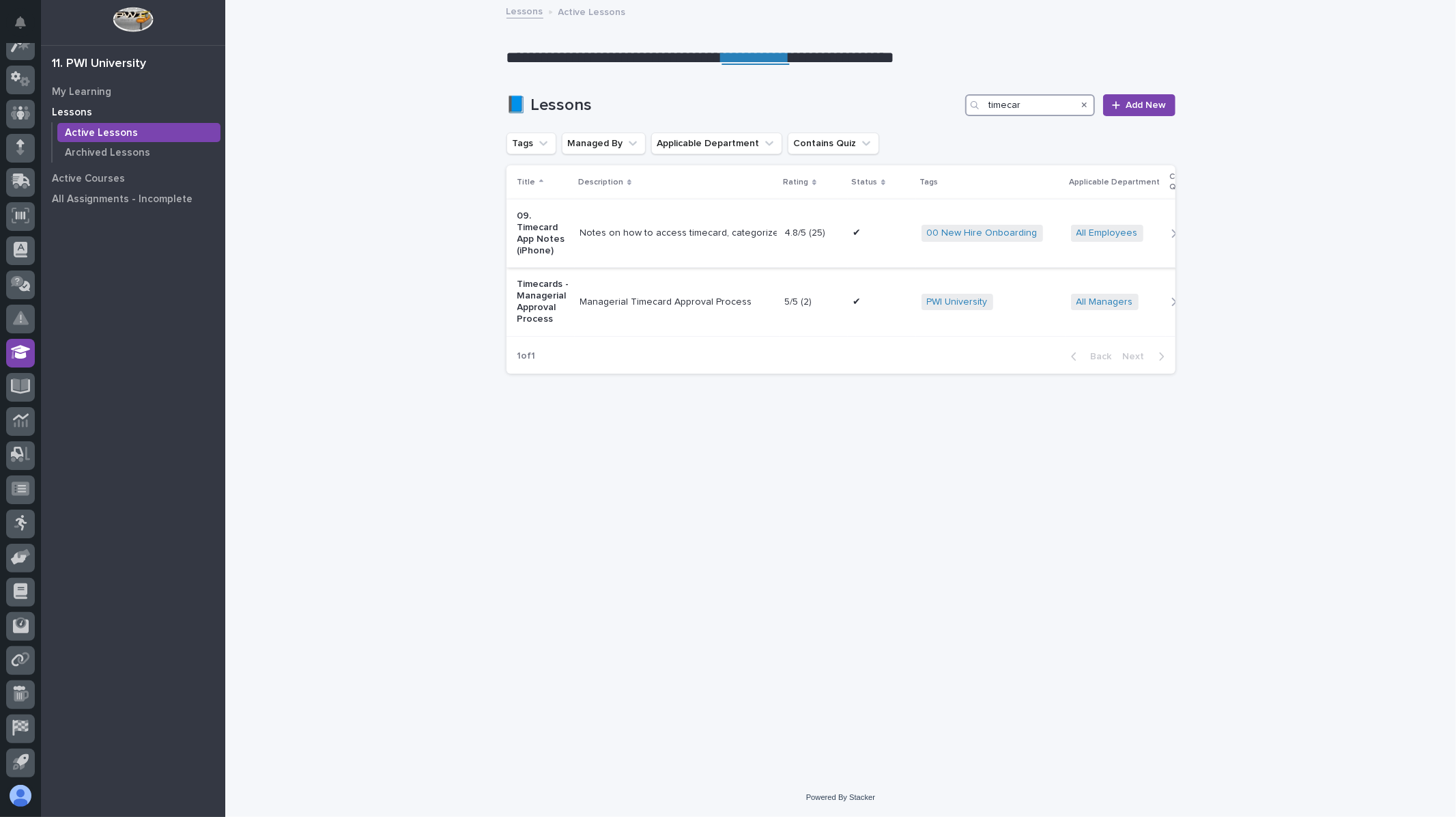
type input "timecar"
click at [628, 246] on td "Notes on how to access timecard, categorize time, and download app to home scre…" at bounding box center [677, 233] width 205 height 68
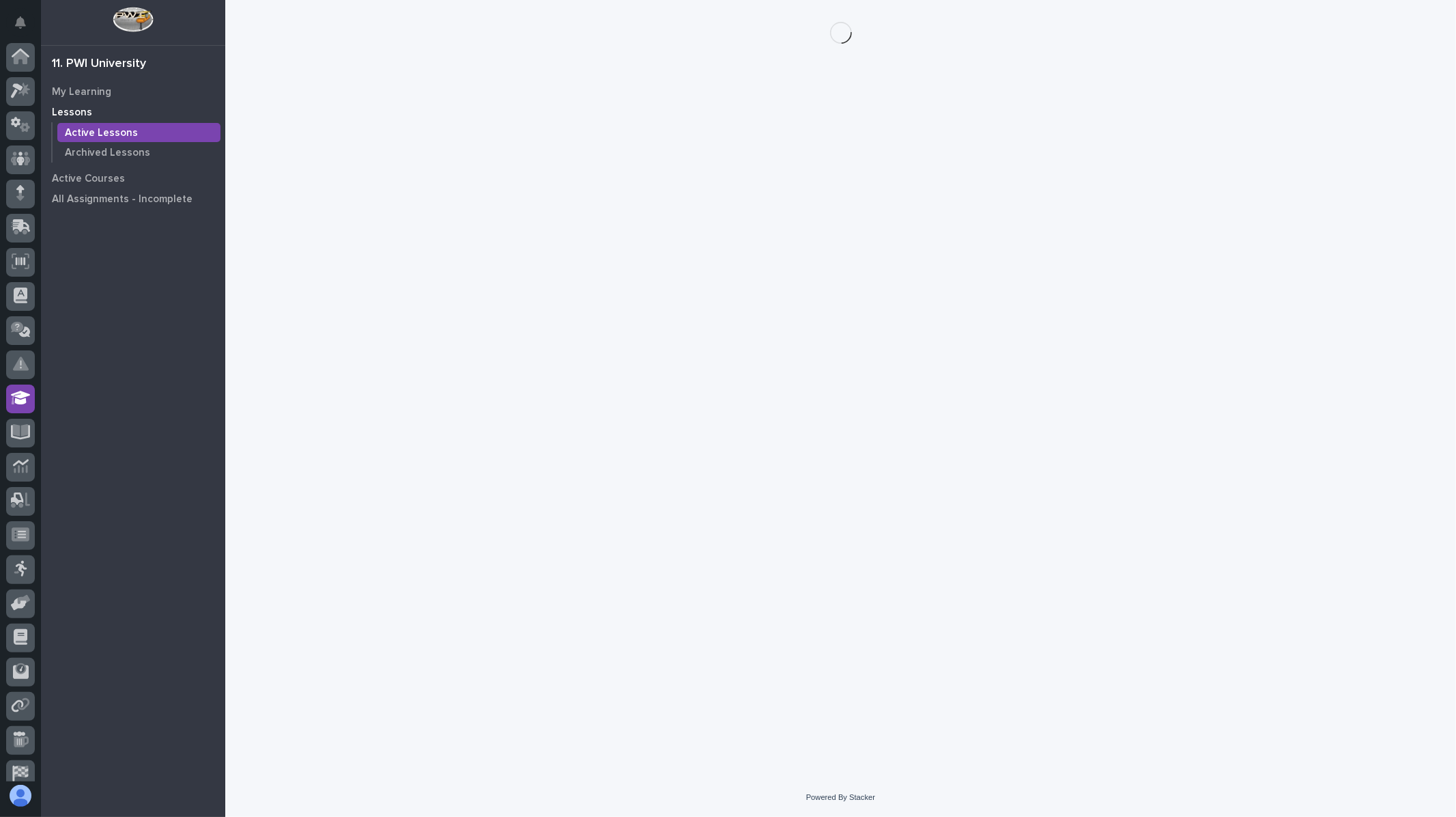
scroll to position [46, 0]
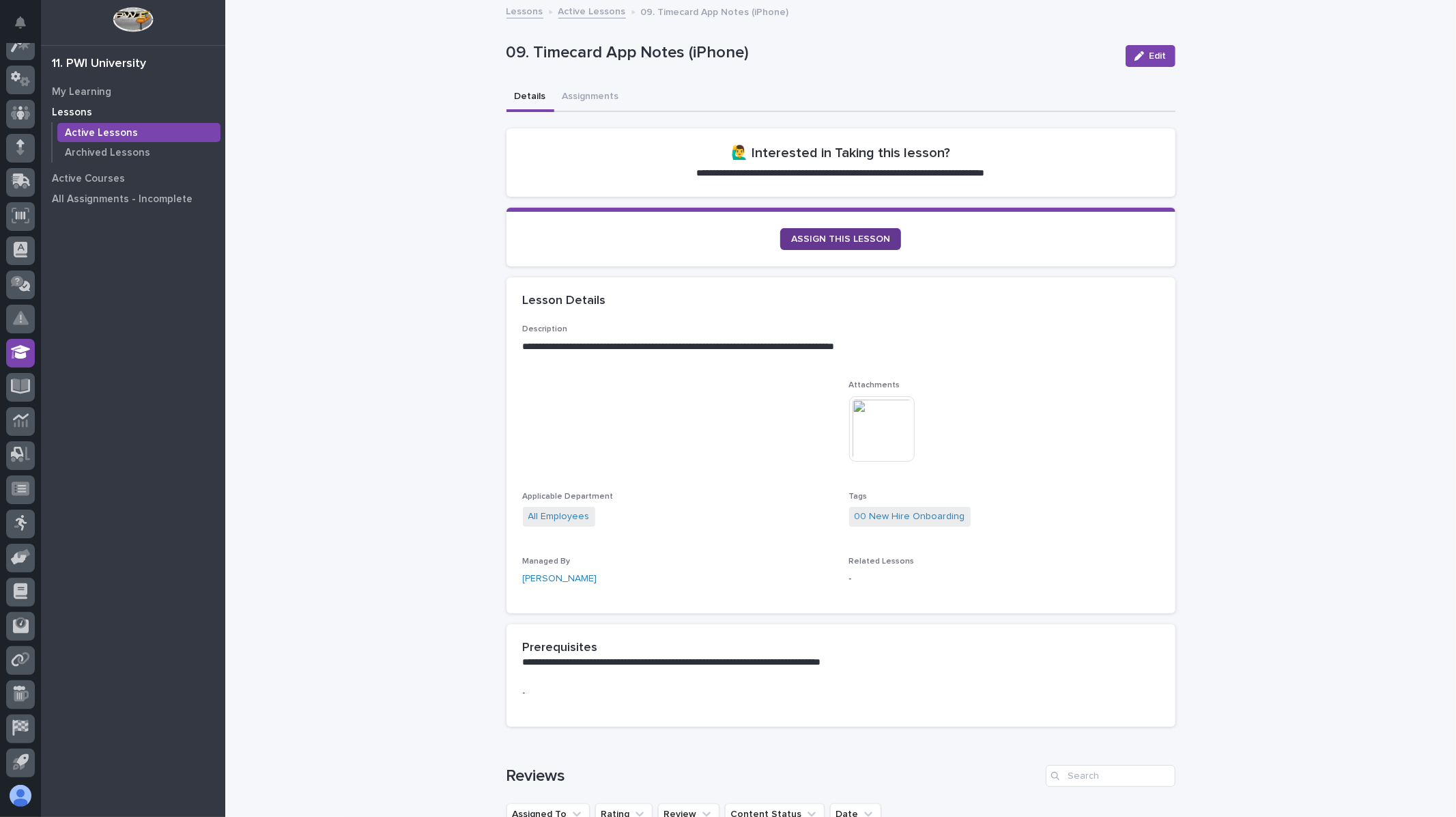
click at [862, 236] on span "ASSIGN THIS LESSON" at bounding box center [841, 239] width 99 height 9
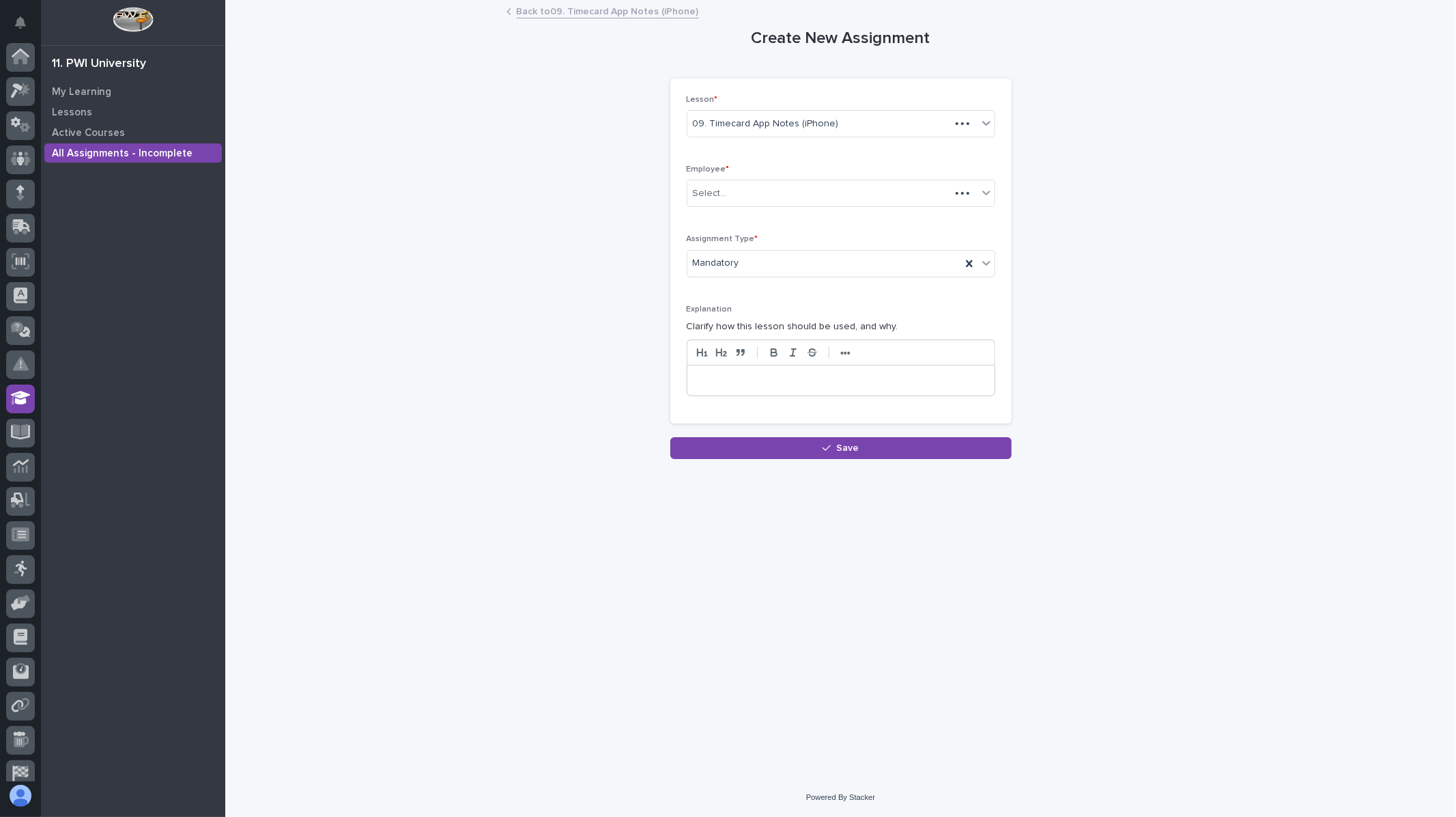
scroll to position [46, 0]
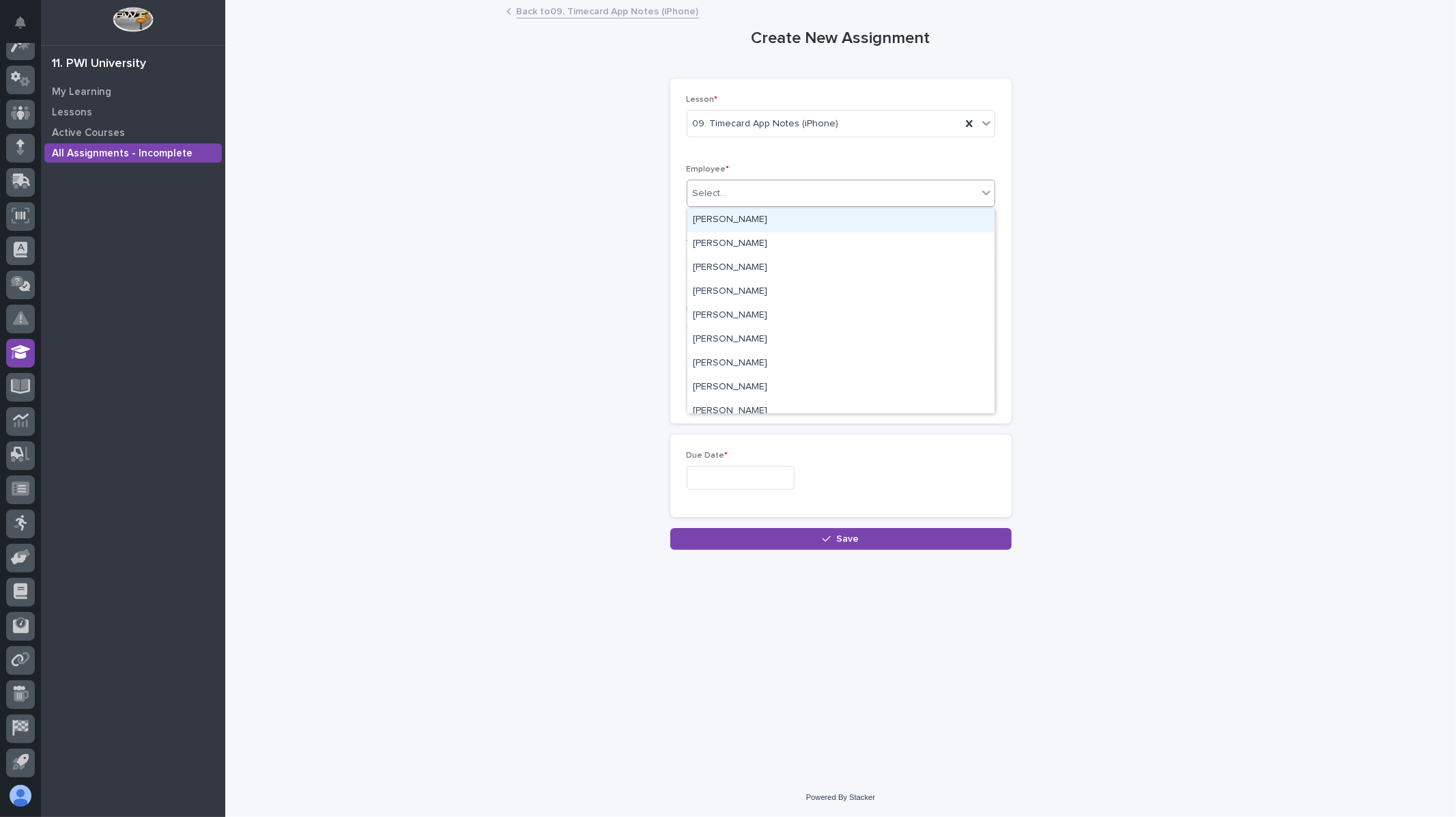
click at [749, 195] on div "Select..." at bounding box center [833, 194] width 290 height 22
type input "***"
click at [718, 216] on div "[PERSON_NAME]" at bounding box center [841, 221] width 307 height 24
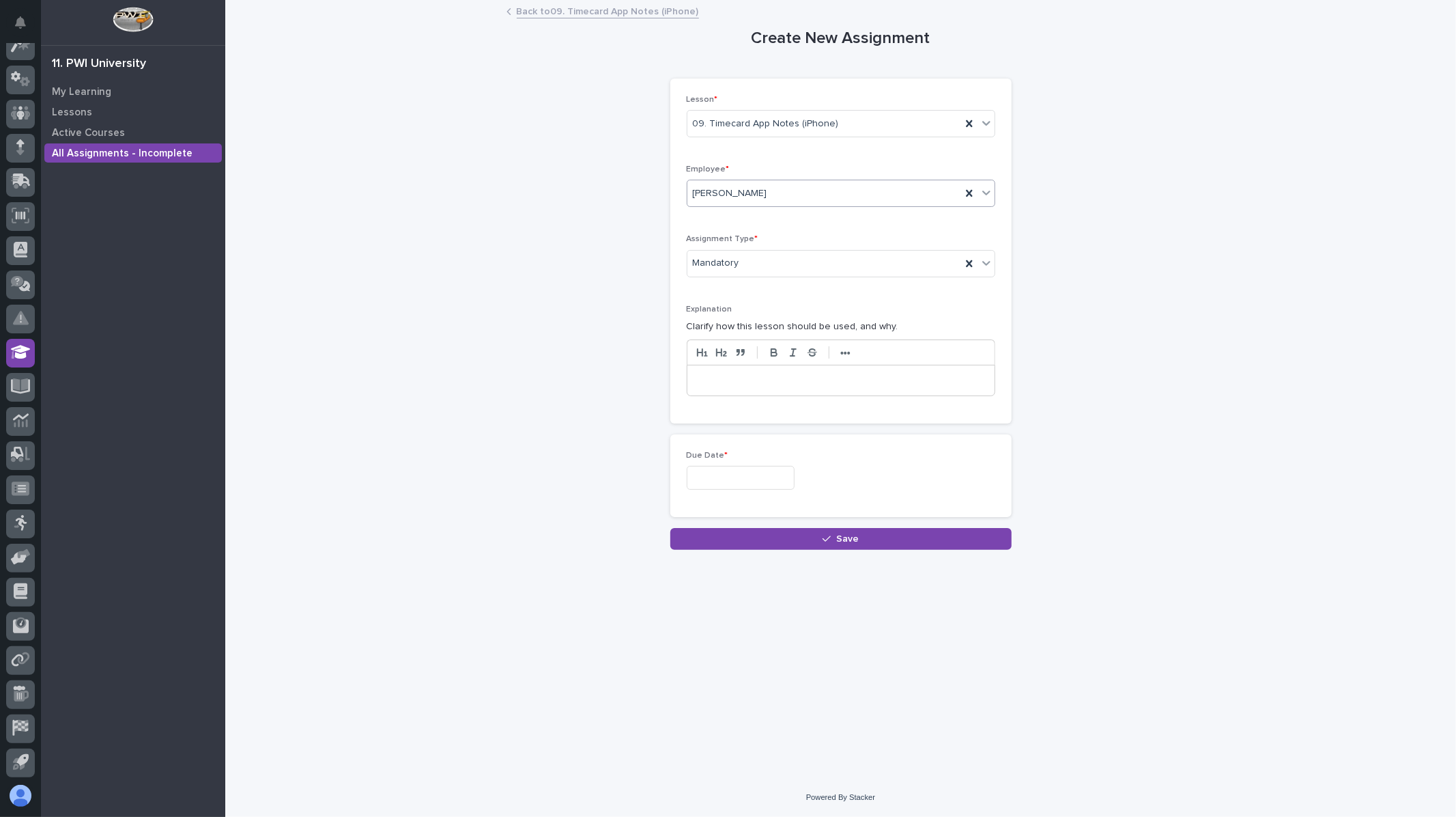
click at [720, 478] on input "text" at bounding box center [740, 478] width 108 height 24
click at [754, 402] on div "28" at bounding box center [755, 410] width 19 height 19
type input "**********"
click at [866, 543] on button "Save" at bounding box center [840, 538] width 342 height 22
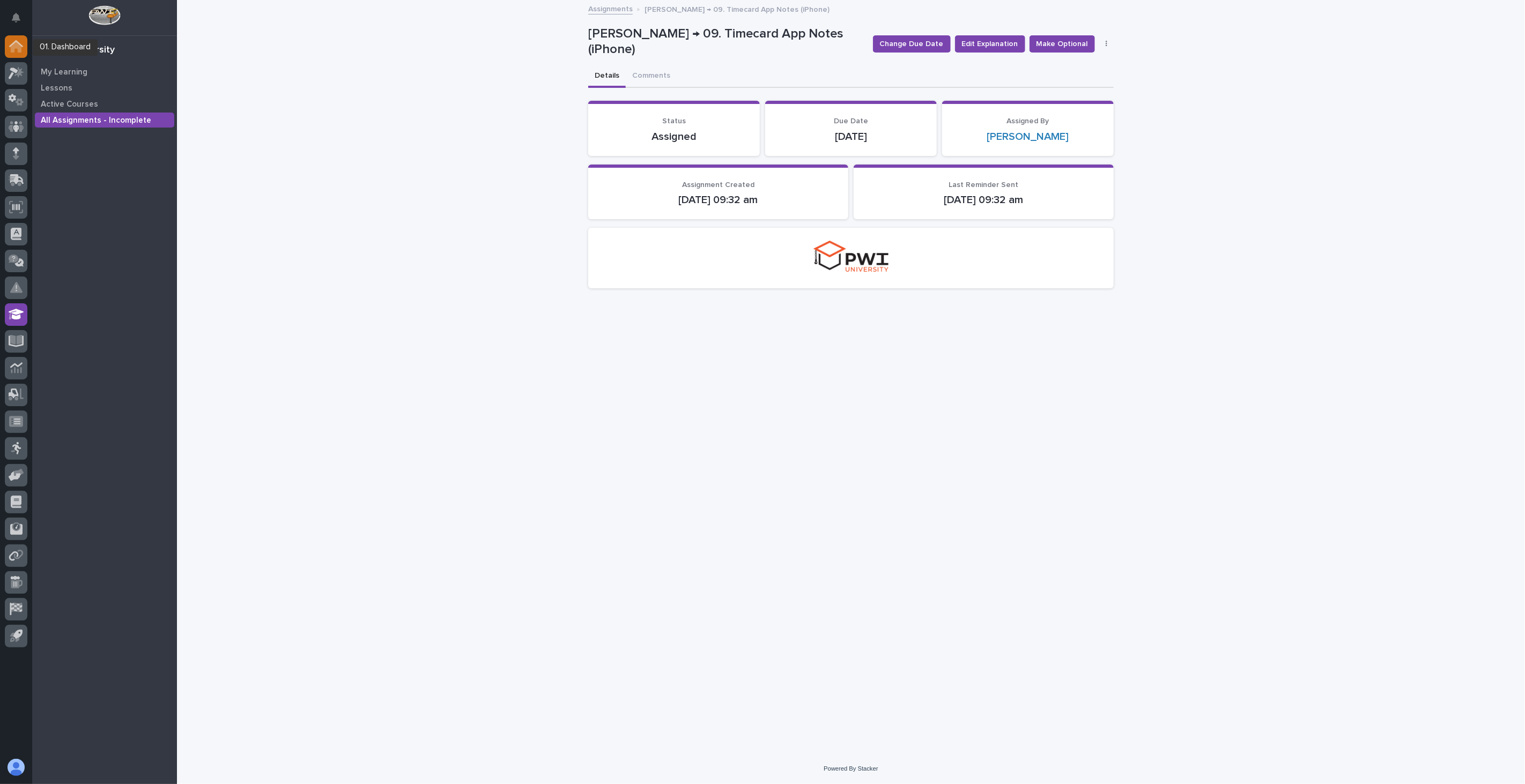
click at [15, 48] on icon at bounding box center [15, 46] width 14 height 12
